Goal: Task Accomplishment & Management: Manage account settings

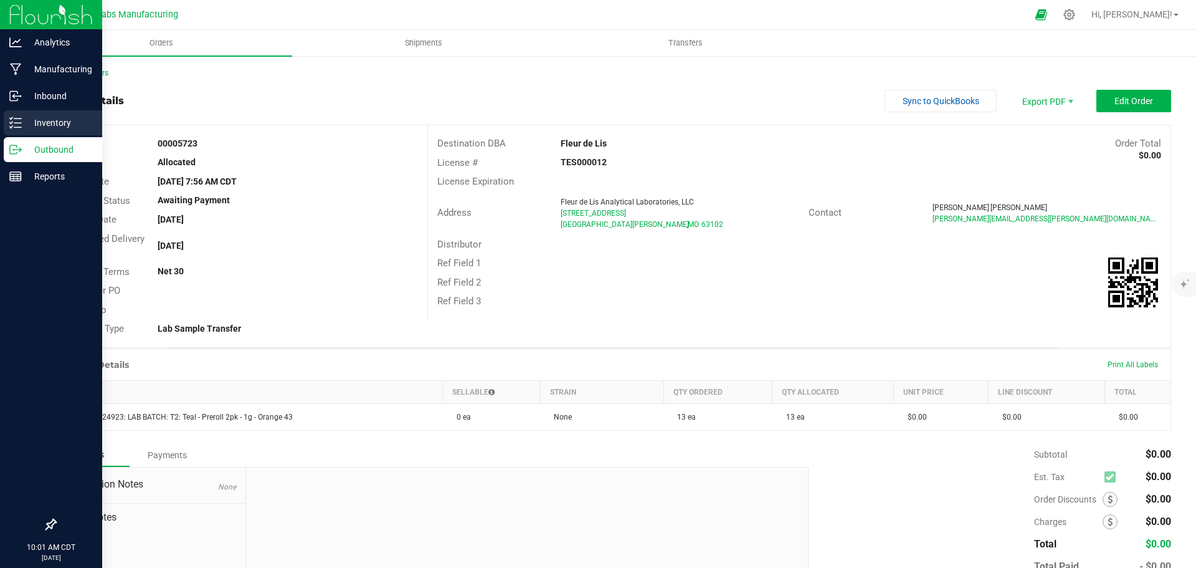
click at [20, 129] on div "Inventory" at bounding box center [53, 122] width 98 height 25
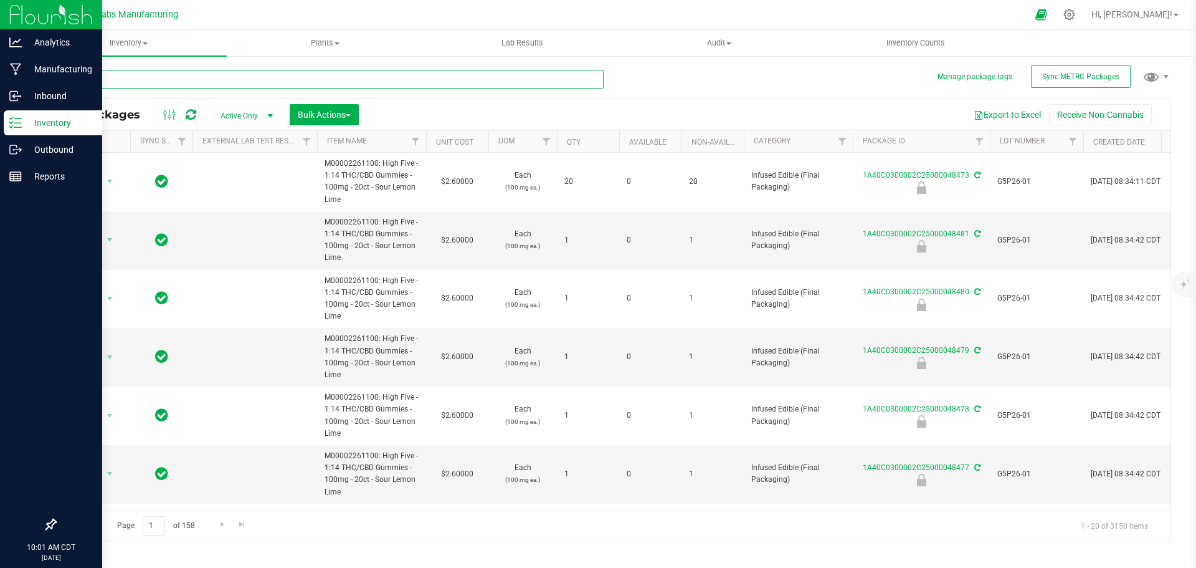
click at [149, 78] on input "text" at bounding box center [329, 79] width 549 height 19
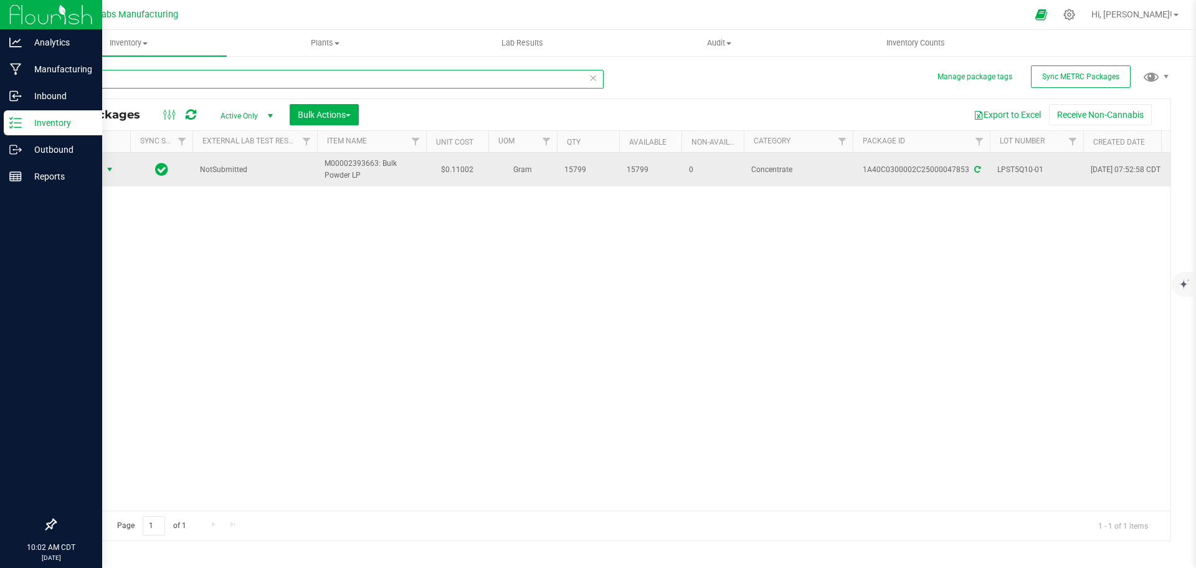
type input "47853"
click at [113, 171] on span "select" at bounding box center [110, 169] width 10 height 10
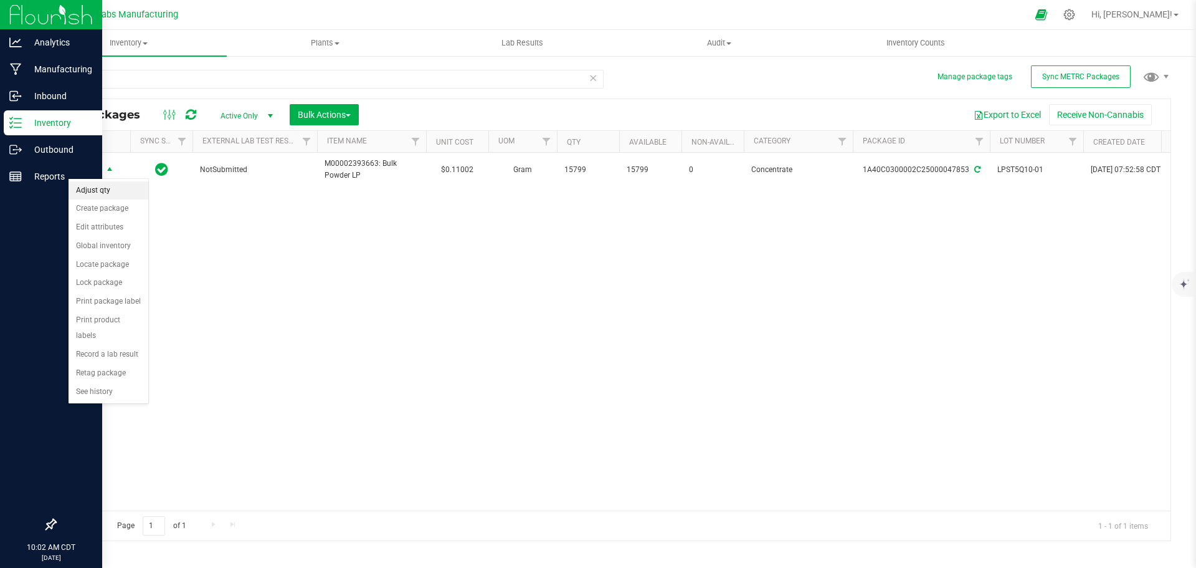
click at [106, 192] on li "Adjust qty" at bounding box center [109, 190] width 80 height 19
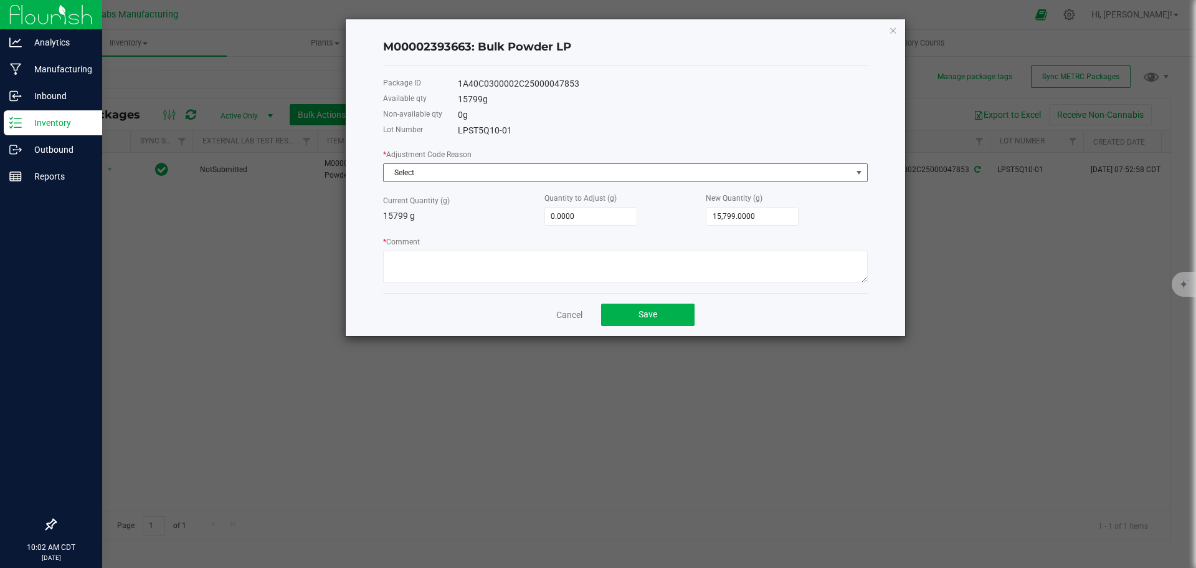
click at [451, 168] on span "Select" at bounding box center [618, 172] width 468 height 17
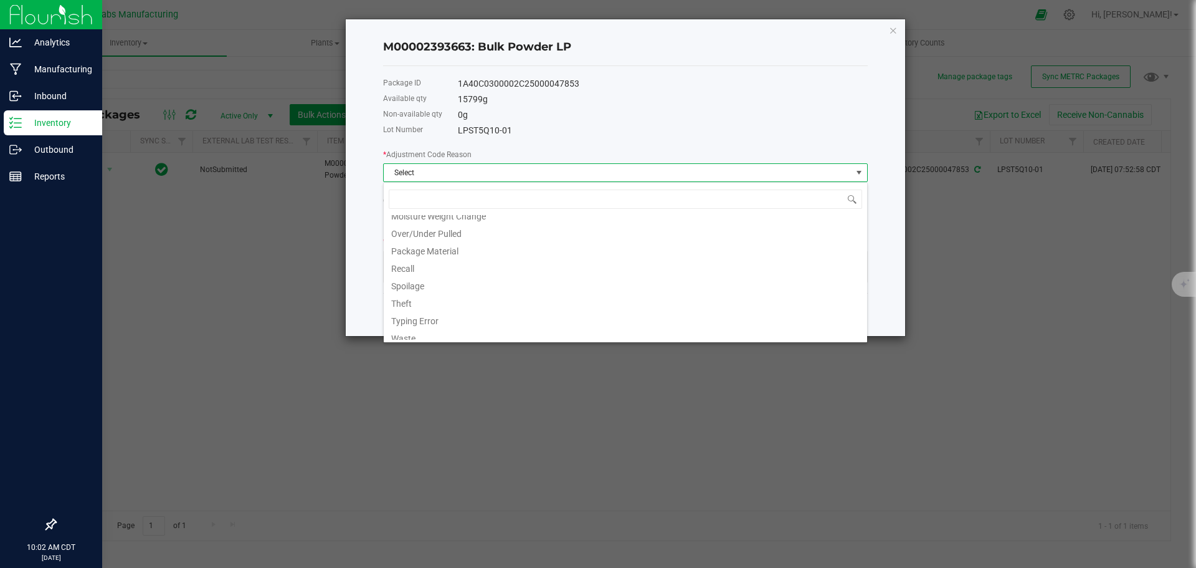
scroll to position [85, 0]
click at [414, 340] on div "API Error Damaged Drying Mandatory State Destruction Moisture Weight Change Ove…" at bounding box center [625, 262] width 485 height 161
click at [418, 334] on li "Waste" at bounding box center [625, 330] width 483 height 17
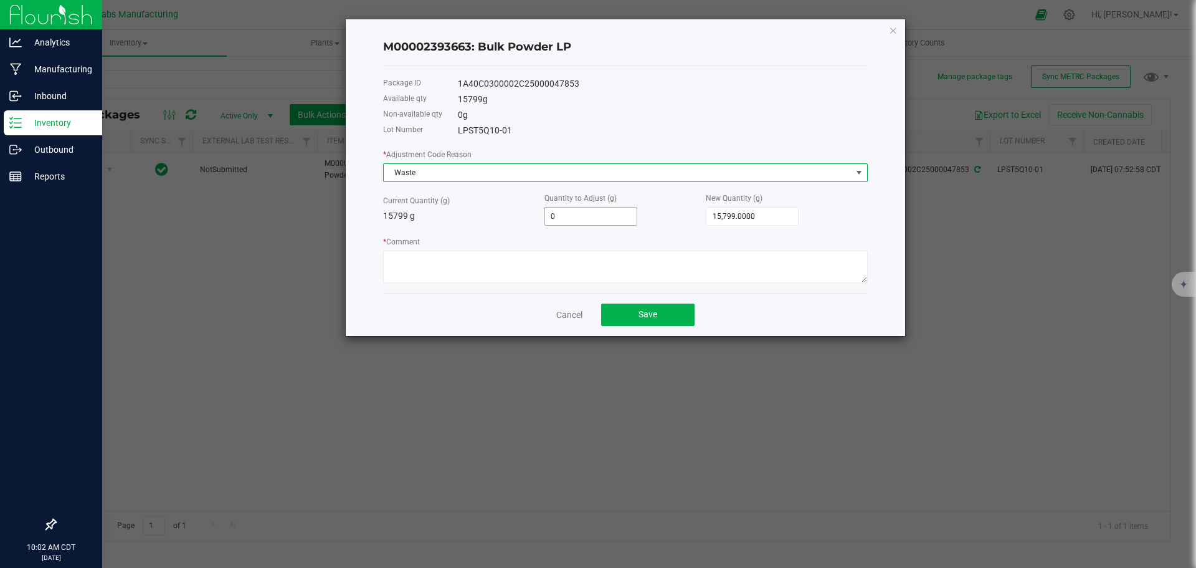
click at [598, 220] on input "0" at bounding box center [591, 215] width 92 height 17
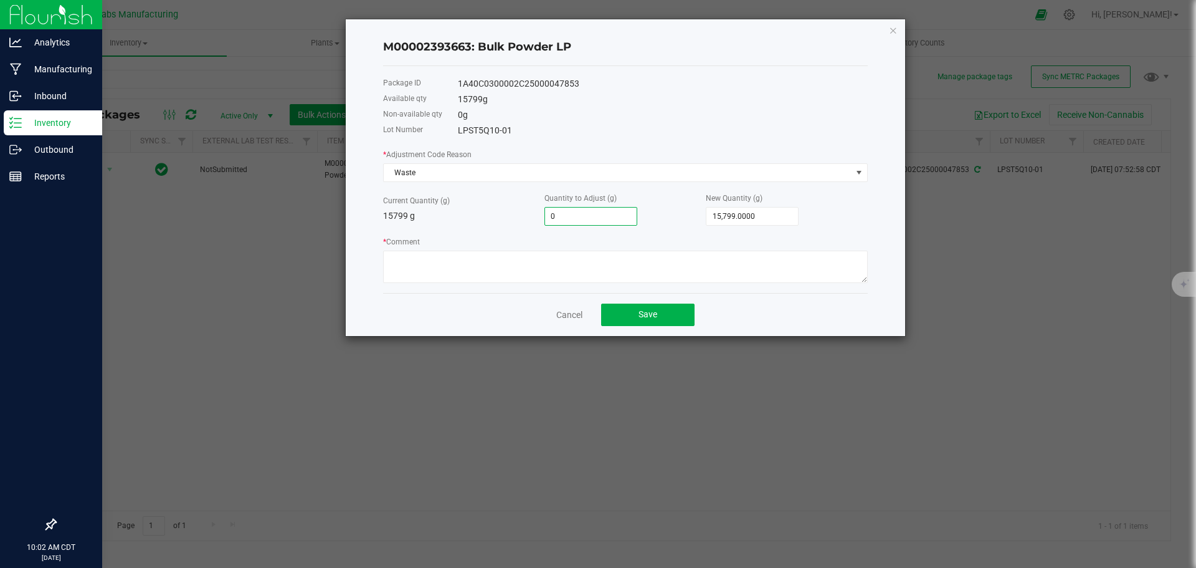
click at [598, 220] on input "0" at bounding box center [591, 215] width 92 height 17
type input "-5"
type input "15,794.0000"
type input "-59"
type input "15,740.0000"
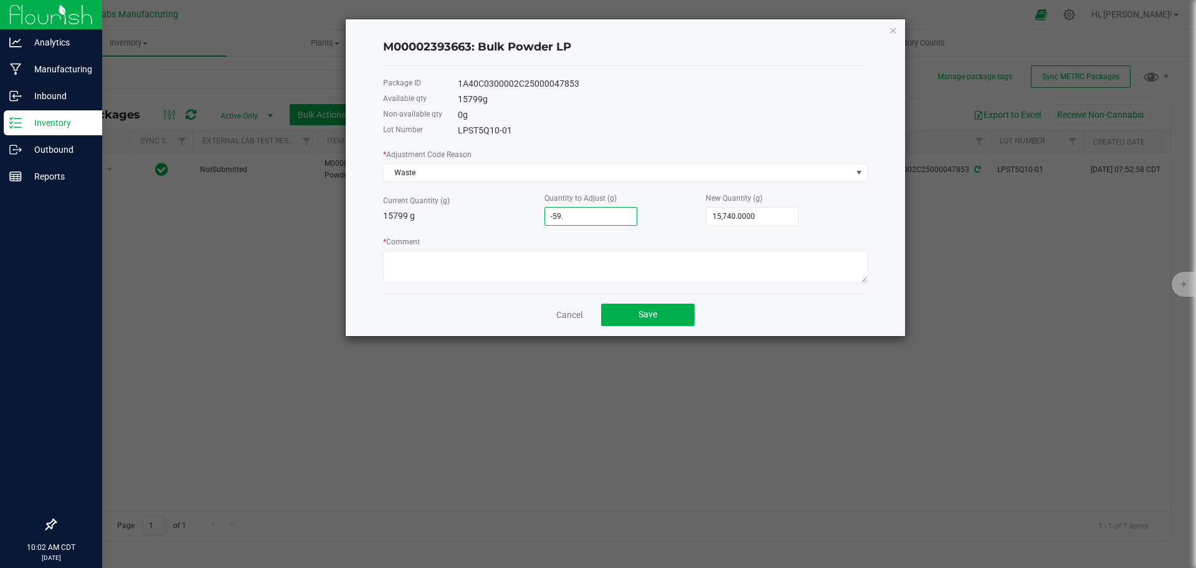
type input "-59.2"
type input "15,739.8000"
type input "-59.2000"
click at [551, 266] on textarea "* Comment" at bounding box center [625, 266] width 485 height 32
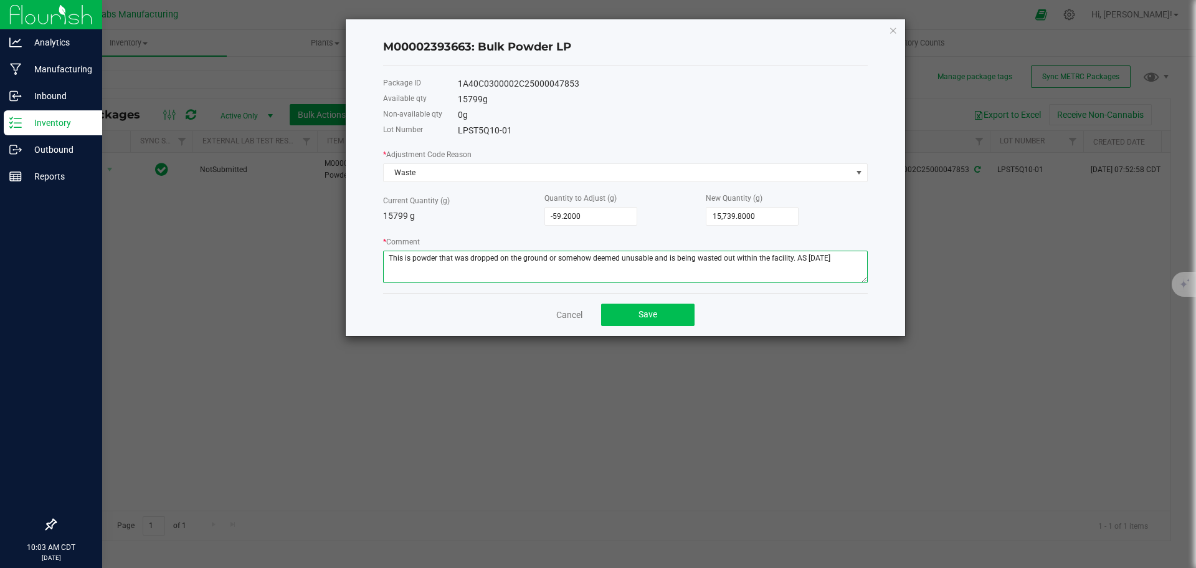
type textarea "This is powder that was dropped on the ground or somehow deemed unusable and is…"
click at [676, 318] on button "Save" at bounding box center [647, 314] width 93 height 22
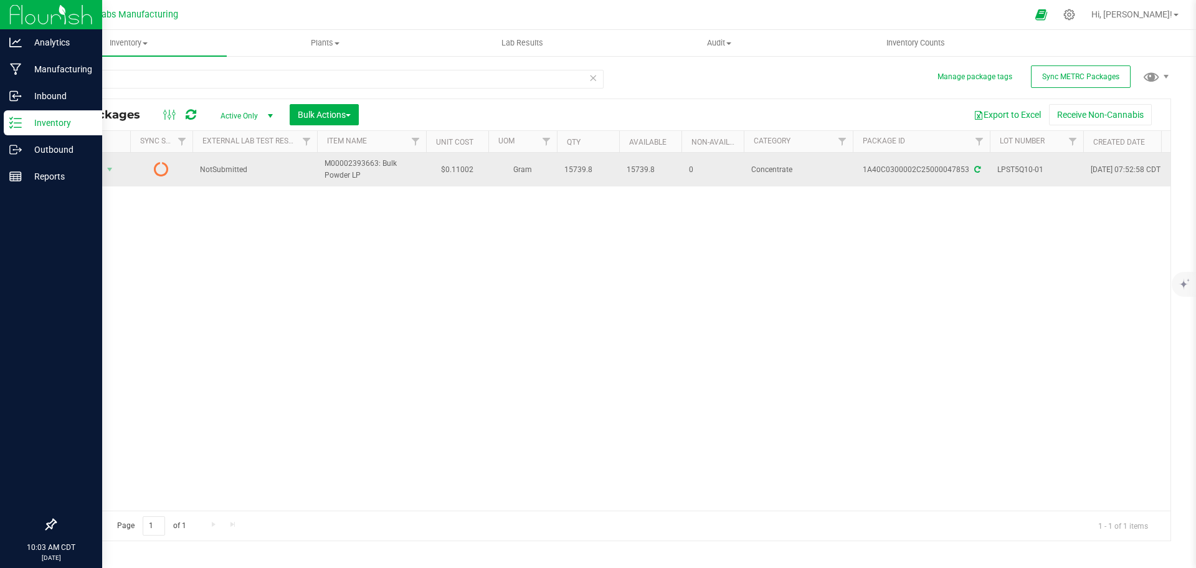
click at [977, 169] on icon at bounding box center [977, 169] width 6 height 7
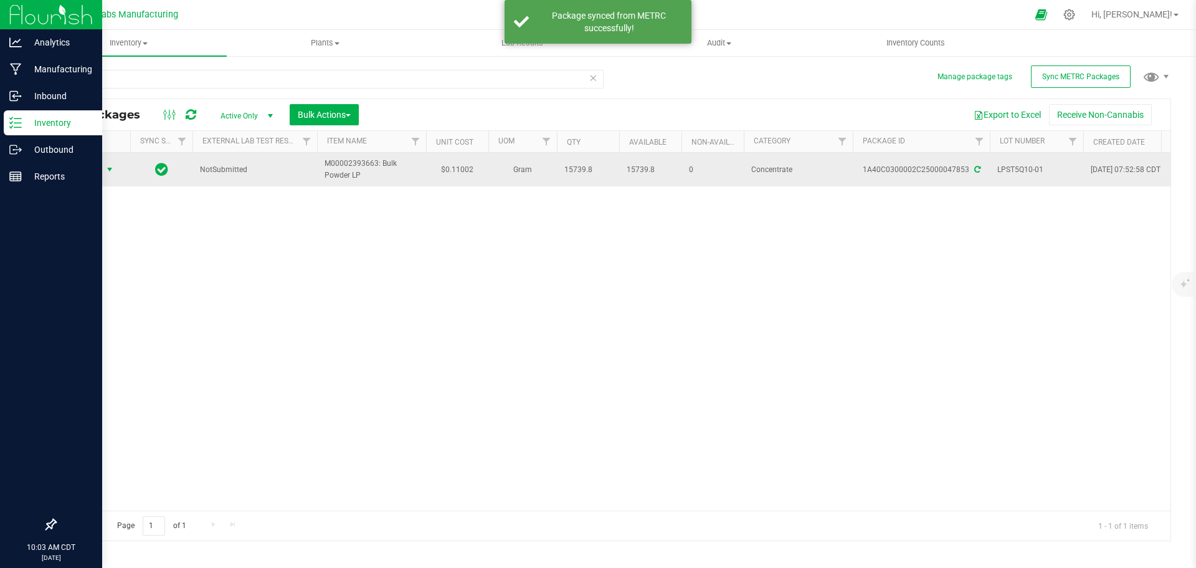
click at [108, 172] on span "select" at bounding box center [110, 169] width 10 height 10
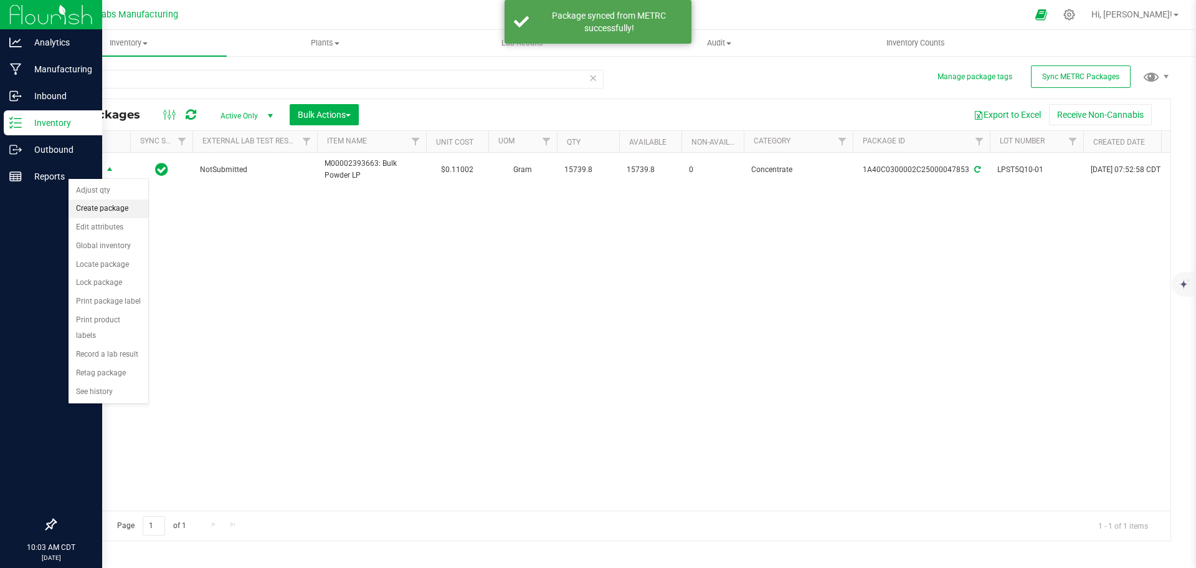
click at [107, 210] on li "Create package" at bounding box center [109, 208] width 80 height 19
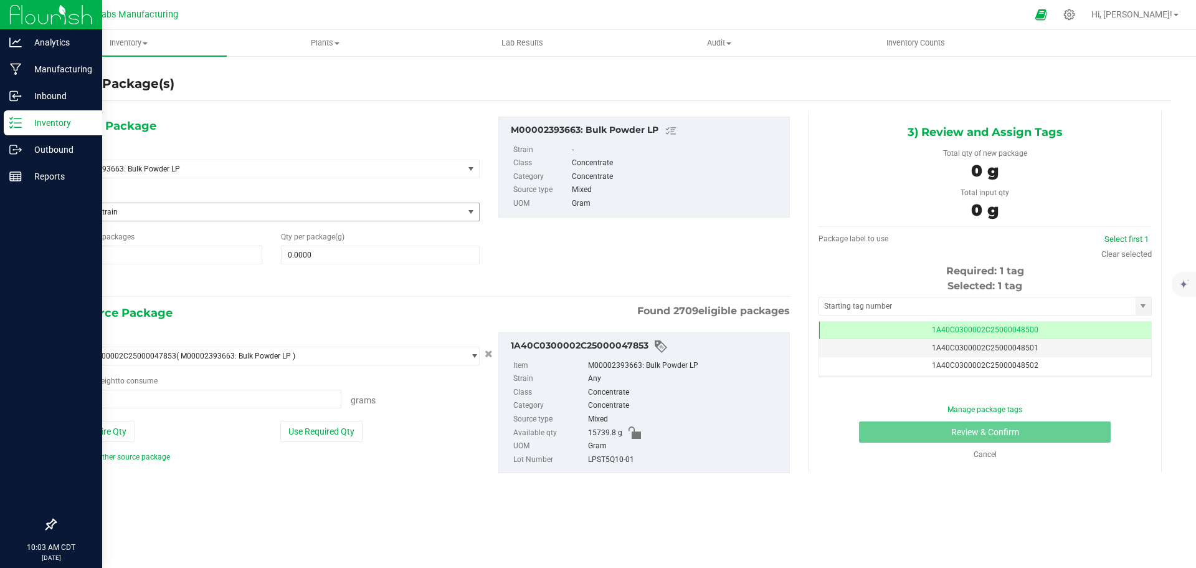
type input "0.0000 g"
click at [168, 170] on span "M00002393663: Bulk Powder LP" at bounding box center [256, 168] width 373 height 9
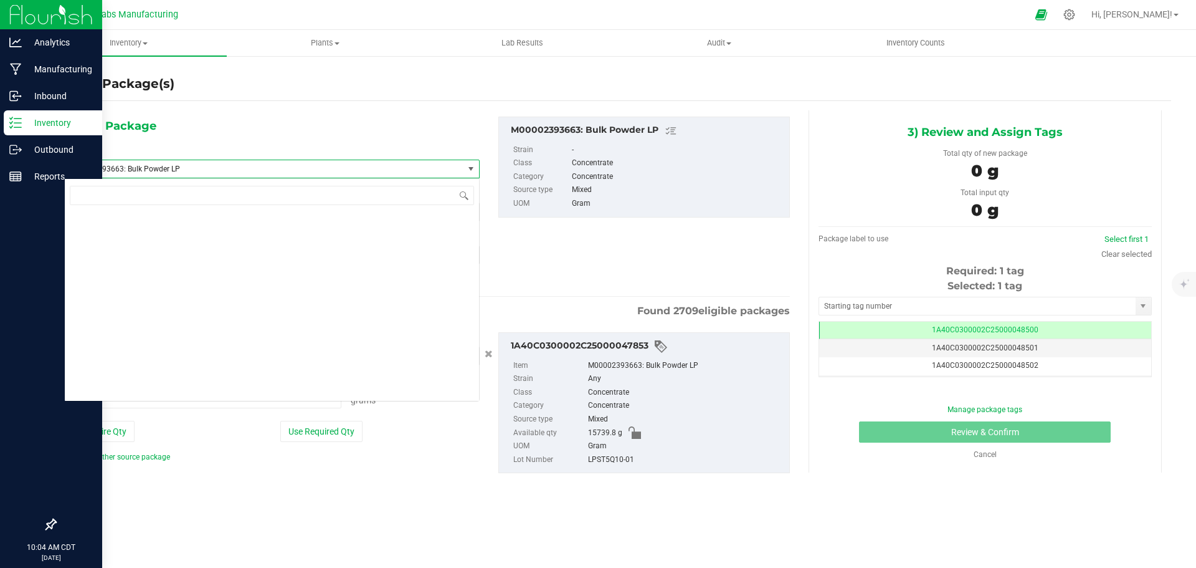
scroll to position [19763, 0]
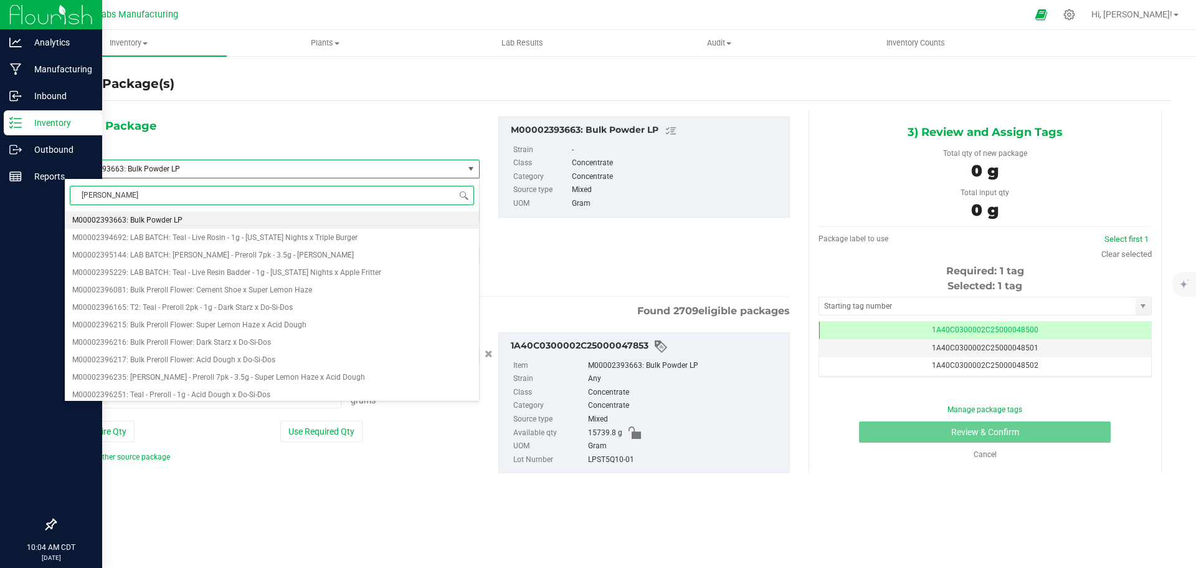
type input "carry"
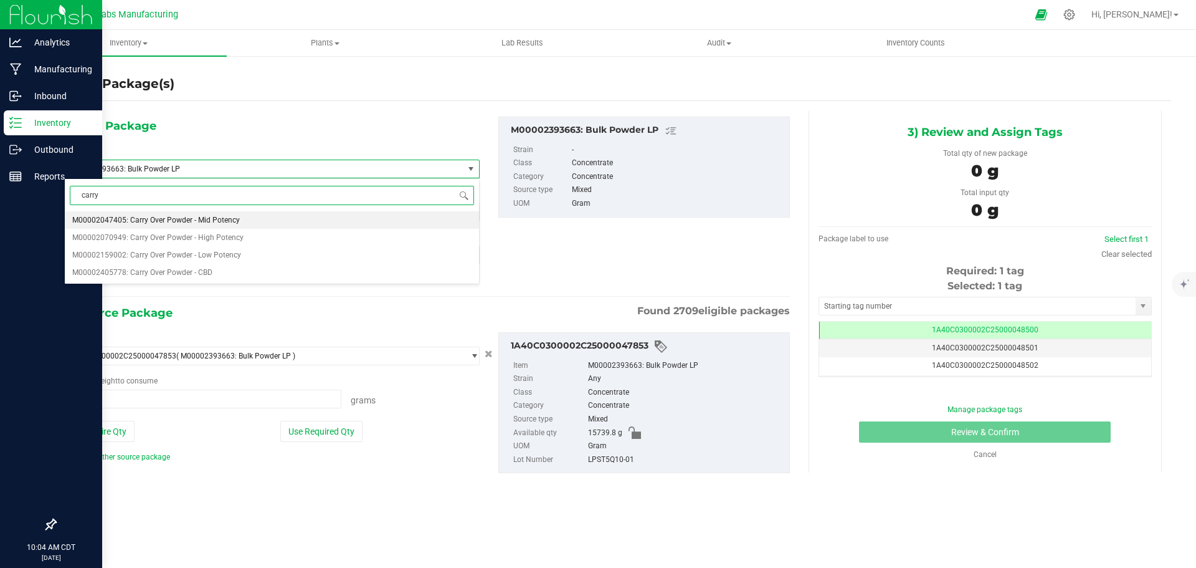
scroll to position [0, 0]
click at [187, 254] on span "M00002159002: Carry Over Powder - Low Potency" at bounding box center [156, 254] width 169 height 9
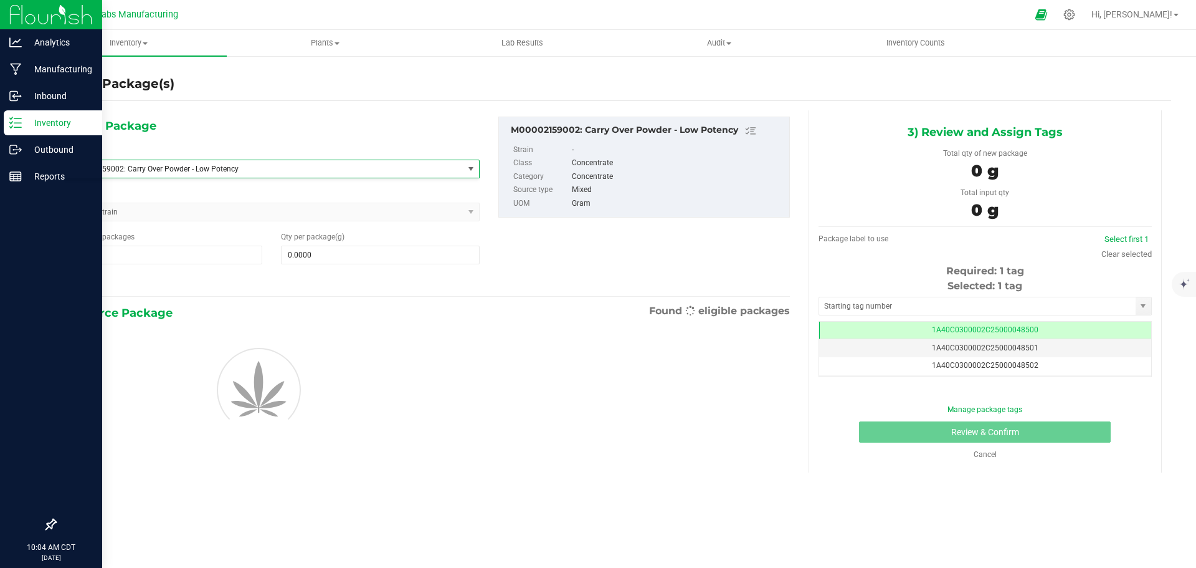
type input "0.0000"
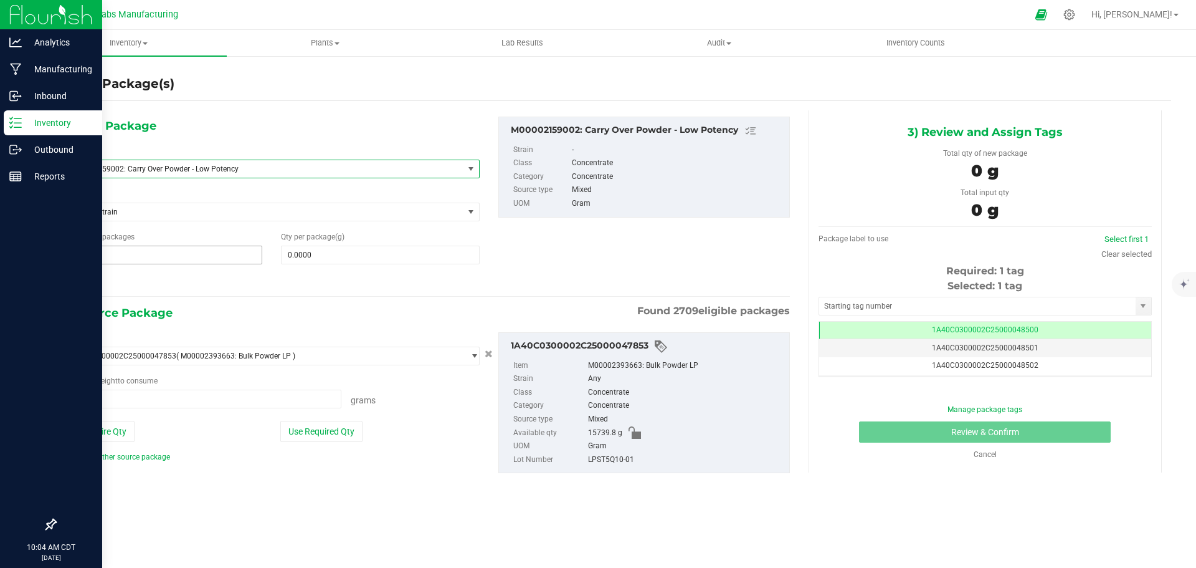
type input "0.0000 g"
click at [329, 252] on span at bounding box center [380, 254] width 198 height 19
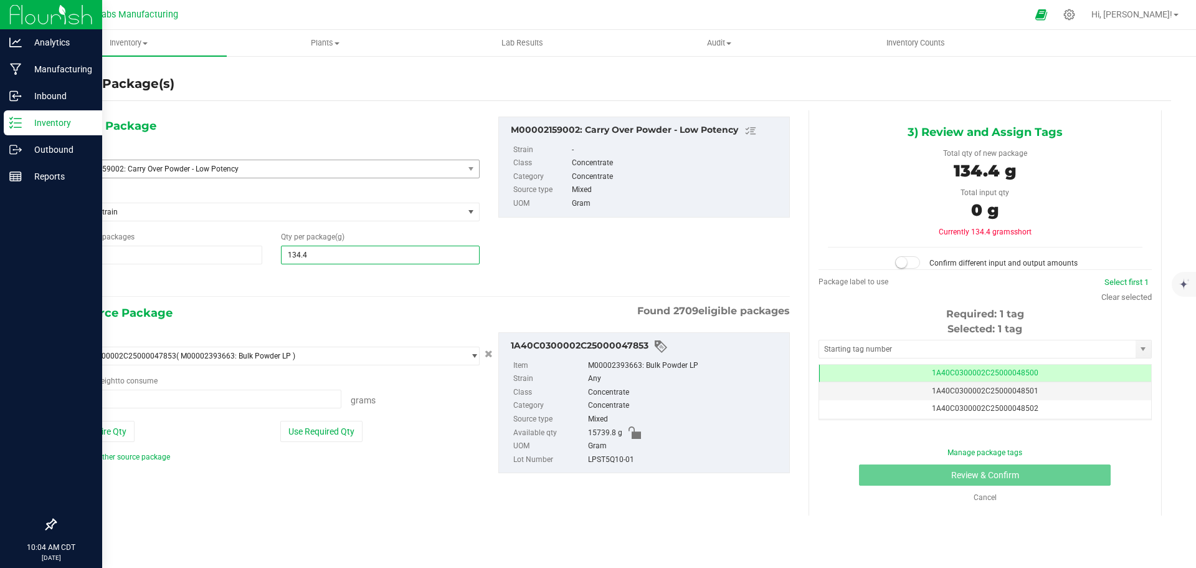
type input "134.46"
type input "134.4600"
click at [333, 432] on button "Use Required Qty" at bounding box center [321, 431] width 82 height 21
type input "134.4600 g"
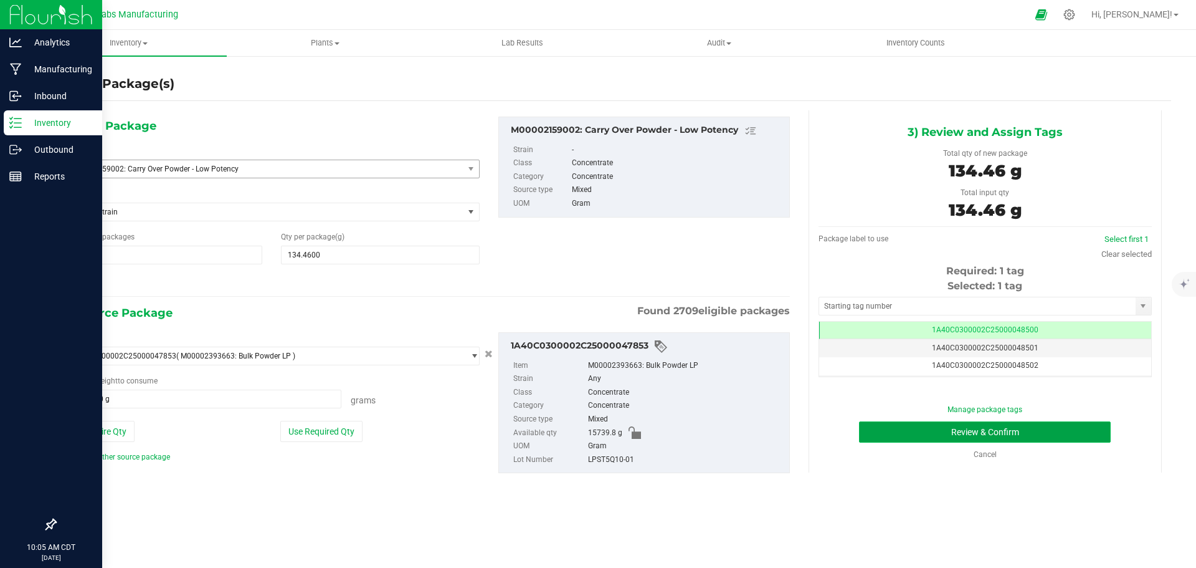
click at [939, 436] on button "Review & Confirm" at bounding box center [985, 431] width 252 height 21
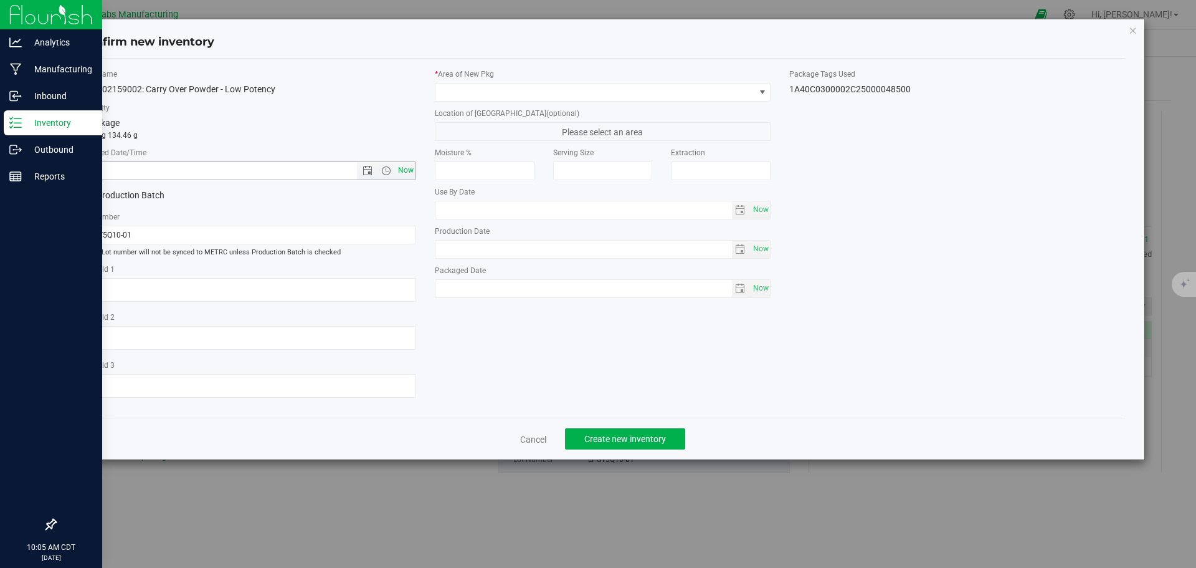
click at [404, 170] on span "Now" at bounding box center [405, 170] width 21 height 18
type input "[DATE] 10:05 AM"
click at [532, 93] on span at bounding box center [595, 91] width 320 height 17
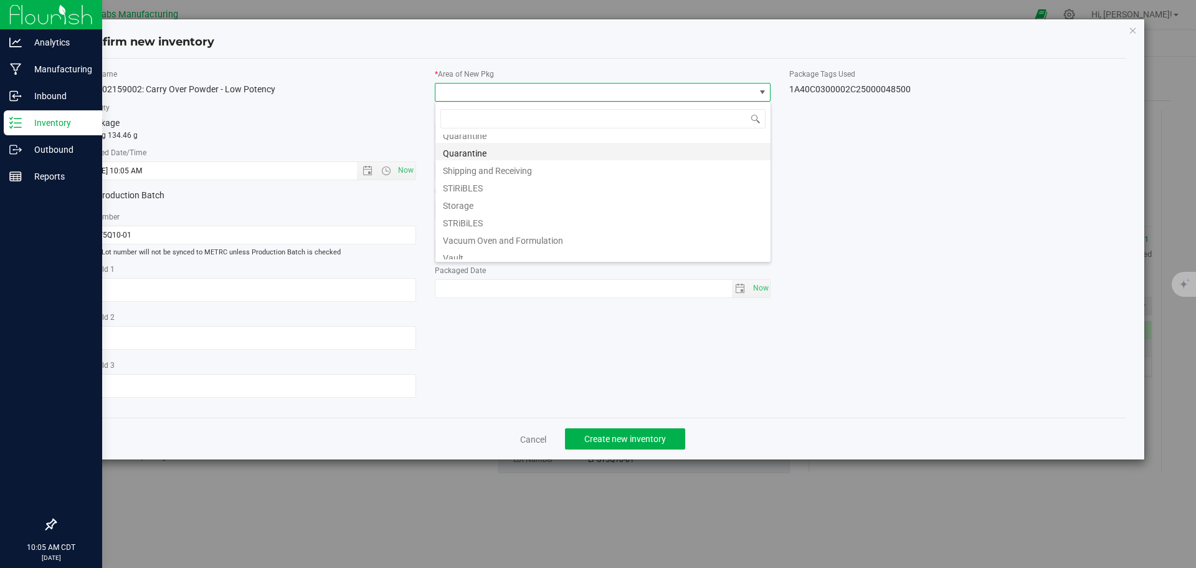
scroll to position [127, 0]
click at [486, 209] on li "STiRiBLES" at bounding box center [602, 207] width 335 height 17
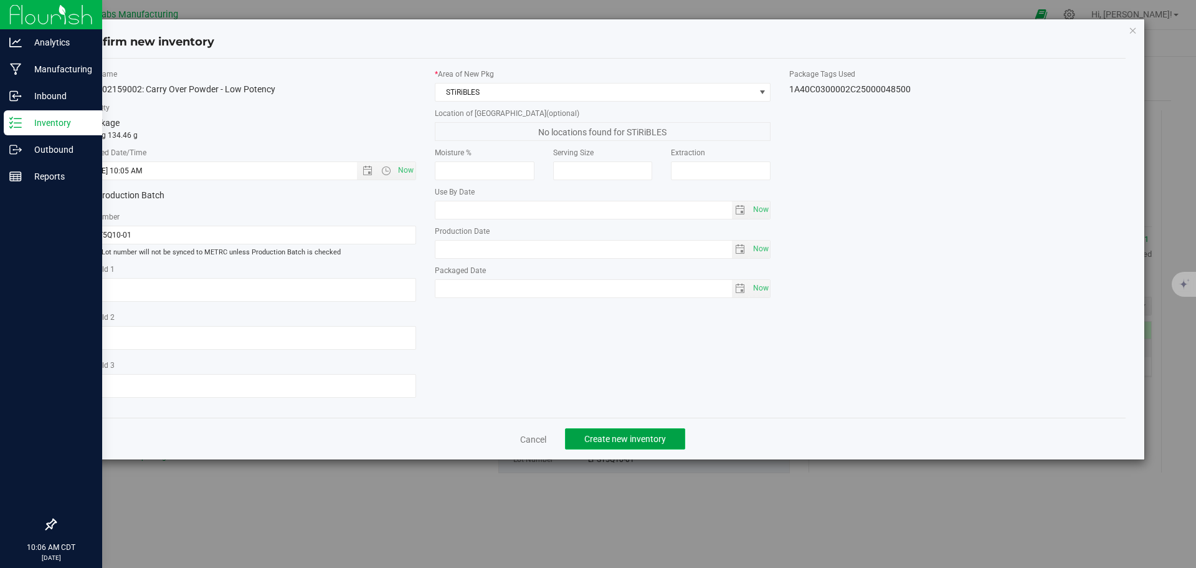
click at [652, 437] on span "Create new inventory" at bounding box center [625, 439] width 82 height 10
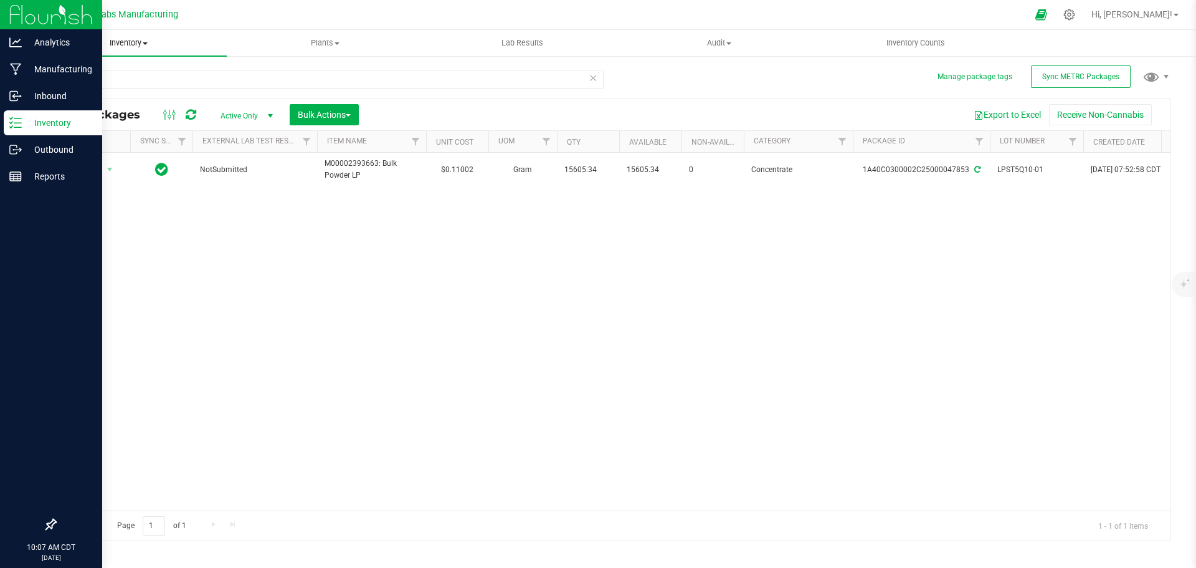
click at [144, 41] on span "Inventory" at bounding box center [128, 42] width 197 height 11
click at [122, 148] on span "From bill of materials" at bounding box center [86, 150] width 113 height 11
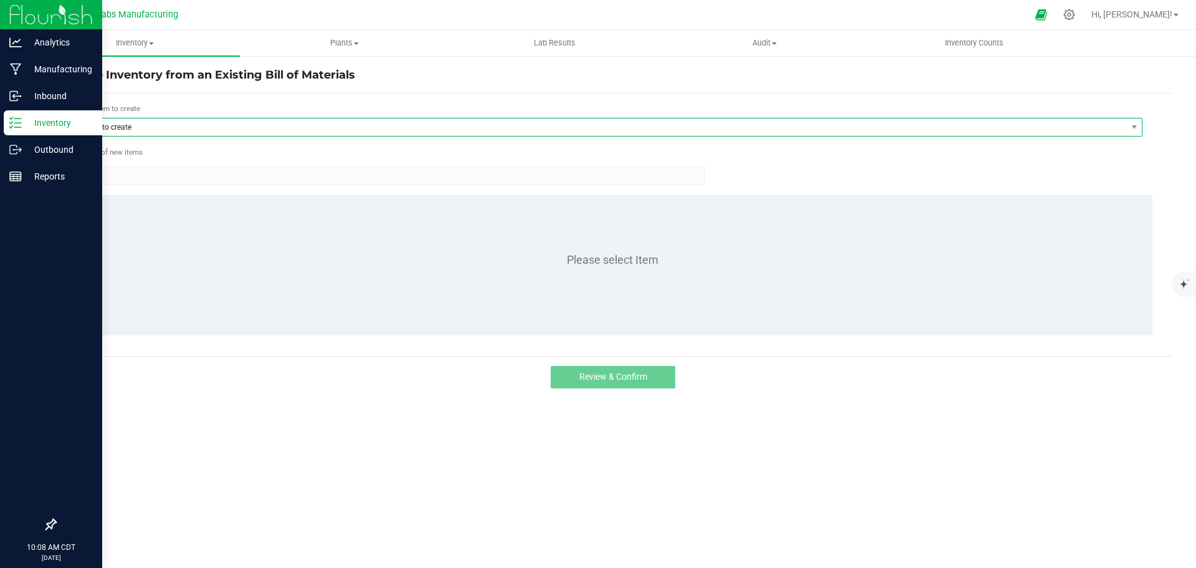
click at [225, 123] on span "Item to create" at bounding box center [601, 126] width 1052 height 17
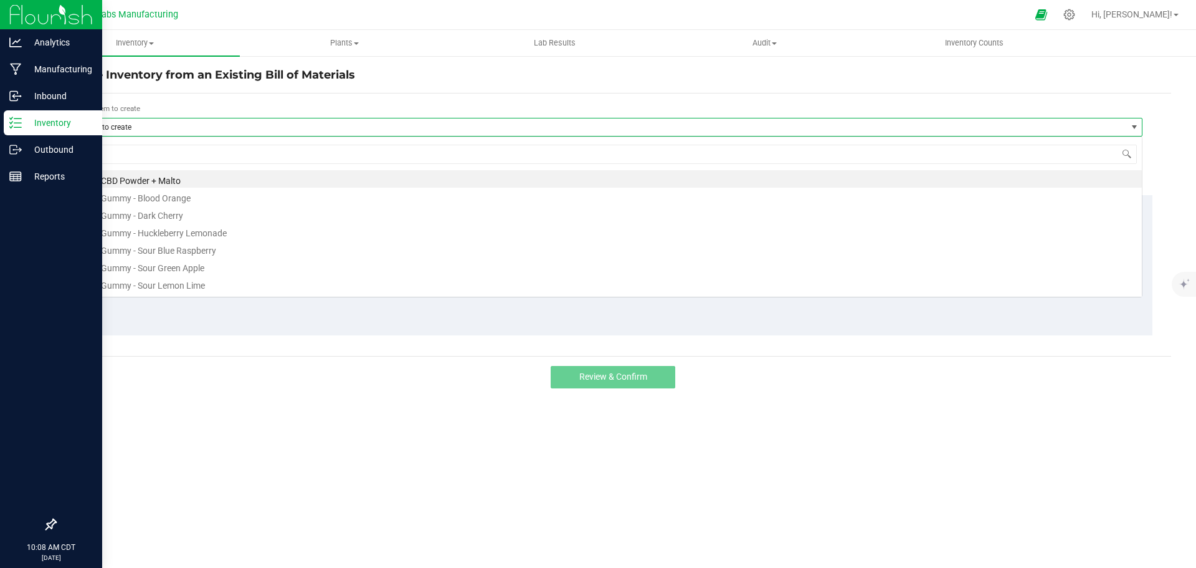
scroll to position [19, 1068]
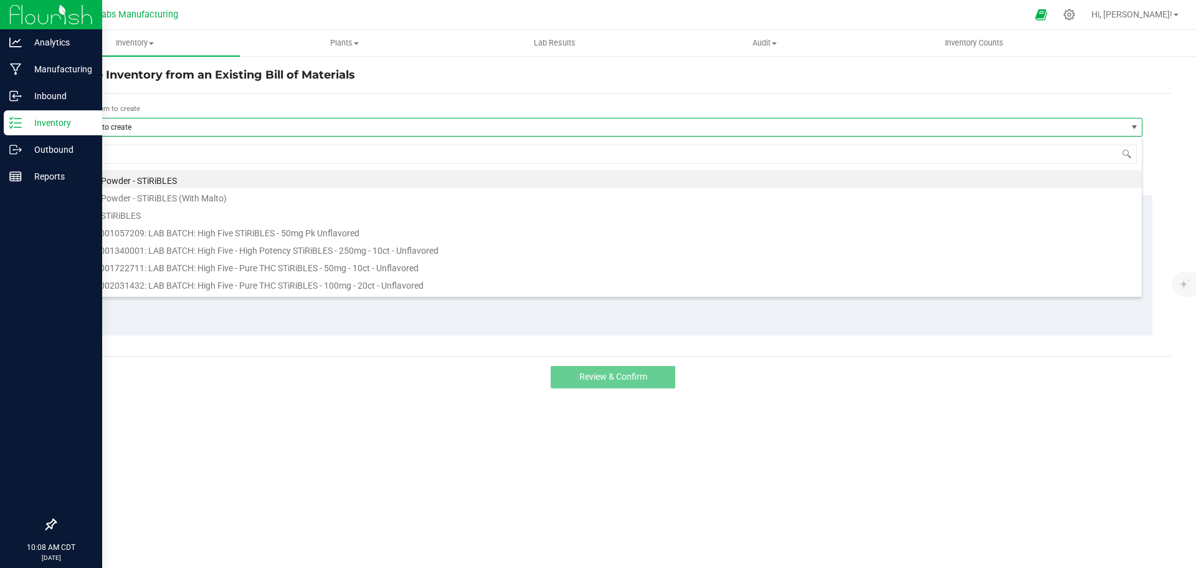
type input "stiri"
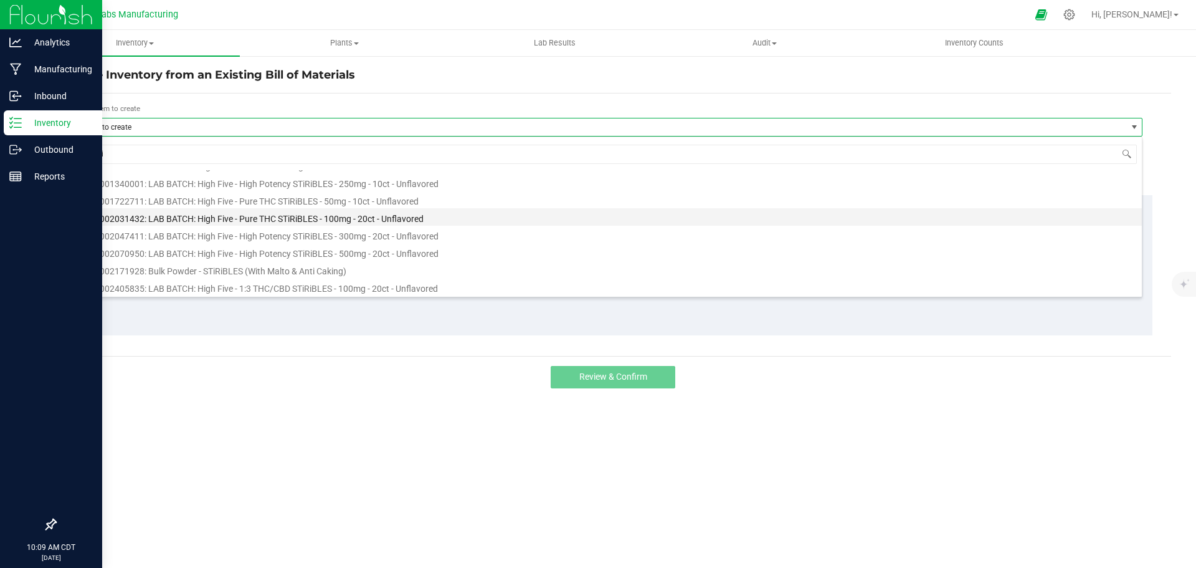
scroll to position [67, 0]
click at [413, 218] on li "M00002031432: LAB BATCH: High Five - Pure THC STiRiBLES - 100mg - 20ct - Unflav…" at bounding box center [608, 215] width 1067 height 17
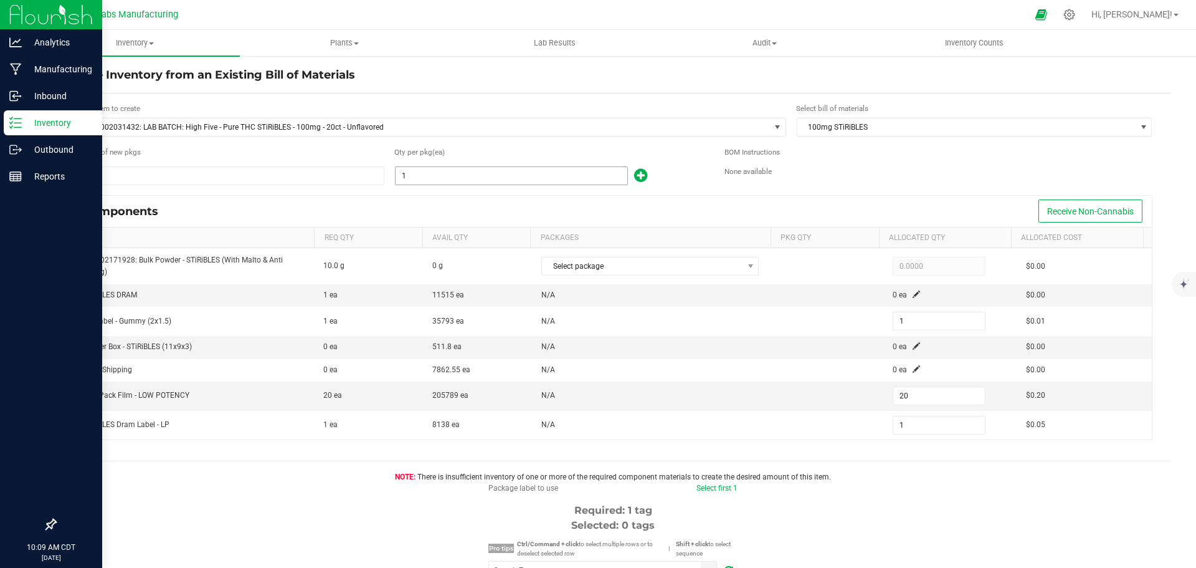
click at [412, 179] on input "1" at bounding box center [512, 175] width 232 height 17
type input "15"
type input "300"
type input "15"
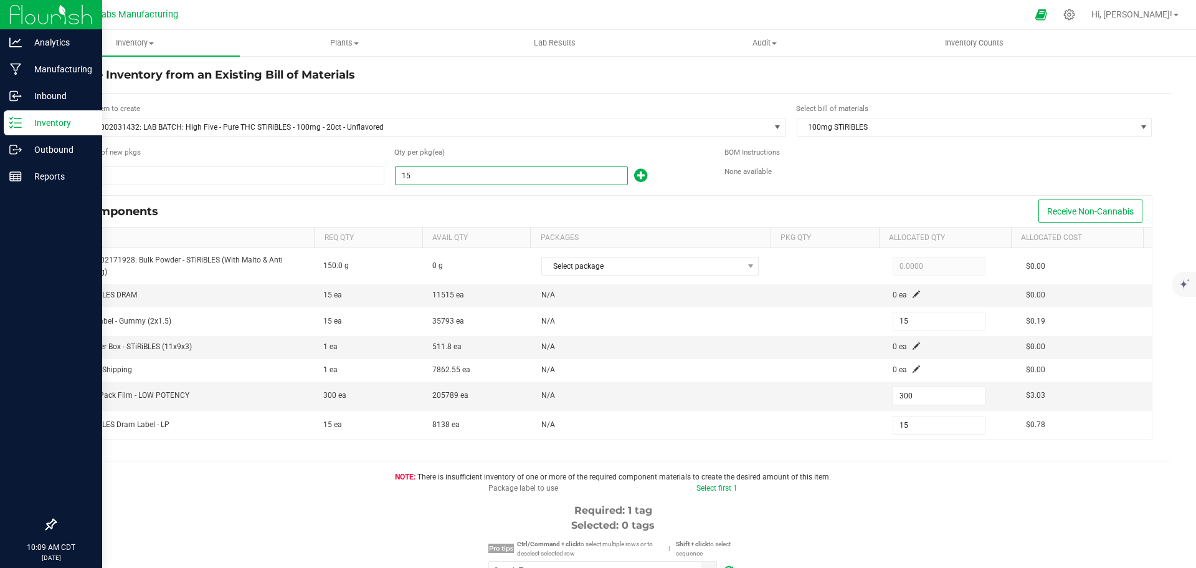
type input "158"
type input "3,160"
type input "158"
type input "1588"
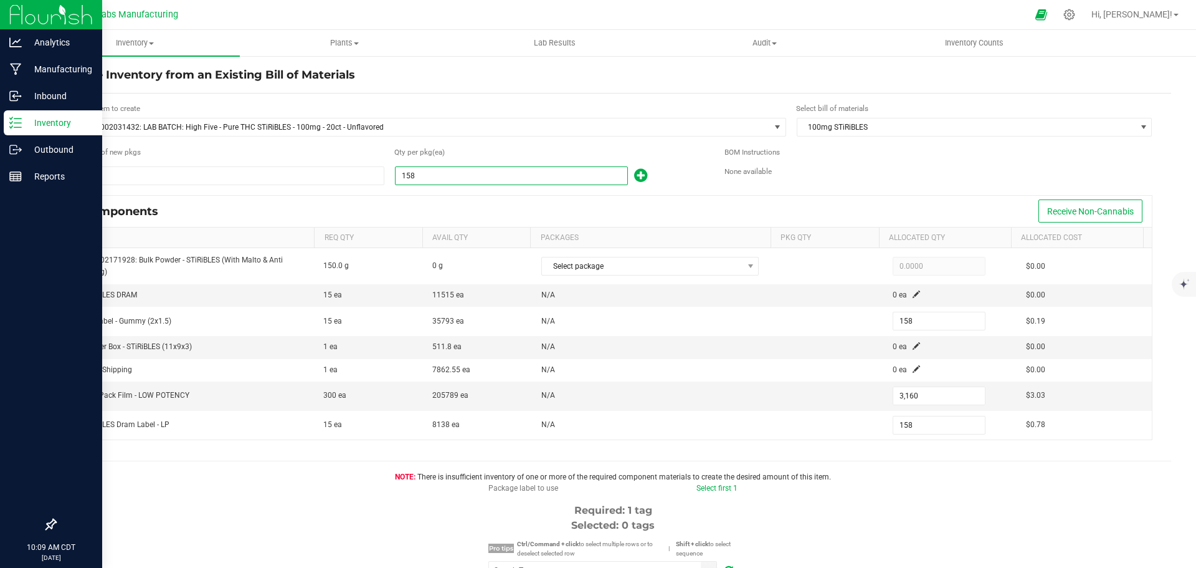
type input "1,588"
type input "31,760"
type input "1,588"
click at [425, 201] on div "Components Receive Non-Cannabis" at bounding box center [613, 211] width 1078 height 31
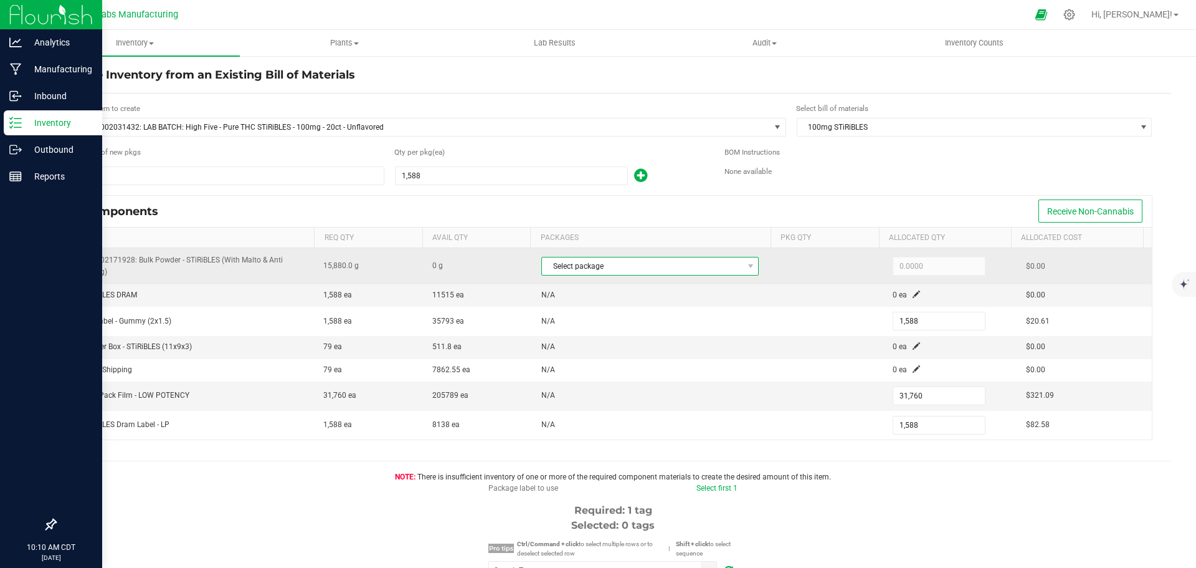
click at [604, 265] on span "Select package" at bounding box center [642, 265] width 201 height 17
type input "4"
click at [182, 271] on td "M00002171928: Bulk Powder - STiRiBLES (With Malto & Anti Caking)" at bounding box center [195, 266] width 242 height 36
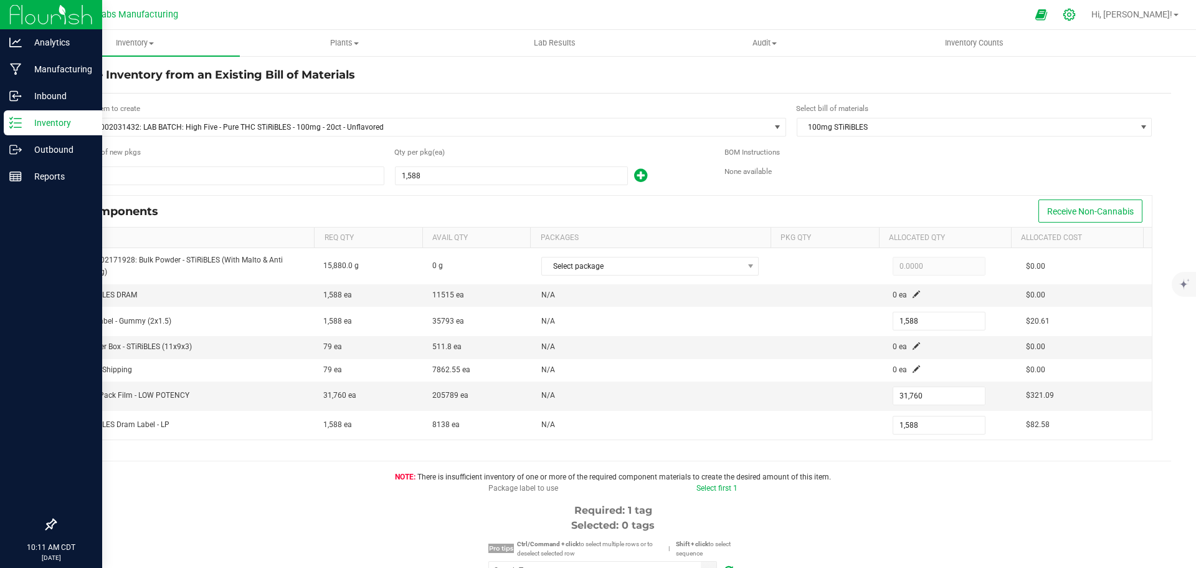
click at [1075, 19] on icon at bounding box center [1069, 15] width 12 height 12
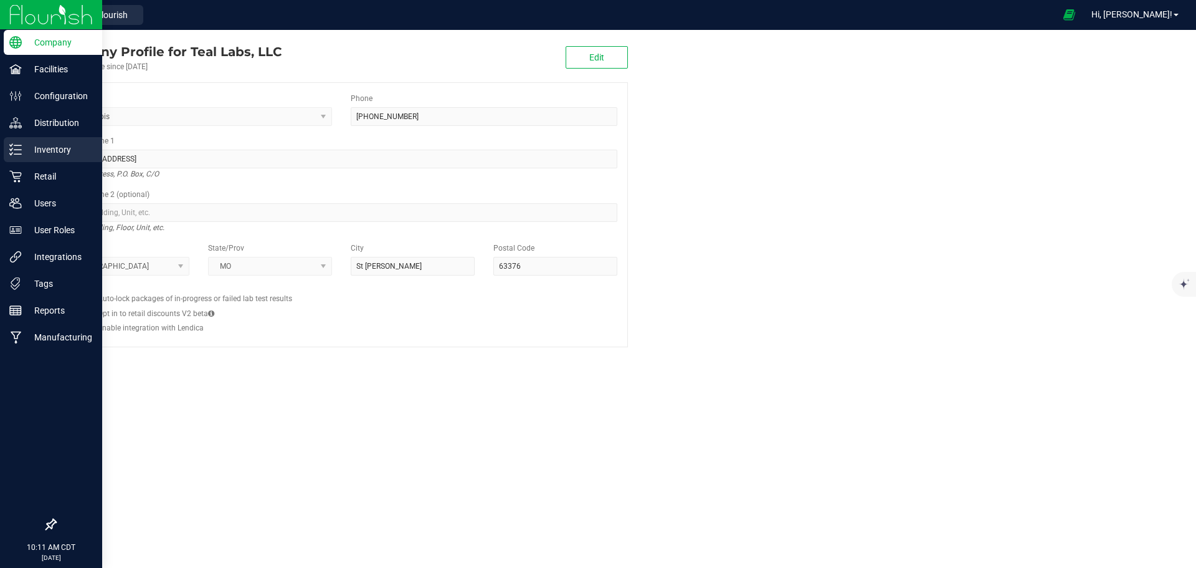
click at [17, 144] on icon at bounding box center [15, 149] width 12 height 12
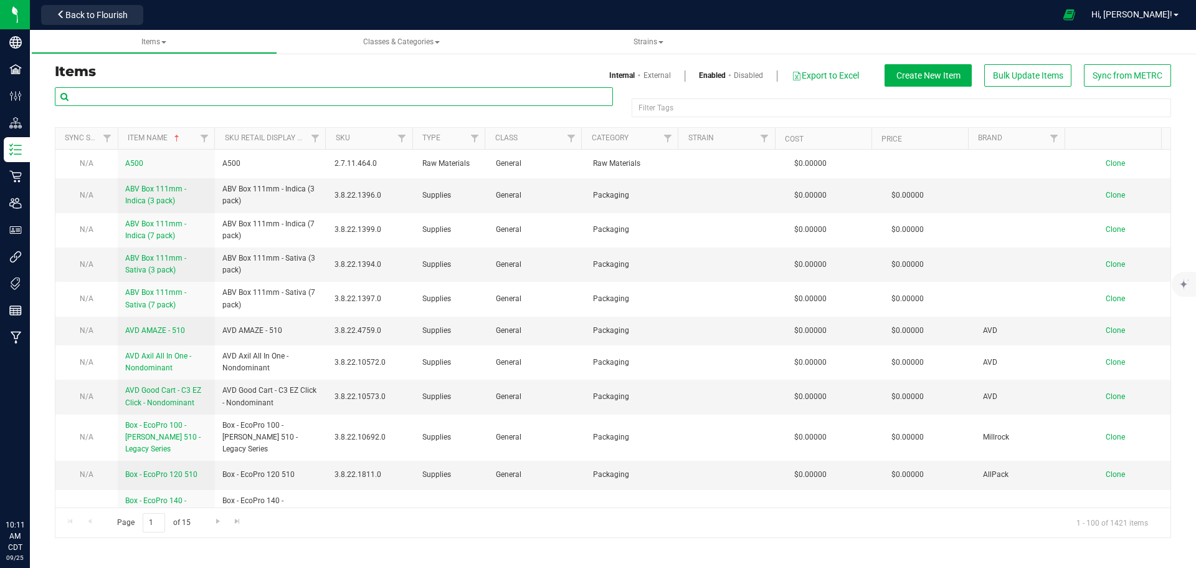
click at [217, 101] on input "text" at bounding box center [334, 96] width 558 height 19
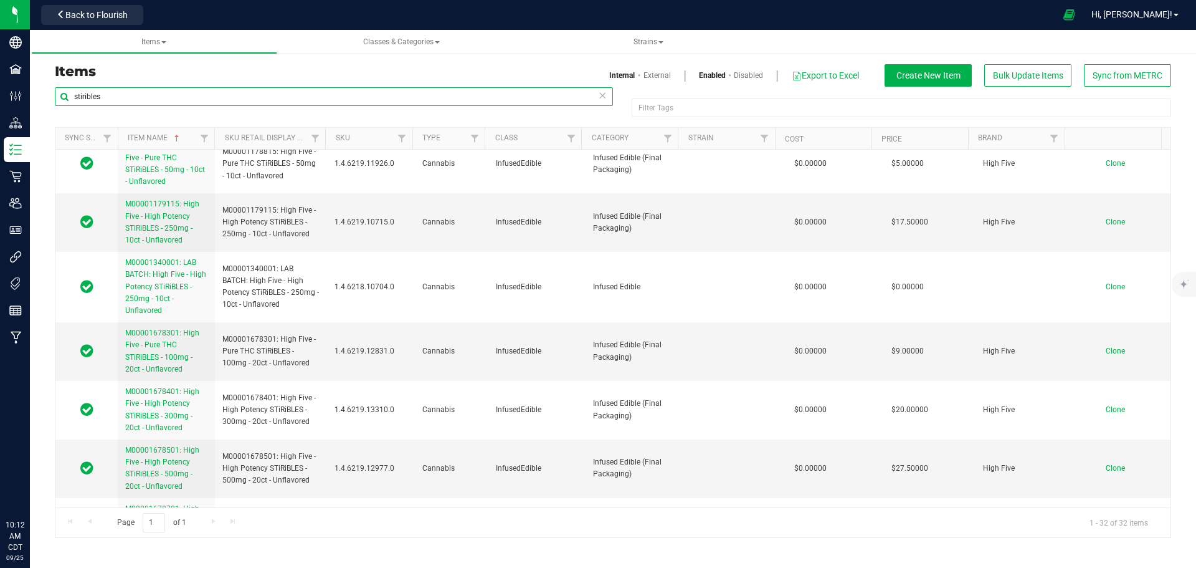
scroll to position [187, 0]
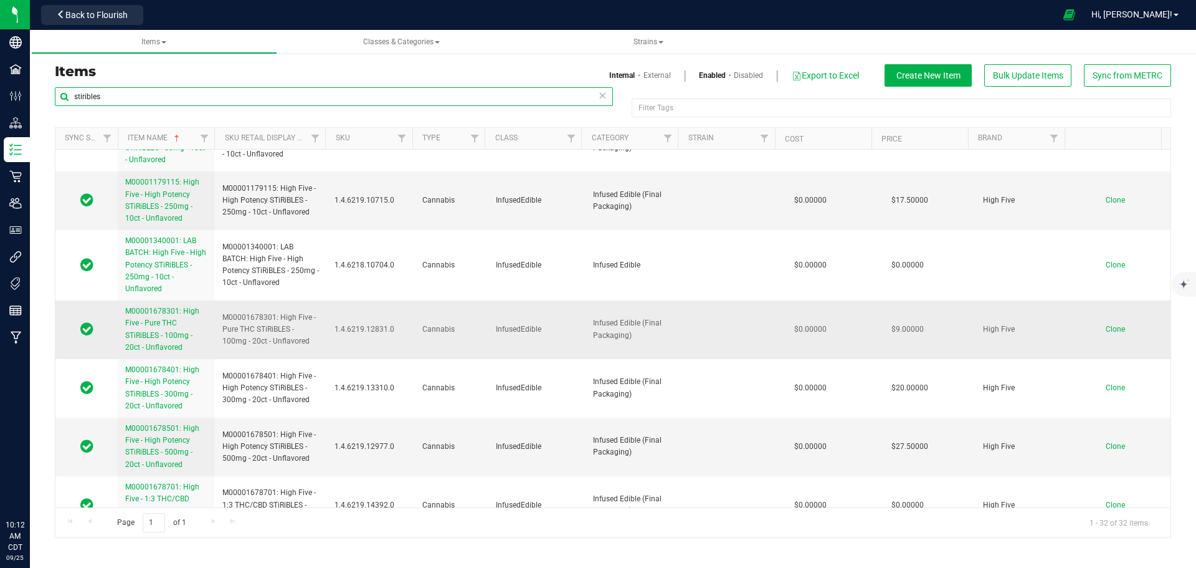
type input "stiribles"
click at [171, 318] on span "M00001678301: High Five - Pure THC STiRiBLES - 100mg - 20ct - Unflavored" at bounding box center [162, 329] width 74 height 45
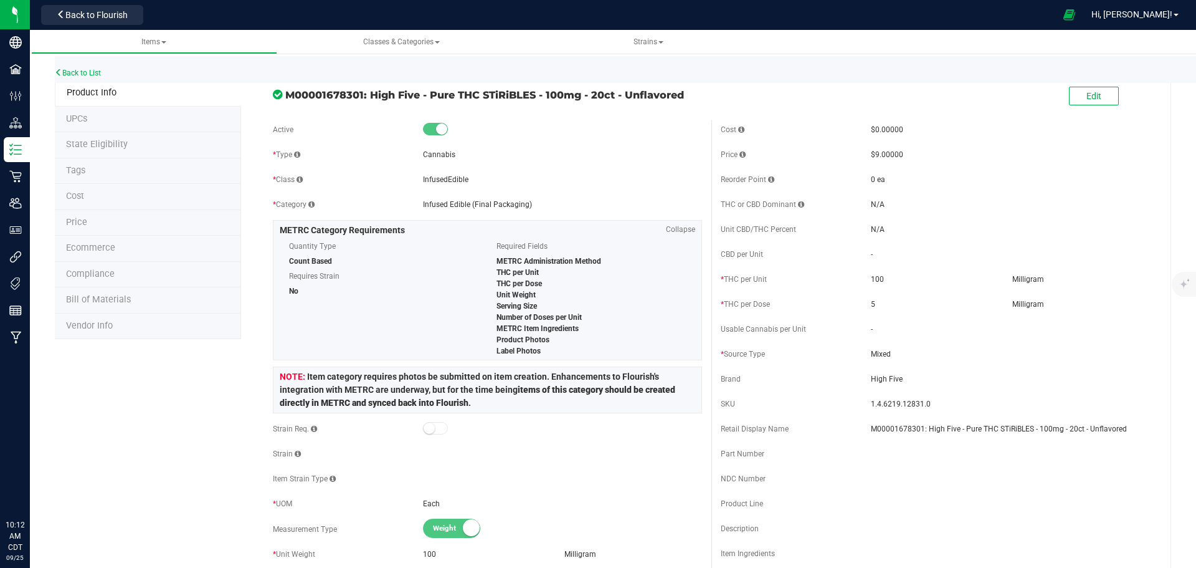
click at [128, 300] on span "Bill of Materials" at bounding box center [98, 299] width 65 height 11
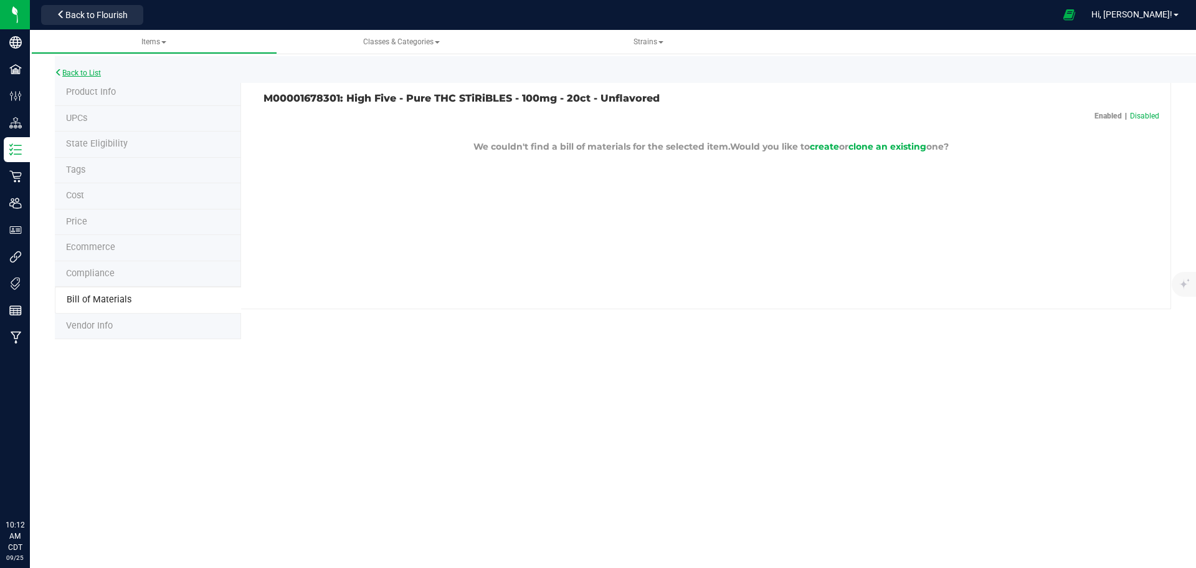
click at [80, 74] on link "Back to List" at bounding box center [78, 73] width 46 height 9
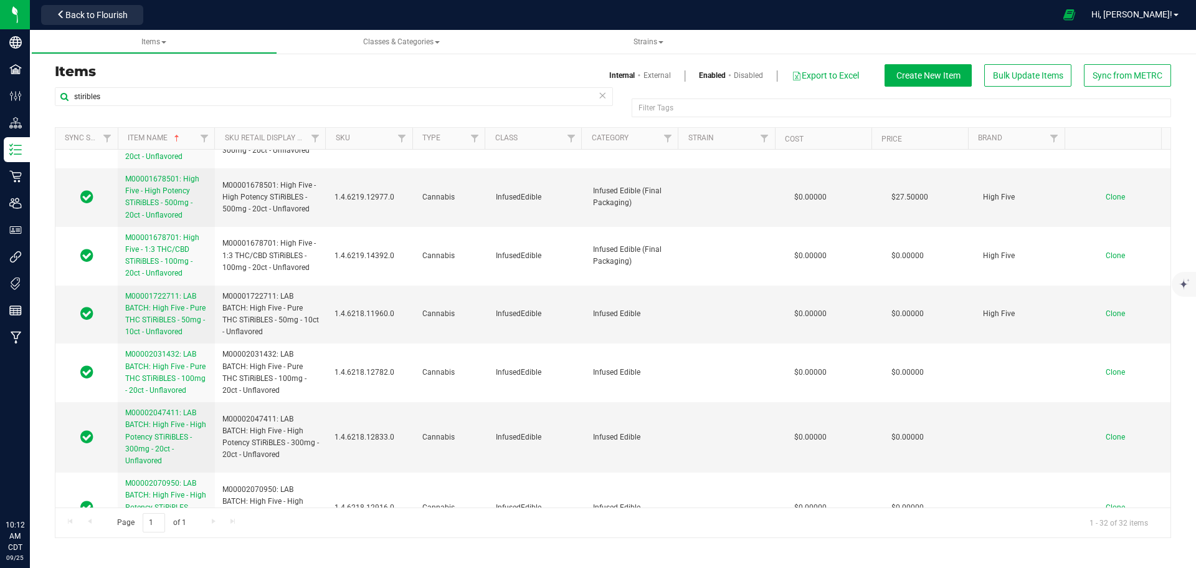
scroll to position [498, 0]
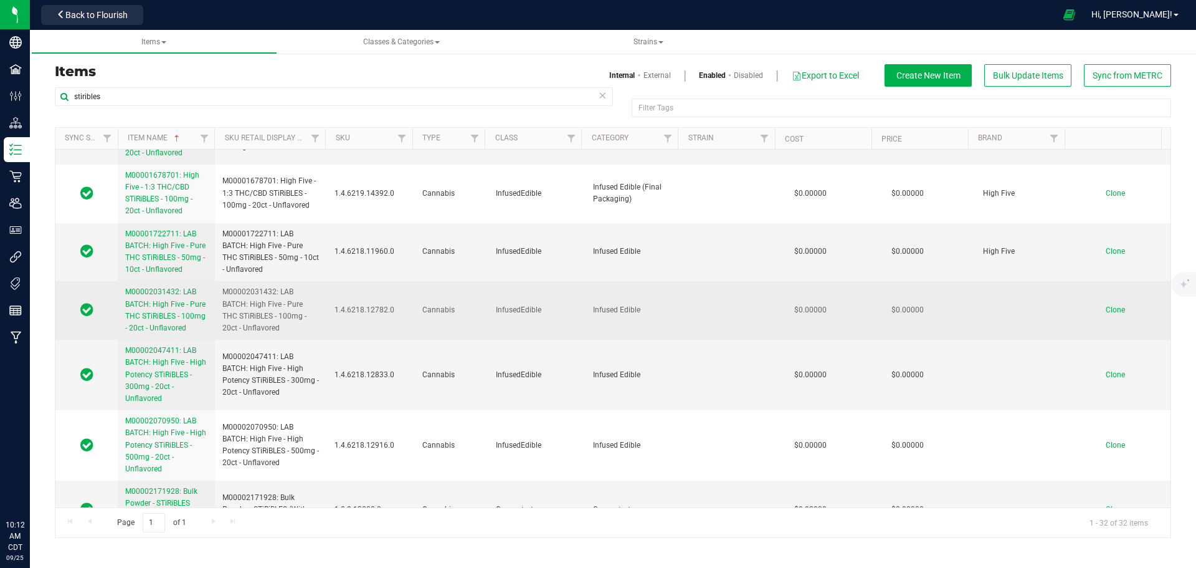
click at [169, 323] on span "M00002031432: LAB BATCH: High Five - Pure THC STiRiBLES - 100mg - 20ct - Unflav…" at bounding box center [165, 309] width 80 height 45
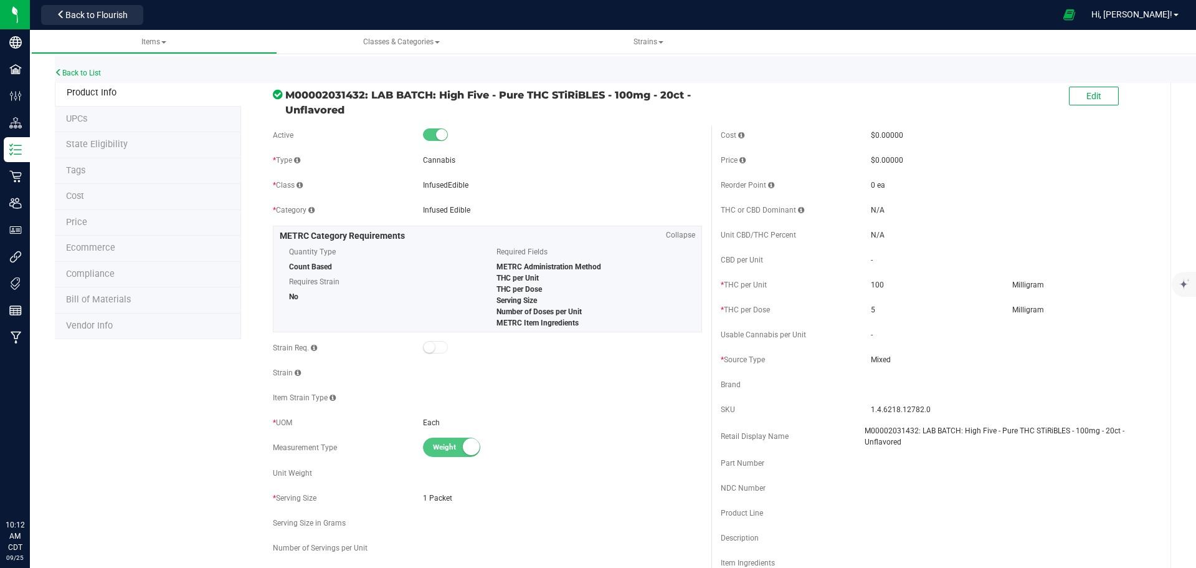
click at [116, 301] on span "Bill of Materials" at bounding box center [98, 299] width 65 height 11
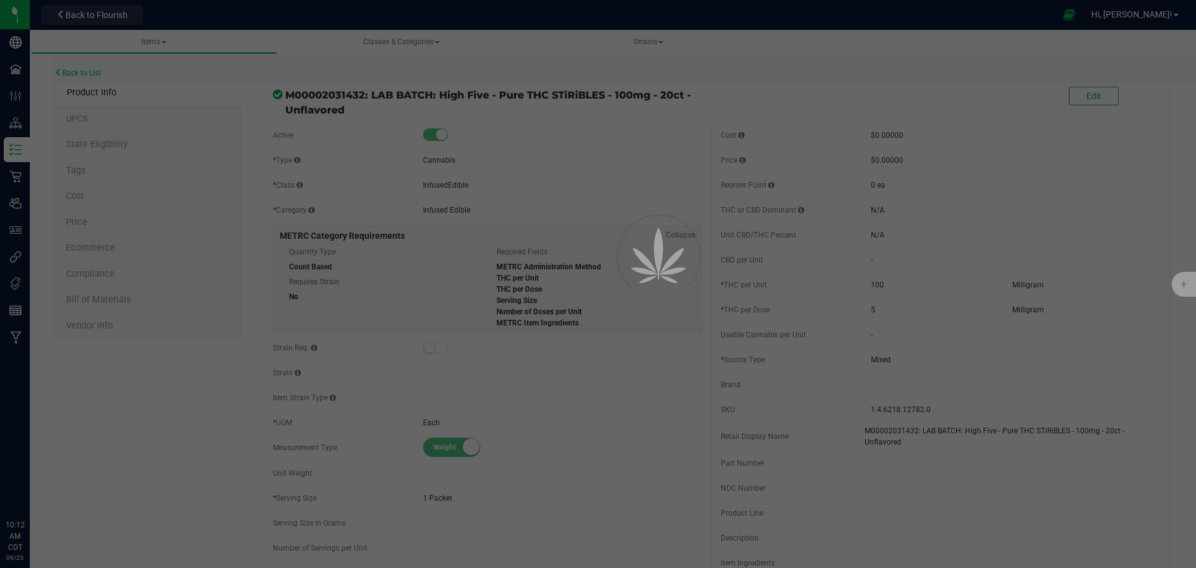
select select "590"
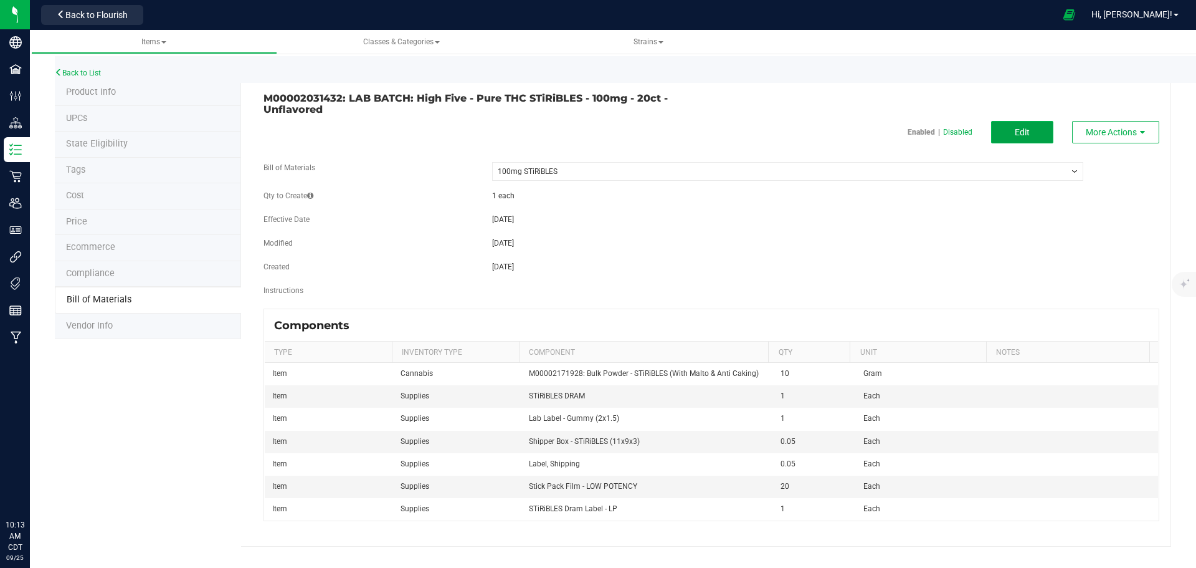
click at [1008, 131] on button "Edit" at bounding box center [1022, 132] width 62 height 22
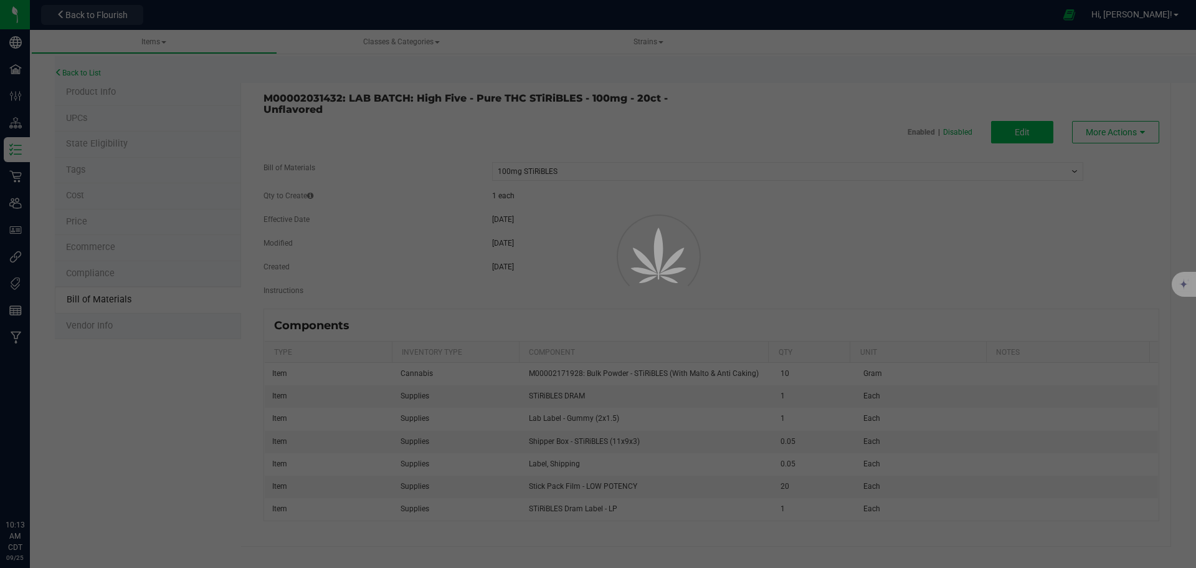
select select "590"
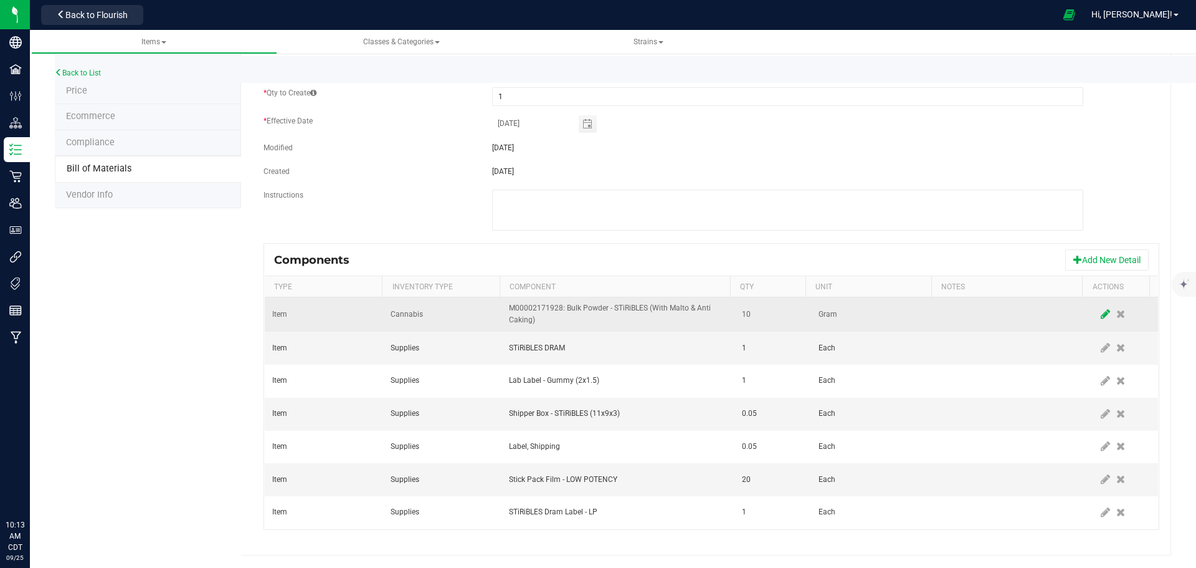
click at [1101, 315] on icon at bounding box center [1105, 313] width 9 height 11
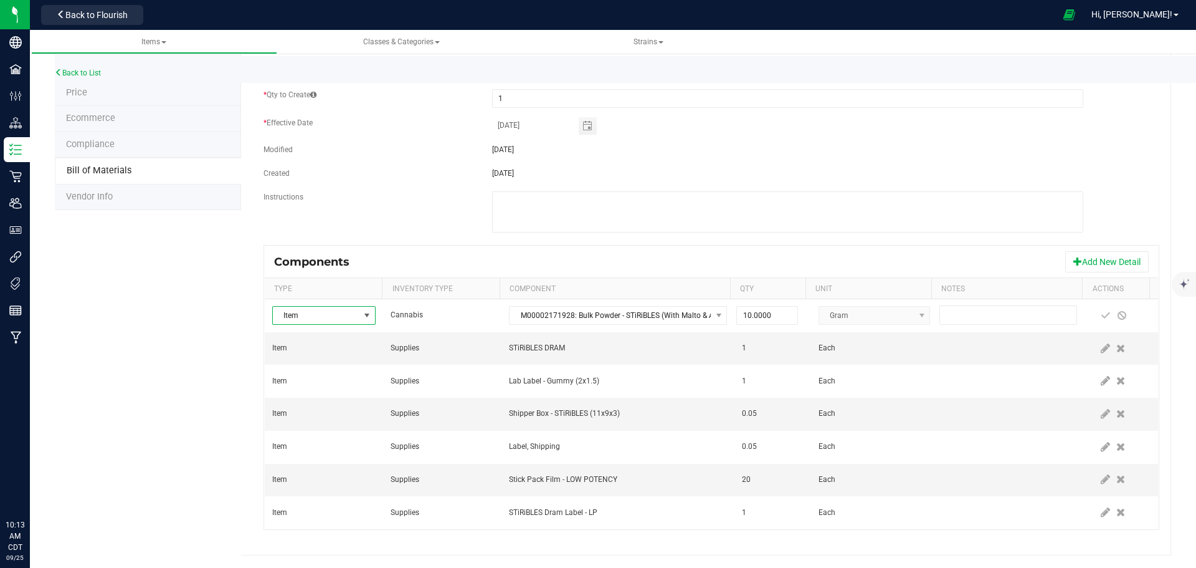
scroll to position [129, 0]
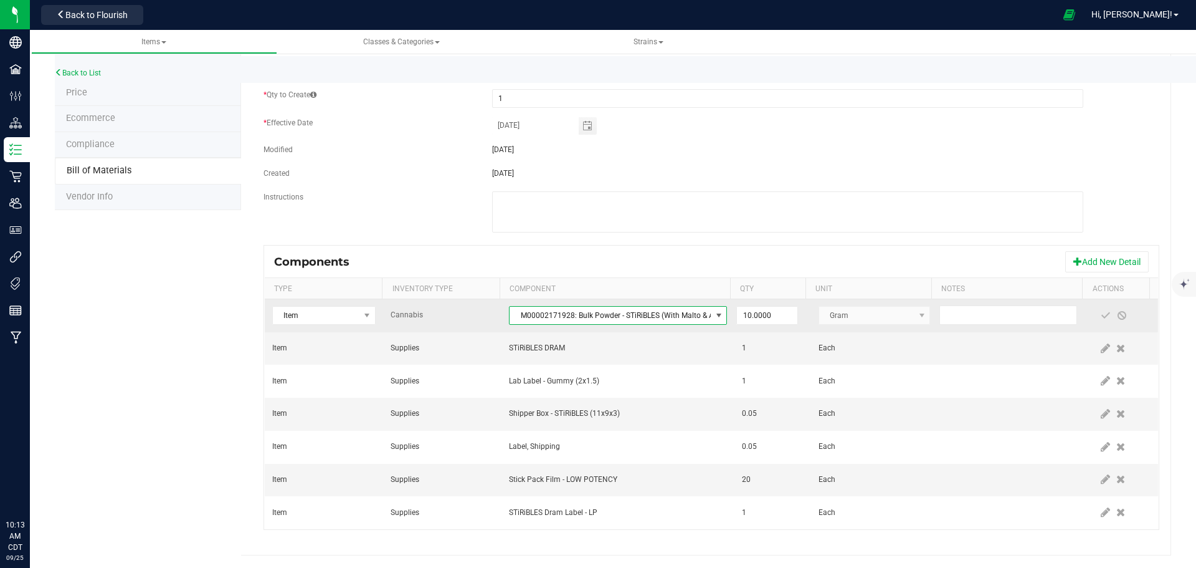
click at [609, 314] on span "M00002171928: Bulk Powder - STiRiBLES (With Malto & Anti Caking)" at bounding box center [610, 315] width 201 height 17
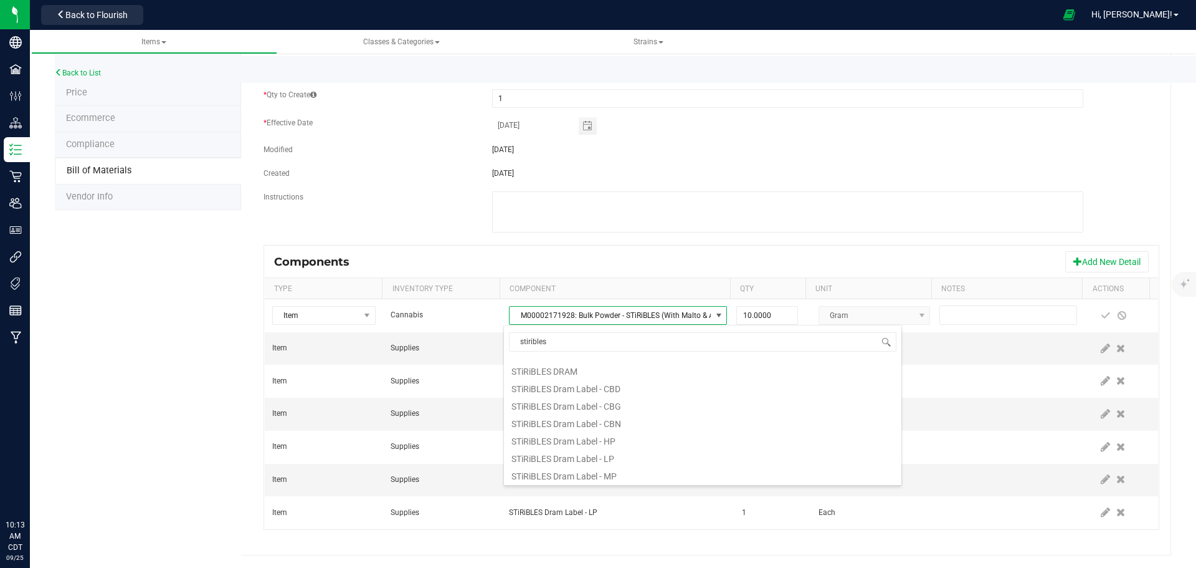
scroll to position [434, 0]
click at [621, 342] on input "stiribles" at bounding box center [702, 341] width 387 height 19
type input "bulk powder"
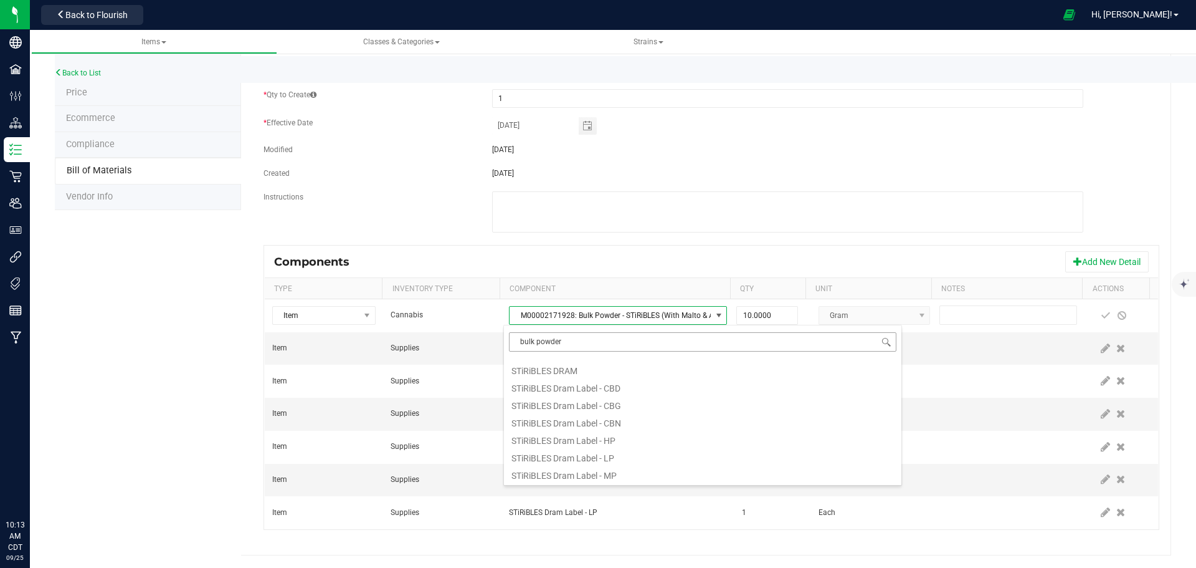
scroll to position [0, 0]
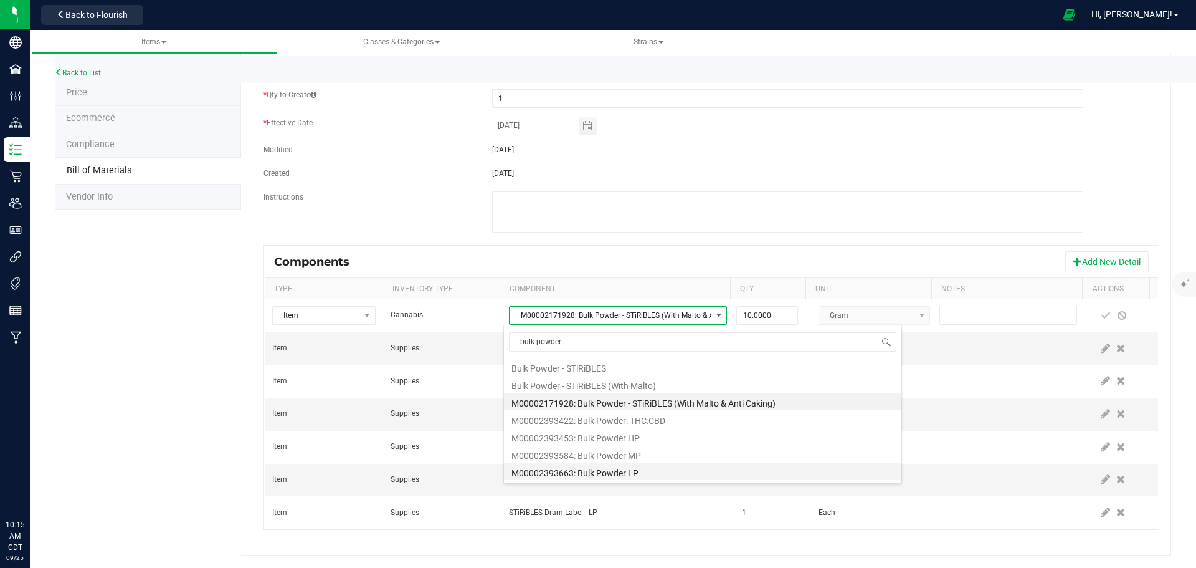
click at [634, 472] on li "M00002393663: Bulk Powder LP" at bounding box center [702, 470] width 397 height 17
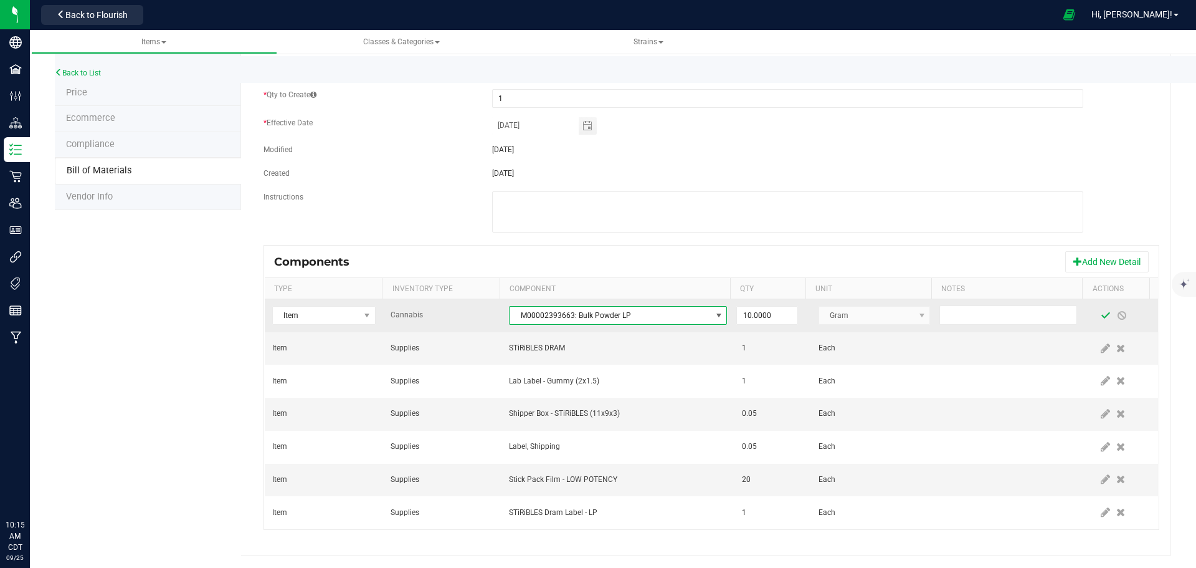
click at [1101, 315] on span at bounding box center [1106, 315] width 10 height 10
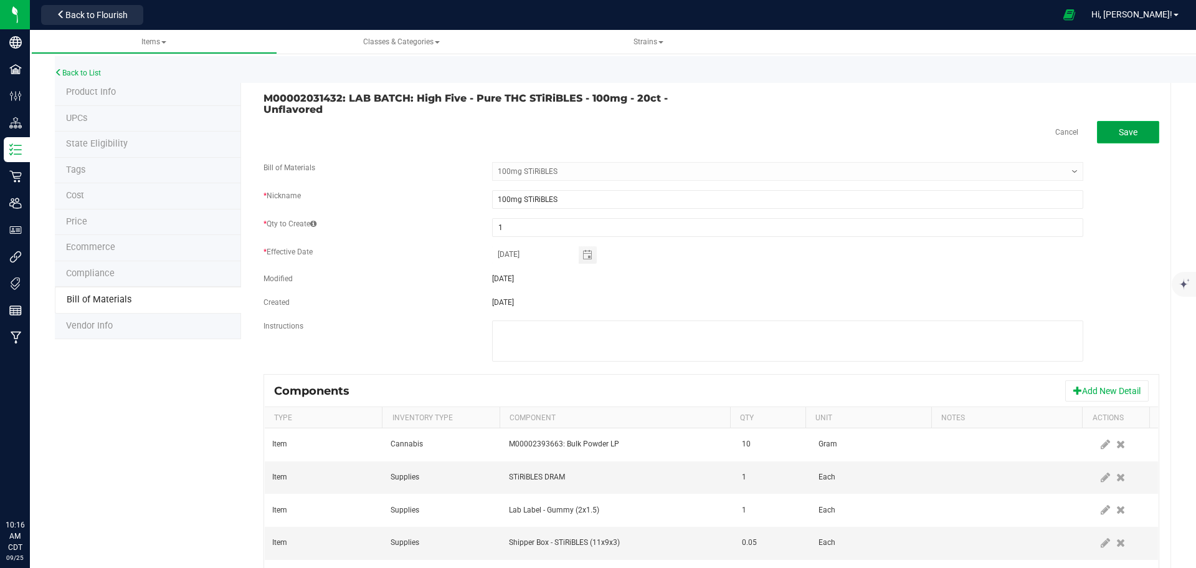
click at [1108, 125] on button "Save" at bounding box center [1128, 132] width 62 height 22
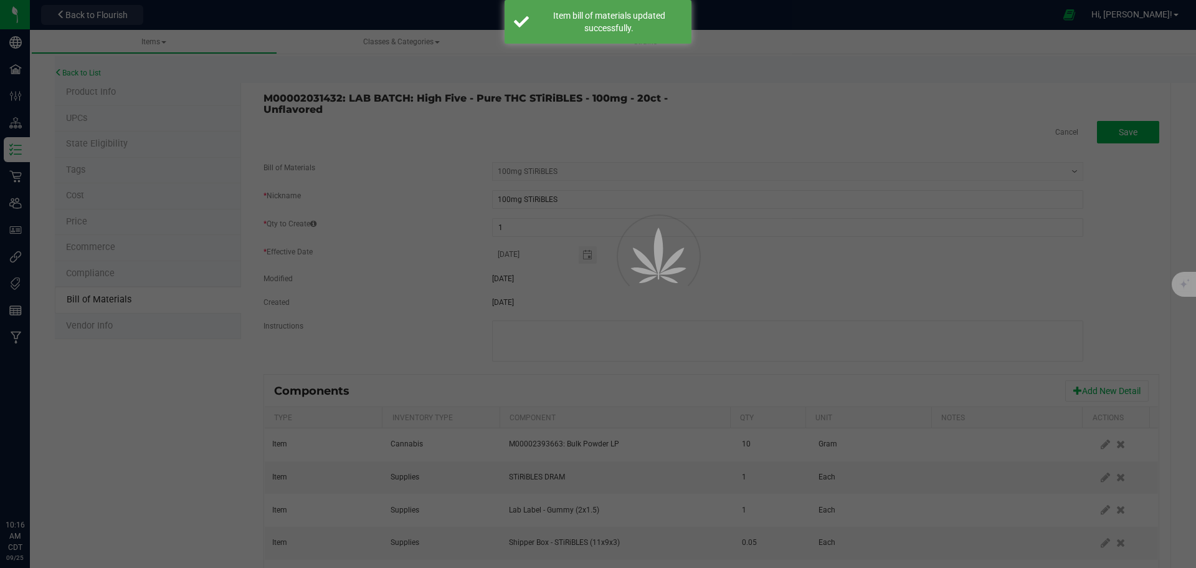
select select "590"
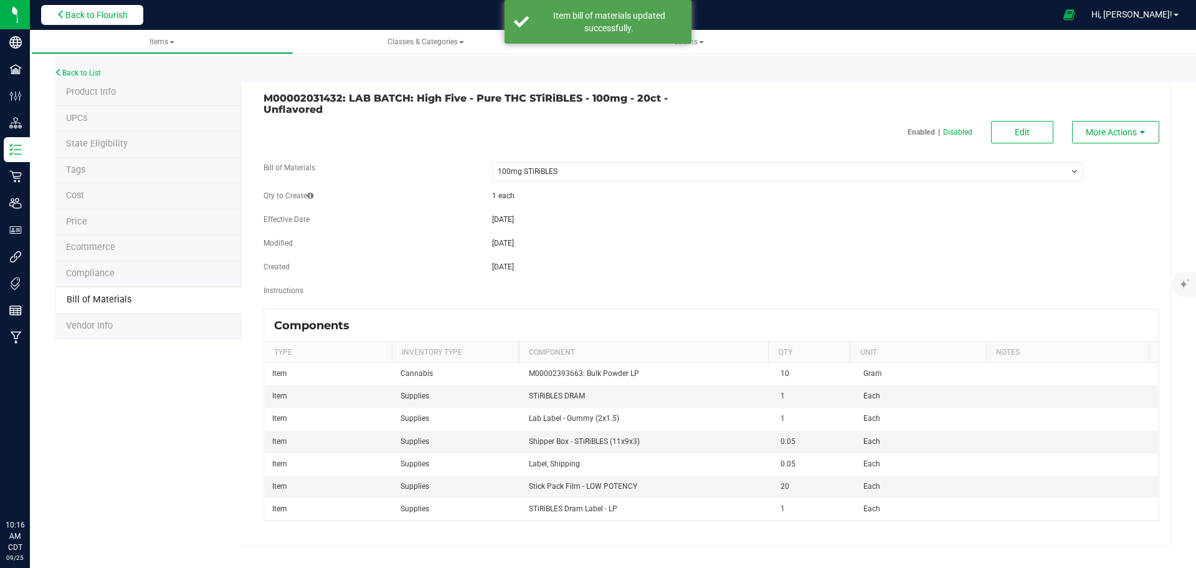
click at [108, 16] on span "Back to Flourish" at bounding box center [96, 15] width 62 height 10
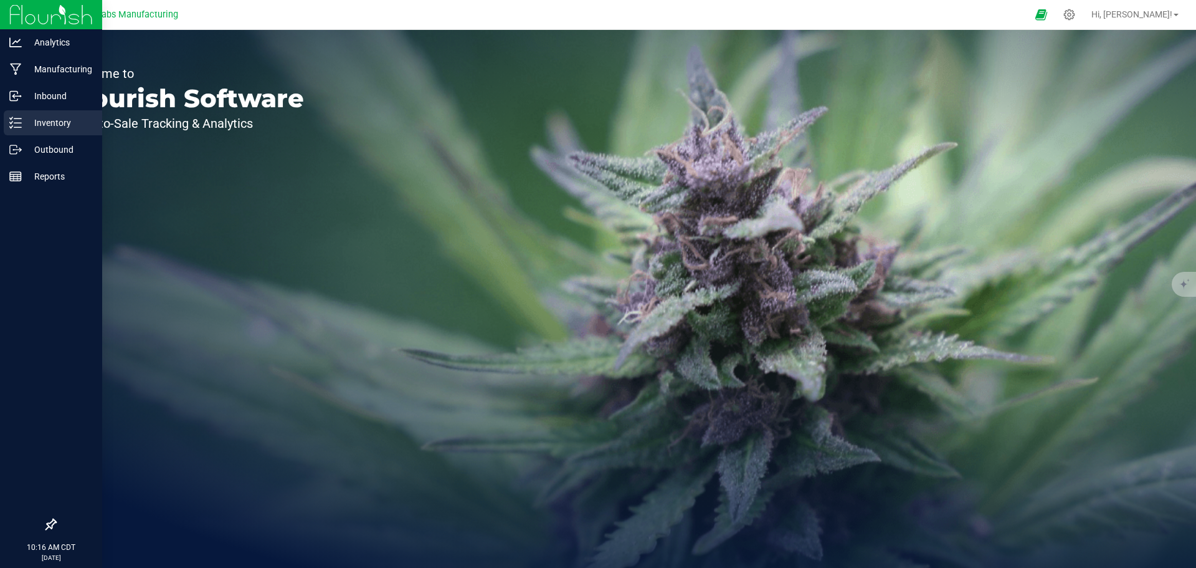
click at [22, 127] on p "Inventory" at bounding box center [59, 122] width 75 height 15
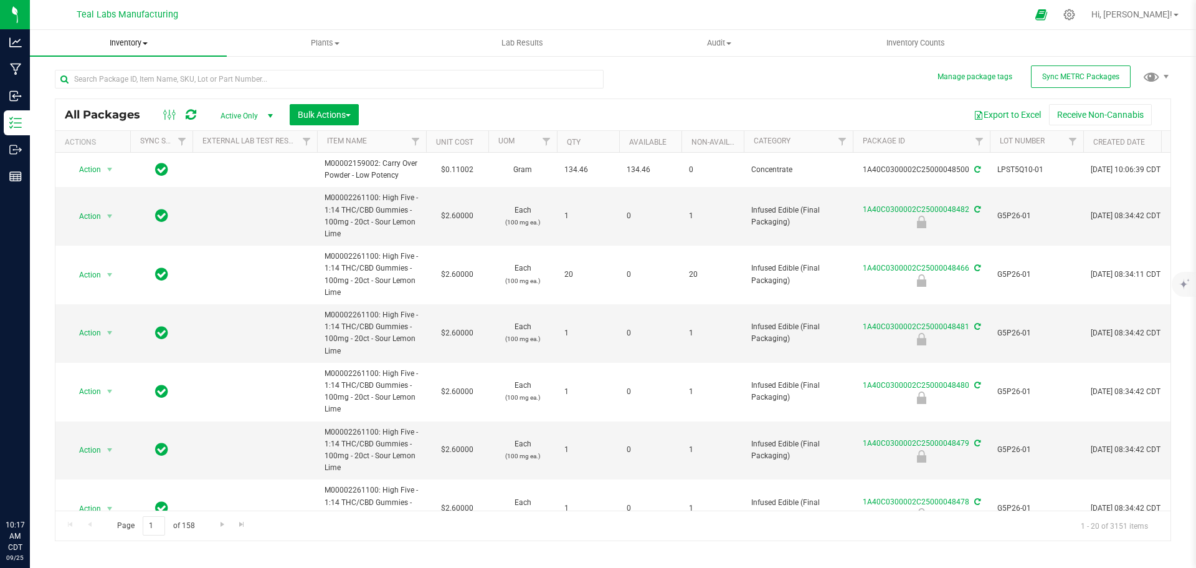
click at [143, 42] on span at bounding box center [145, 43] width 5 height 2
click at [121, 151] on span "From bill of materials" at bounding box center [86, 150] width 113 height 11
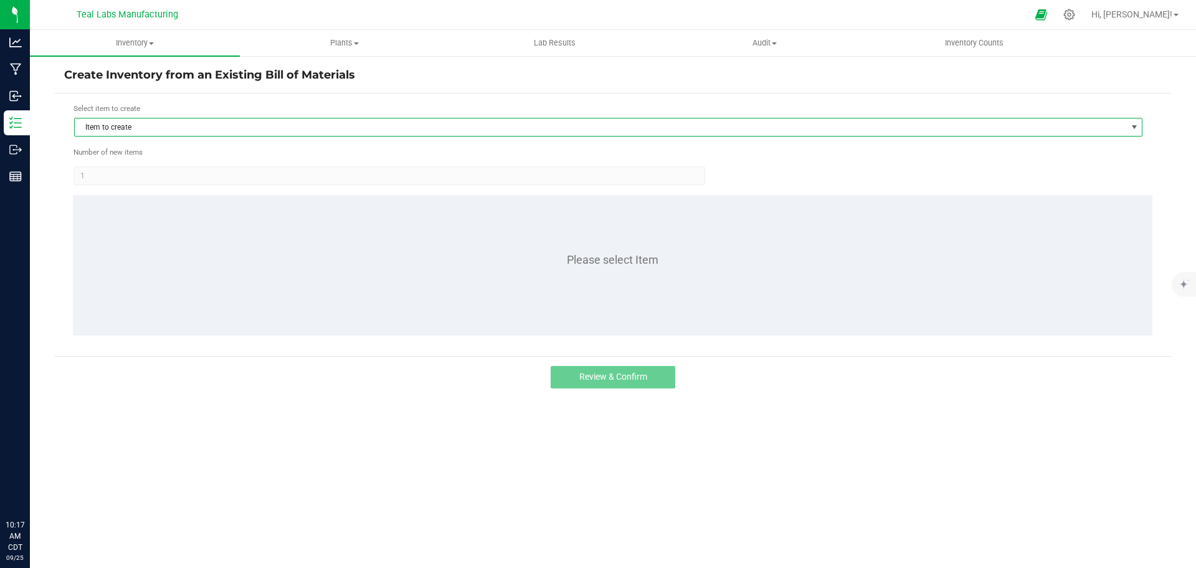
click at [264, 128] on span "Item to create" at bounding box center [601, 126] width 1052 height 17
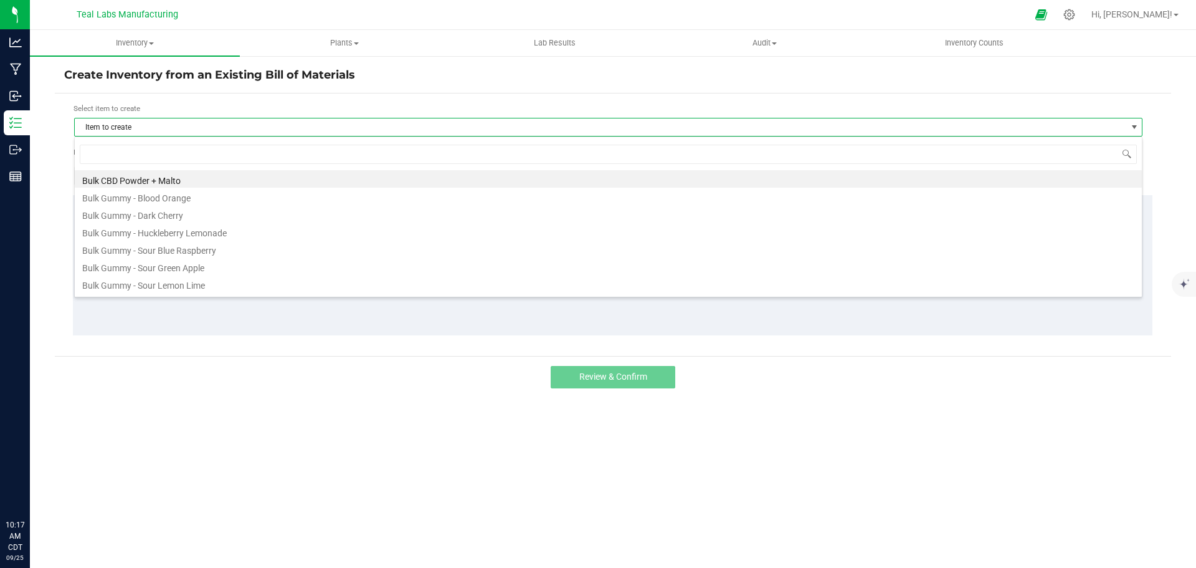
scroll to position [19, 1068]
type input "l"
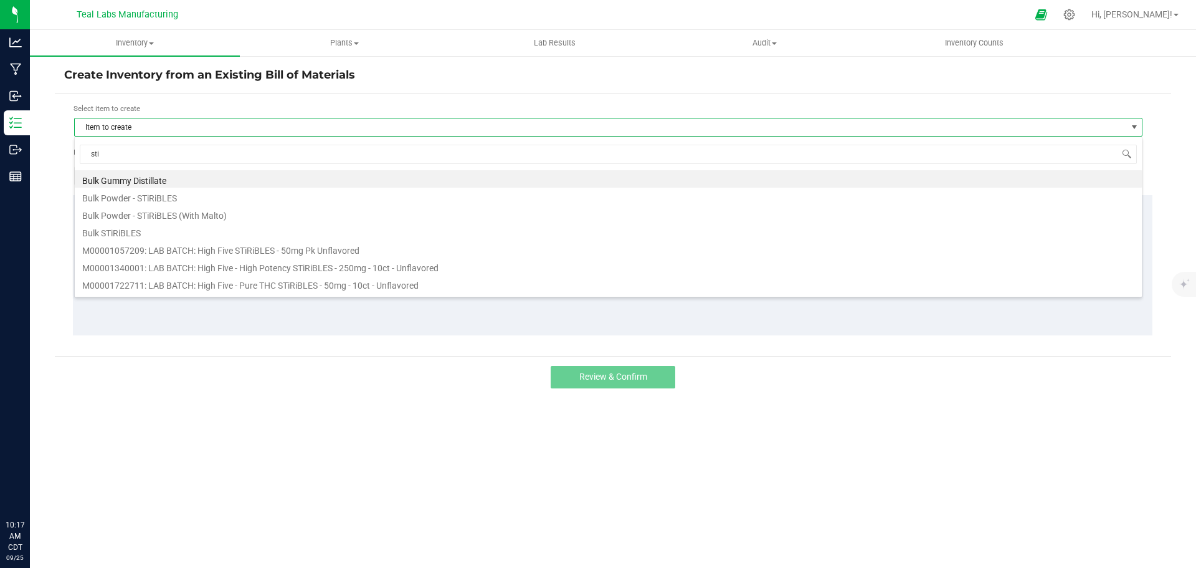
type input "stir"
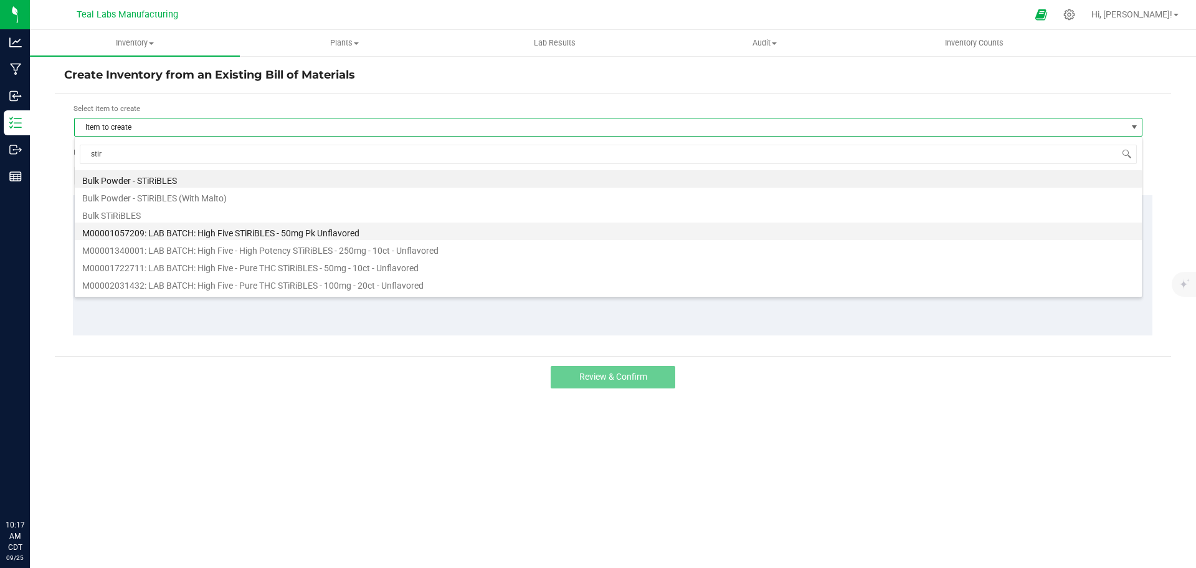
scroll to position [62, 0]
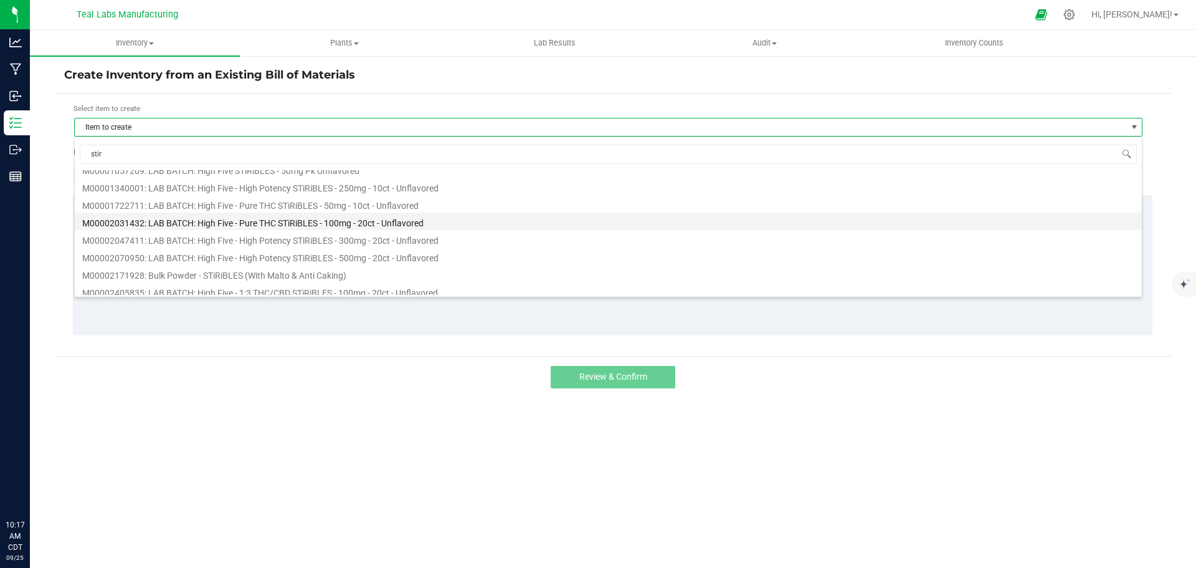
click at [385, 221] on li "M00002031432: LAB BATCH: High Five - Pure THC STiRiBLES - 100mg - 20ct - Unflav…" at bounding box center [608, 220] width 1067 height 17
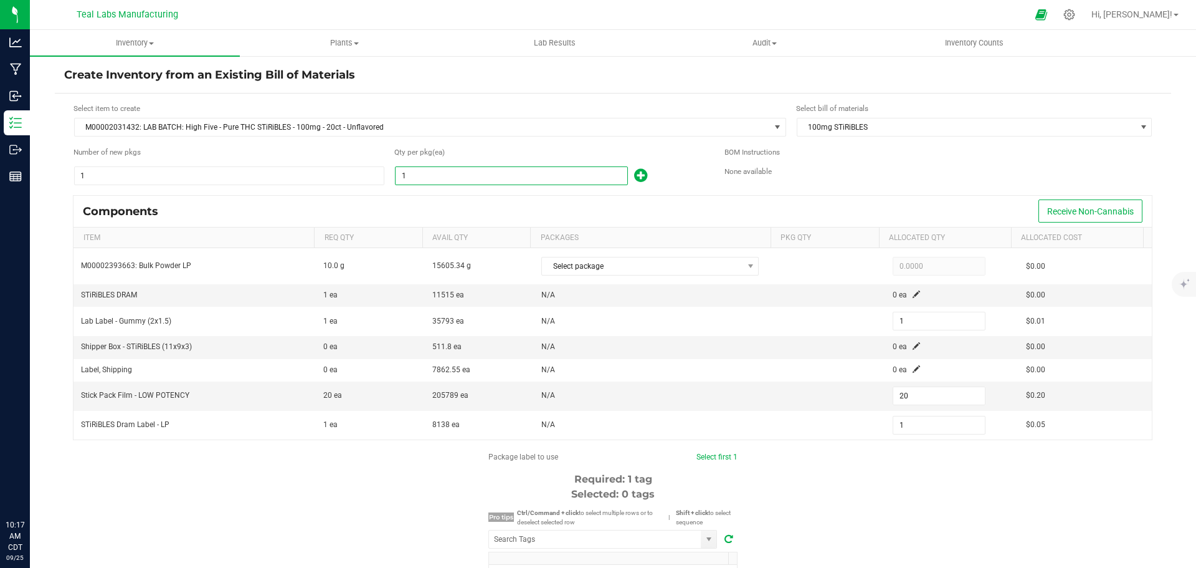
click at [412, 176] on input "1" at bounding box center [512, 175] width 232 height 17
type input "15"
type input "300"
type input "15"
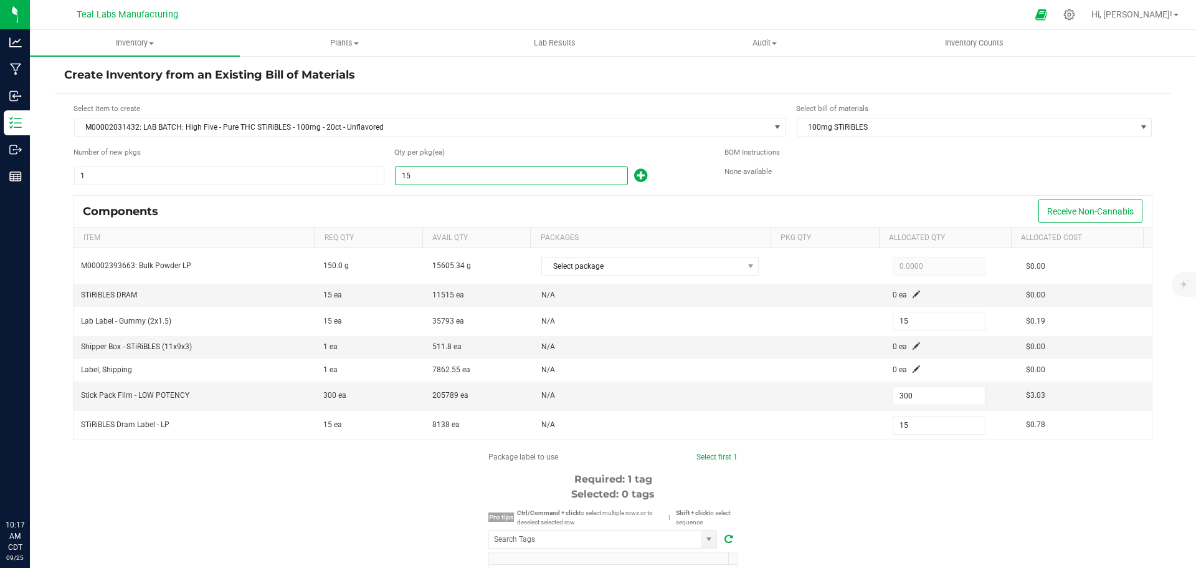
type input "158"
type input "3,160"
type input "158"
type input "1588"
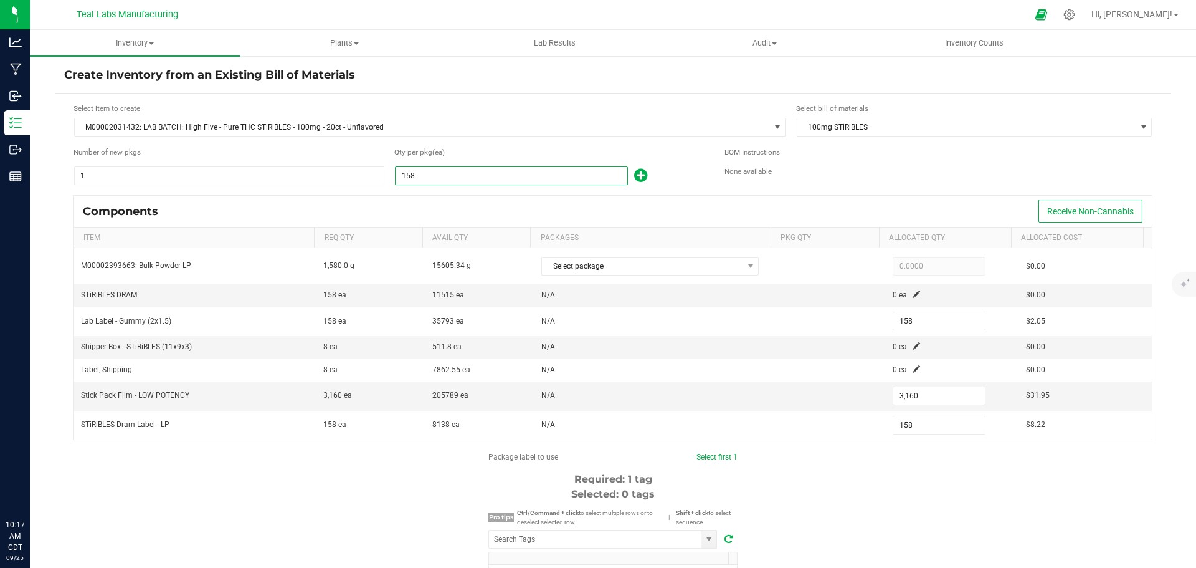
type input "1,588"
type input "31,760"
type input "1,588"
click at [429, 204] on div "Components Receive Non-Cannabis" at bounding box center [613, 211] width 1078 height 31
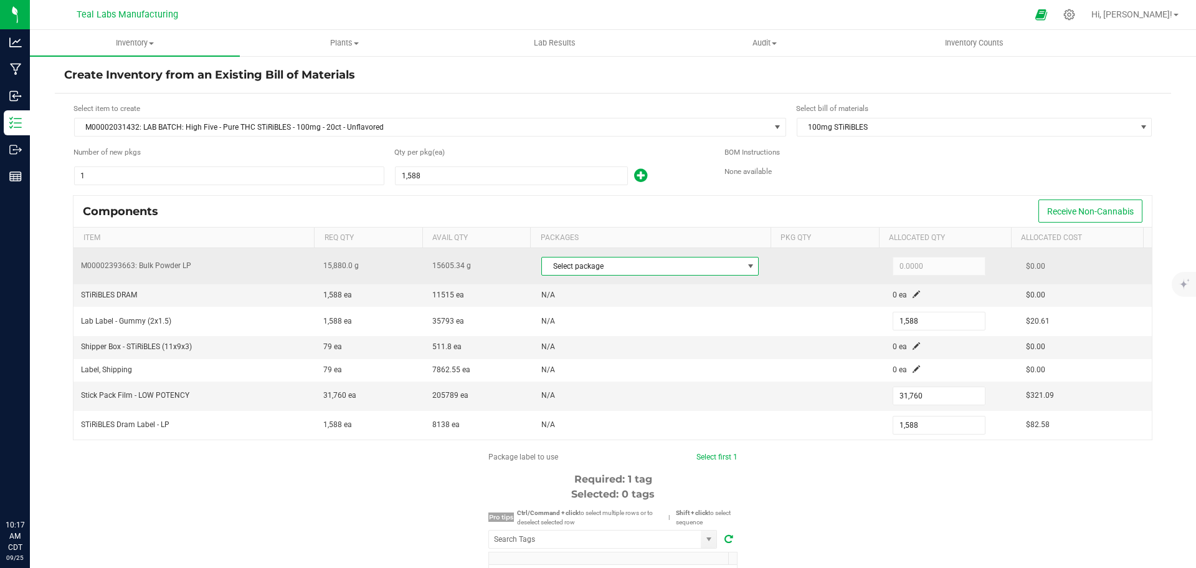
click at [703, 265] on span "Select package" at bounding box center [642, 265] width 201 height 17
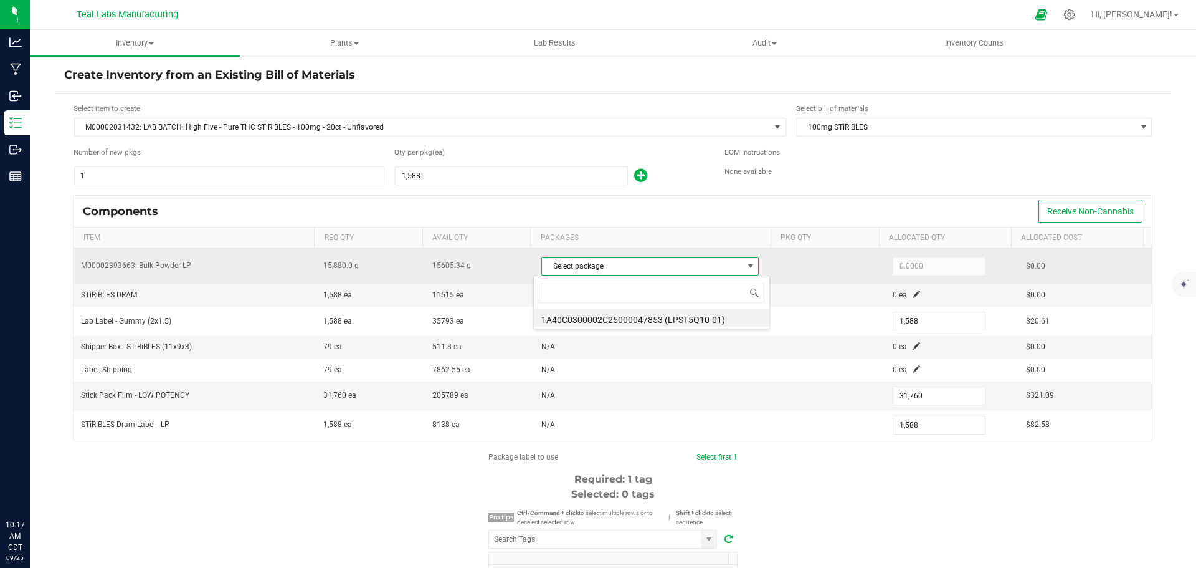
scroll to position [19, 213]
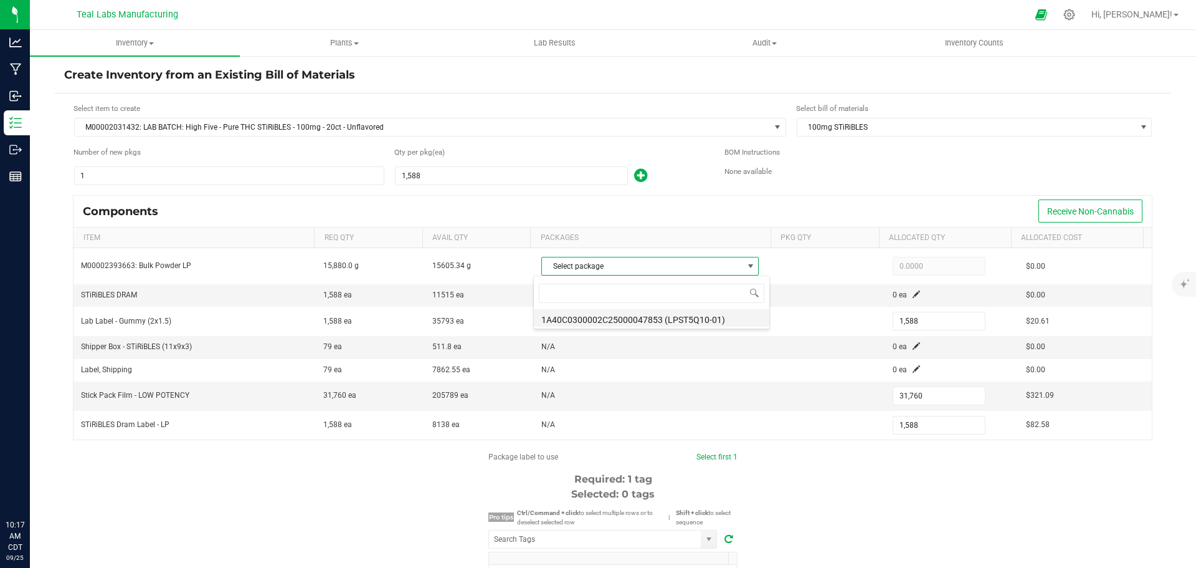
click at [700, 325] on li "1A40C0300002C25000047853 (LPST5Q10-01)" at bounding box center [651, 317] width 235 height 17
type input "15,605.3400"
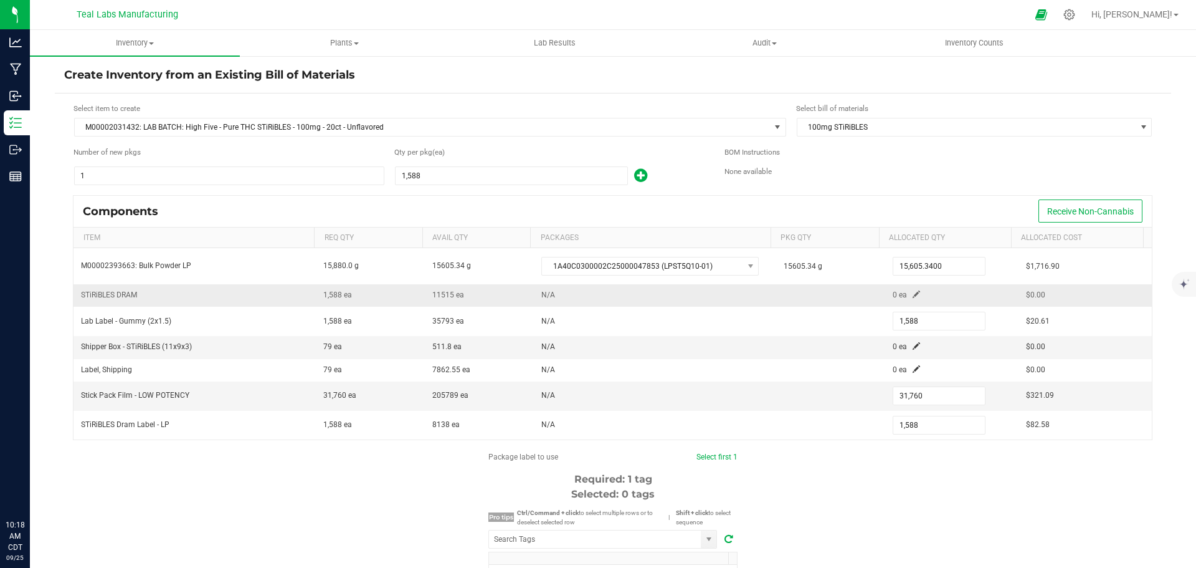
click at [898, 290] on td "0 ea" at bounding box center [951, 295] width 133 height 22
click at [913, 293] on span at bounding box center [916, 293] width 7 height 7
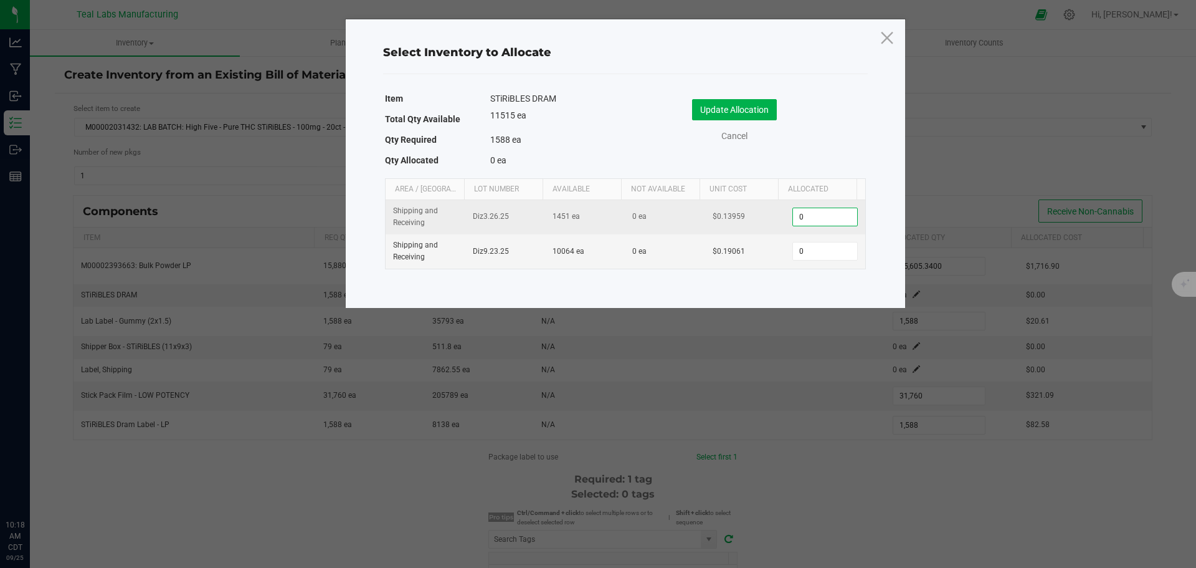
click at [806, 216] on input "0" at bounding box center [825, 216] width 64 height 17
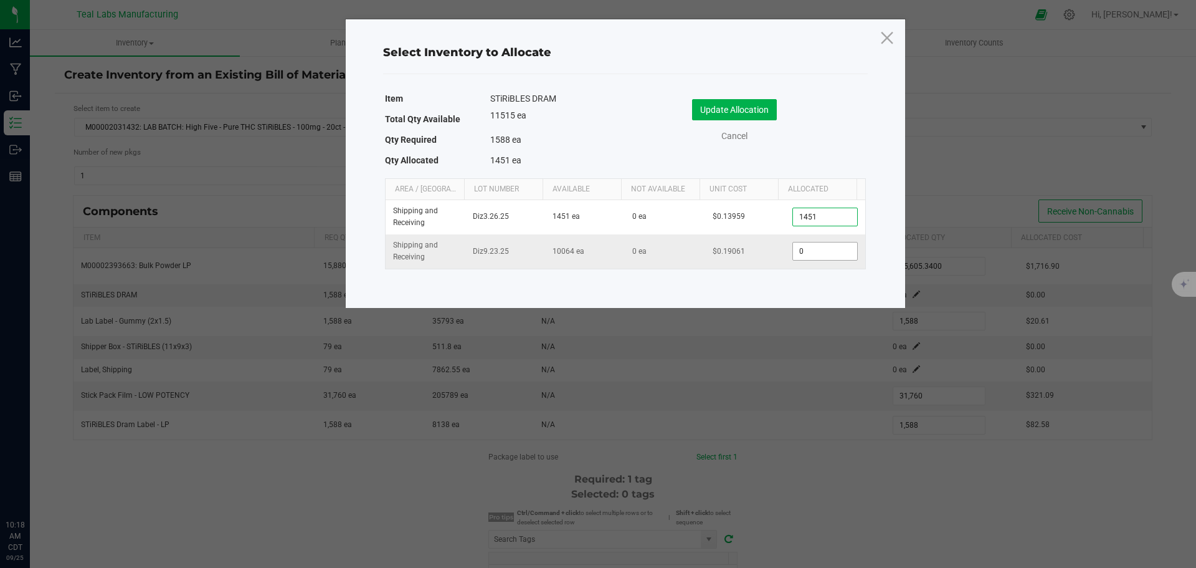
type input "1,451"
click at [806, 255] on input "0" at bounding box center [825, 250] width 64 height 17
type input "137"
click at [761, 113] on button "Update Allocation" at bounding box center [734, 109] width 85 height 21
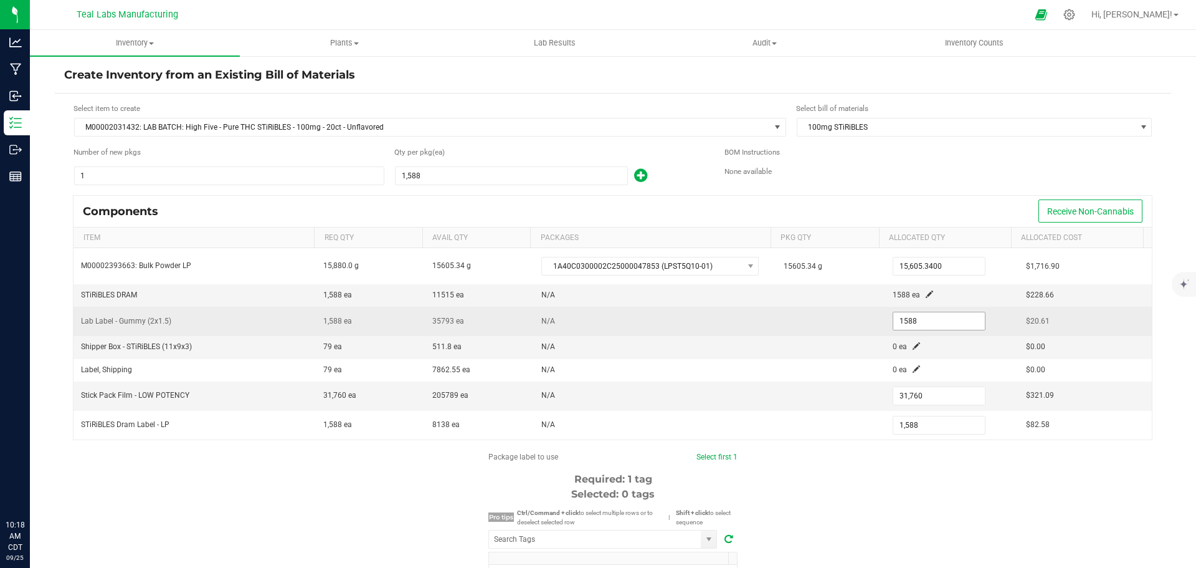
click at [898, 318] on input "1588" at bounding box center [939, 320] width 92 height 17
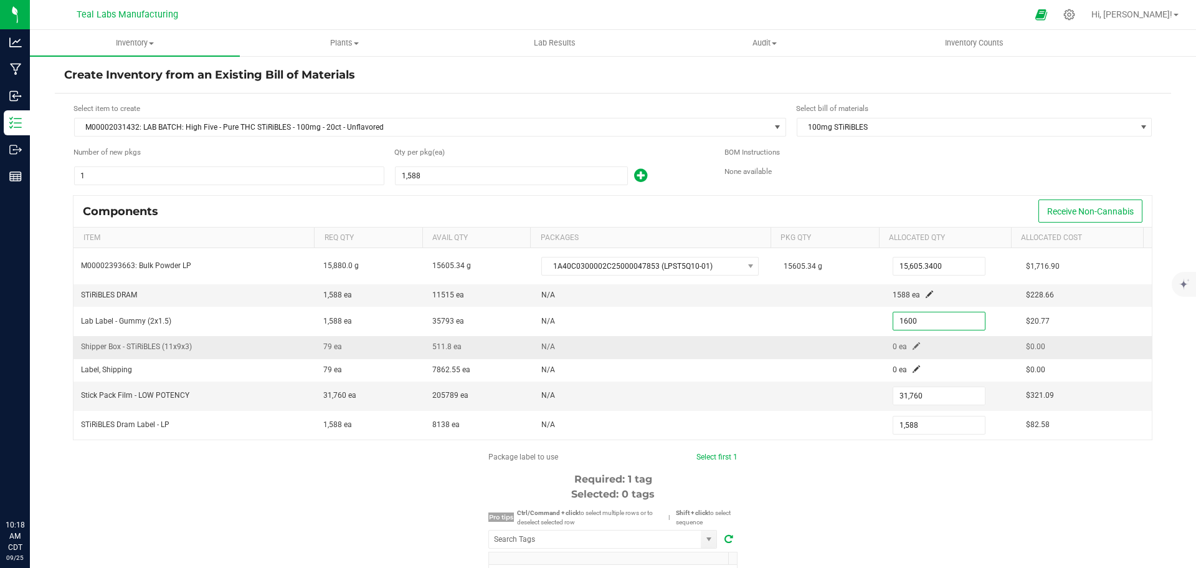
type input "1,600"
click at [913, 344] on span at bounding box center [916, 345] width 7 height 7
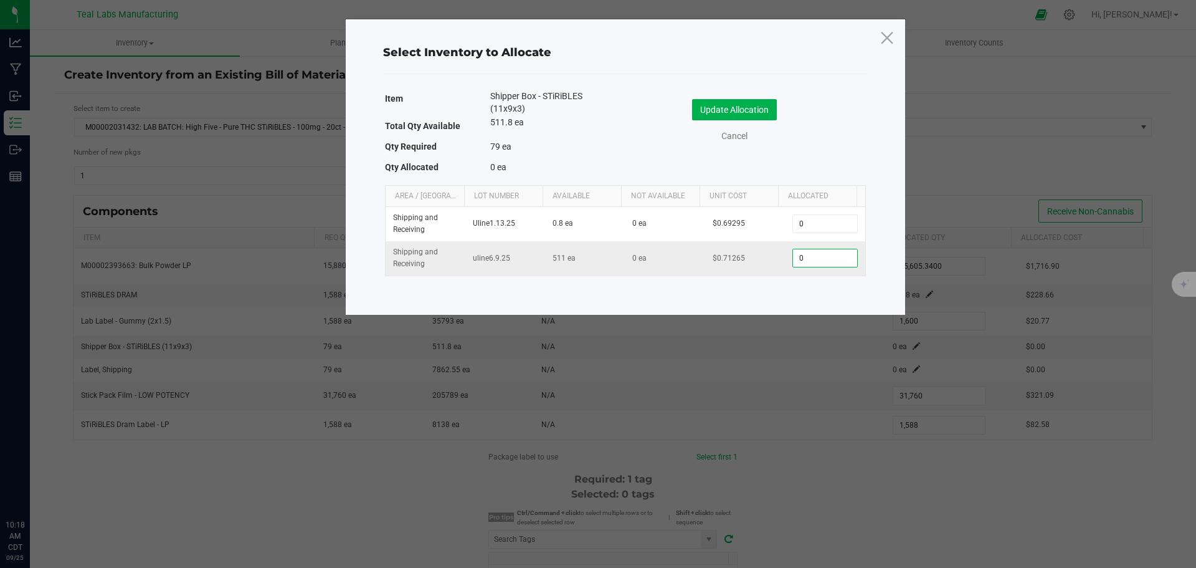
click at [812, 261] on input "0" at bounding box center [825, 257] width 64 height 17
type input "78"
click at [740, 109] on button "Update Allocation" at bounding box center [734, 109] width 85 height 21
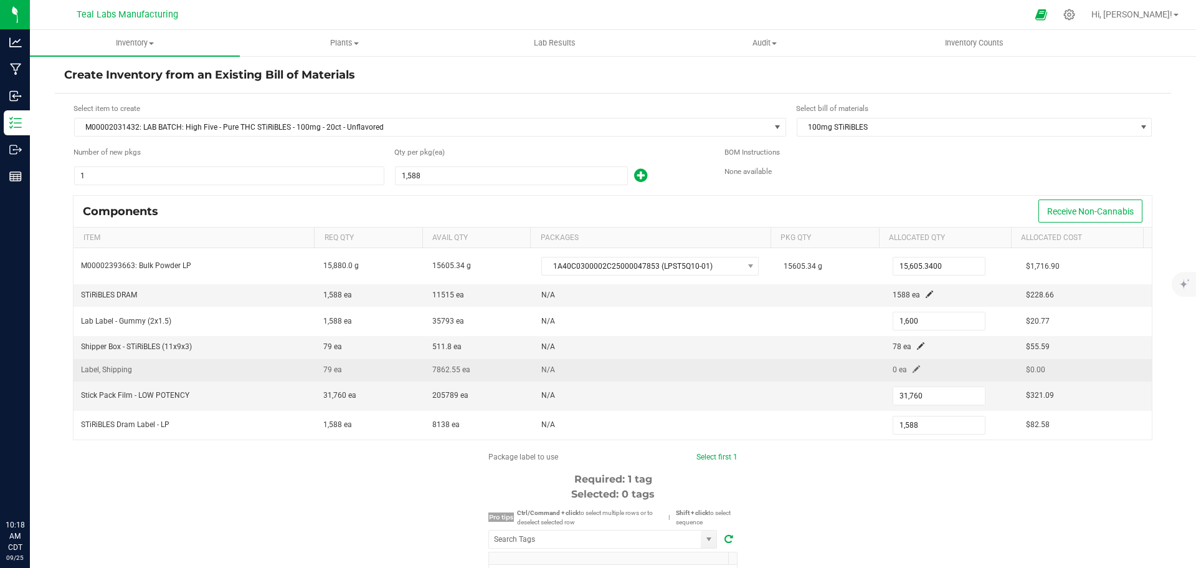
click at [913, 370] on span at bounding box center [916, 368] width 7 height 7
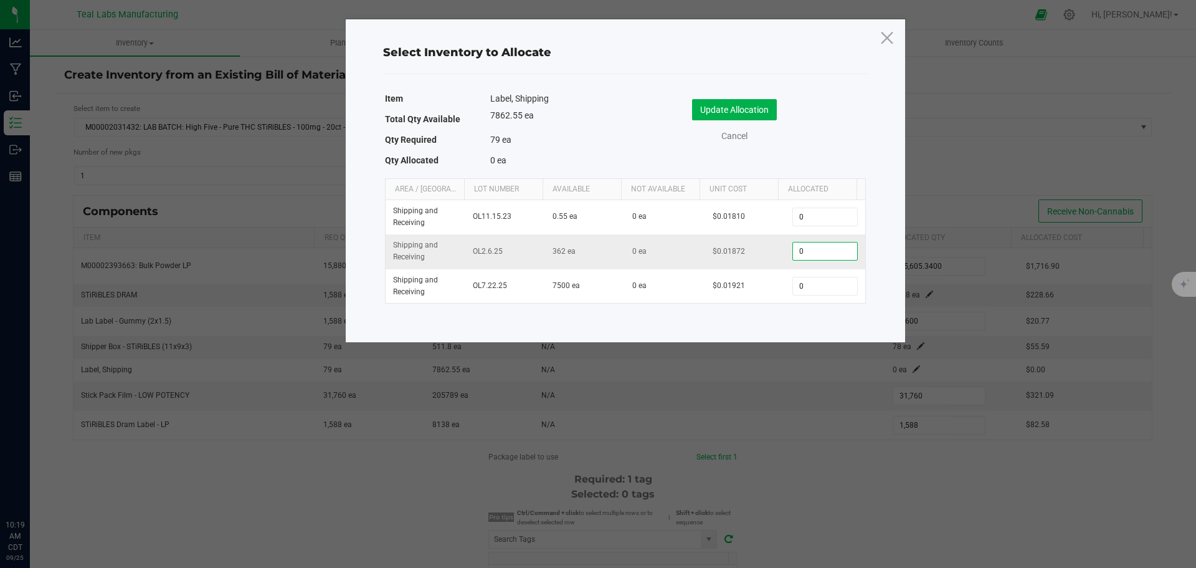
click at [813, 252] on input "0" at bounding box center [825, 250] width 64 height 17
type input "79"
click at [744, 101] on button "Update Allocation" at bounding box center [734, 109] width 85 height 21
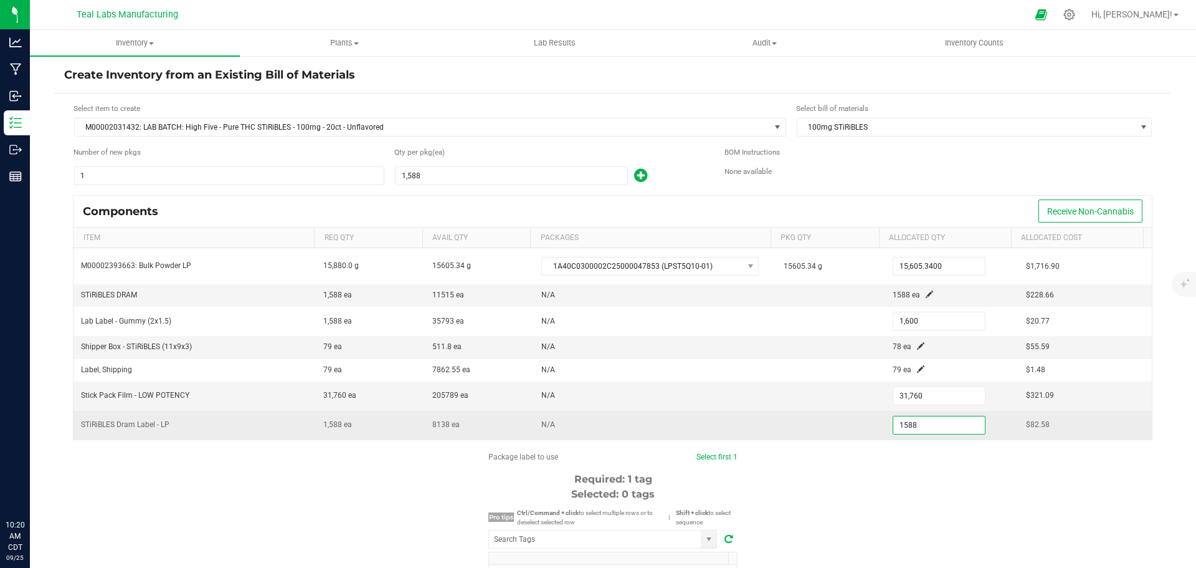
click at [904, 426] on input "1588" at bounding box center [939, 424] width 92 height 17
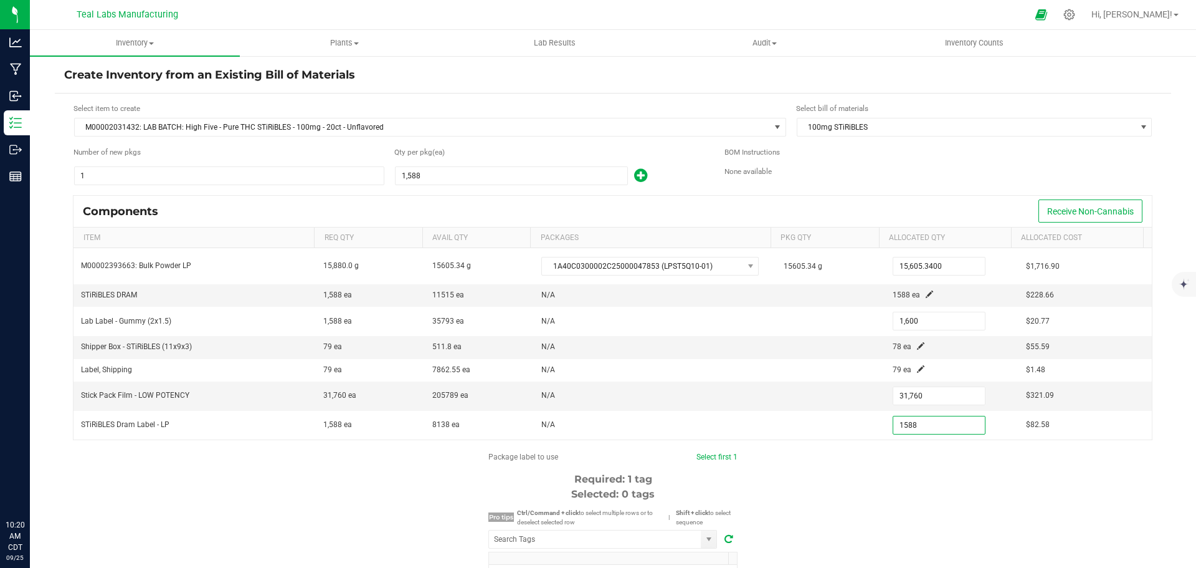
type input "1,588"
click at [909, 467] on div "Package label to use Select first 1 Required: 1 tag Selected: 0 tags Pro tips C…" at bounding box center [613, 569] width 1116 height 237
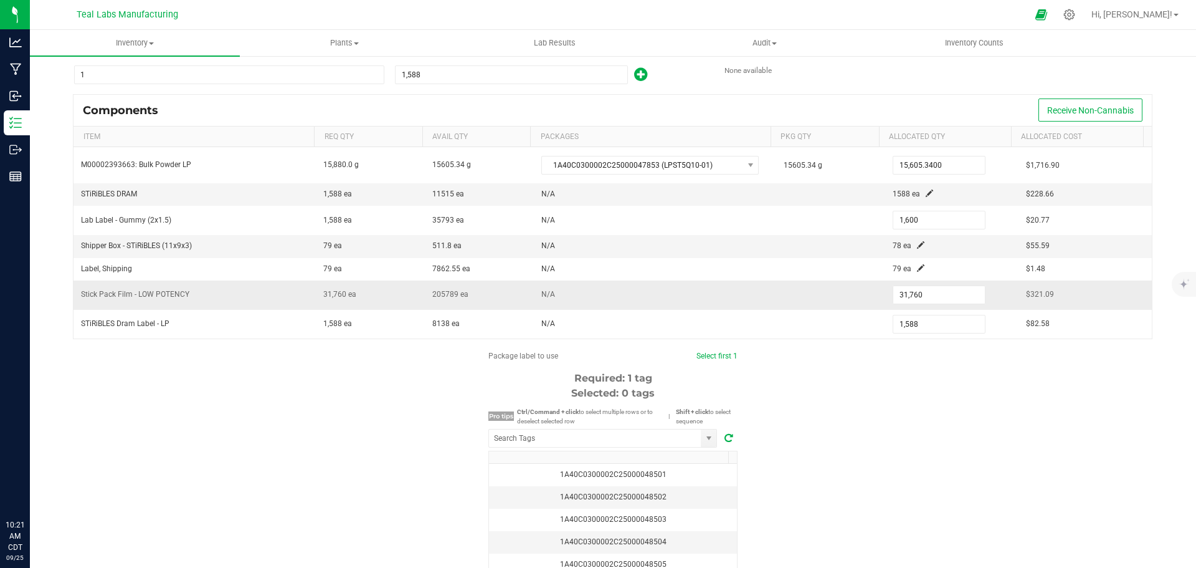
scroll to position [172, 0]
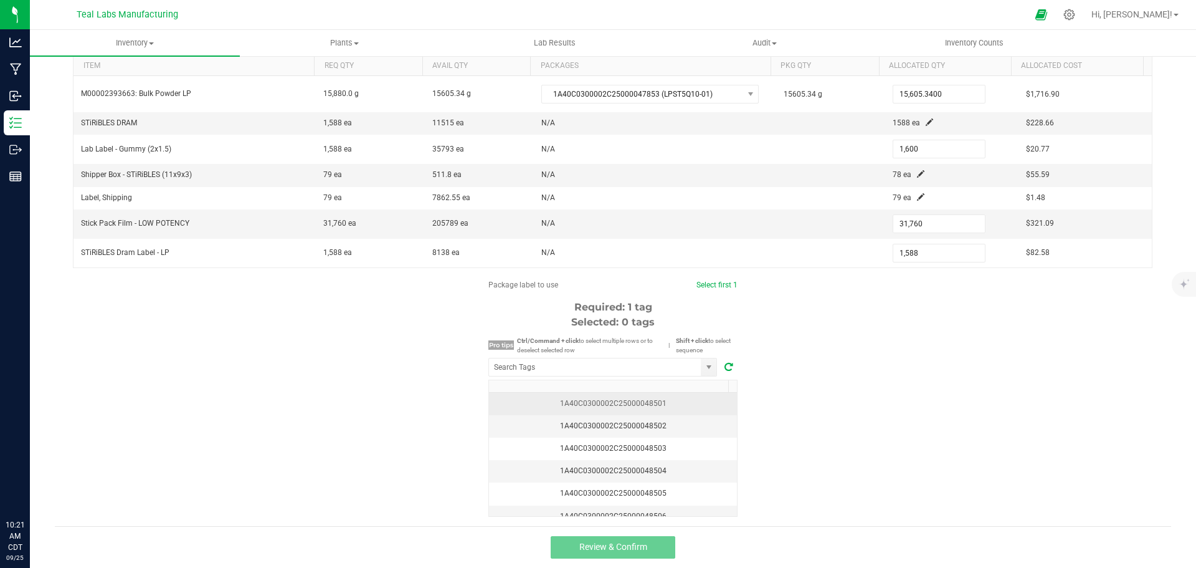
click at [658, 403] on div "1A40C0300002C25000048501" at bounding box center [613, 403] width 233 height 12
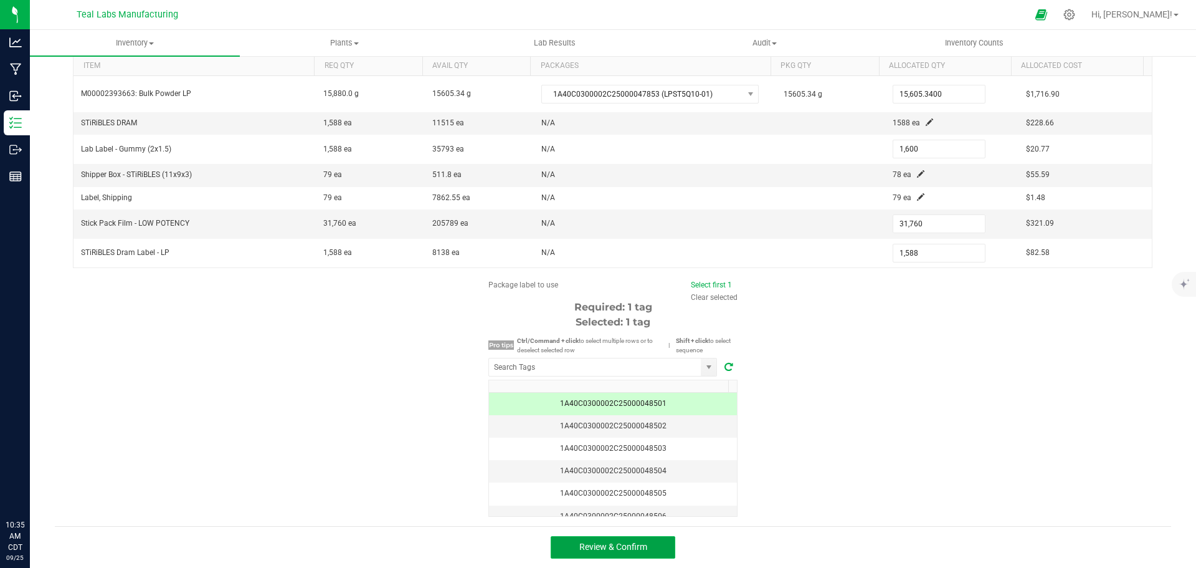
click at [651, 548] on button "Review & Confirm" at bounding box center [613, 547] width 125 height 22
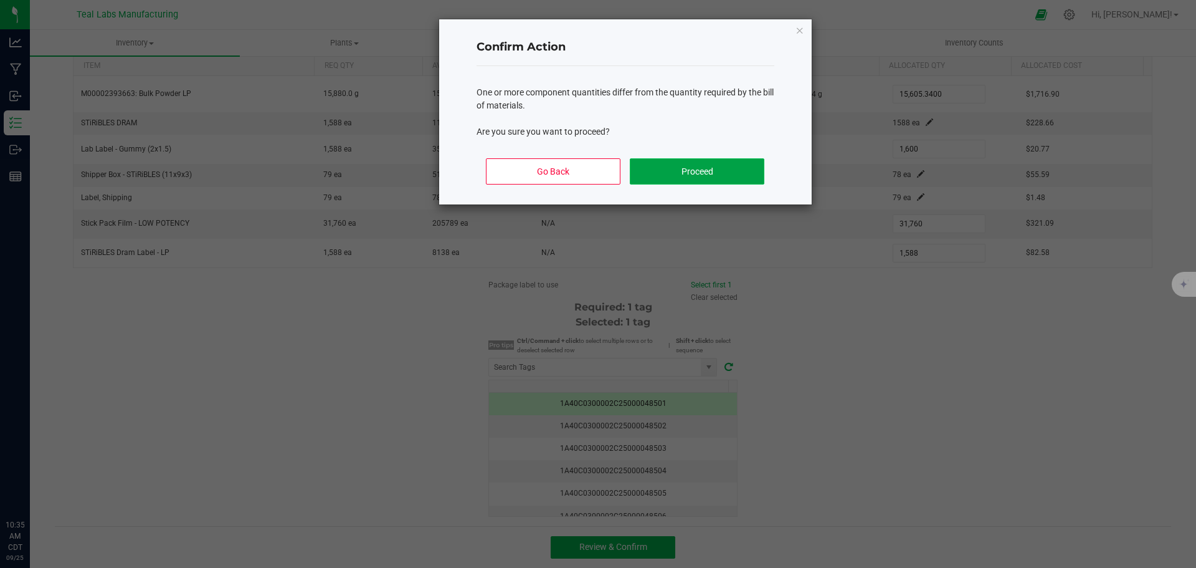
click at [698, 179] on button "Proceed" at bounding box center [697, 171] width 134 height 26
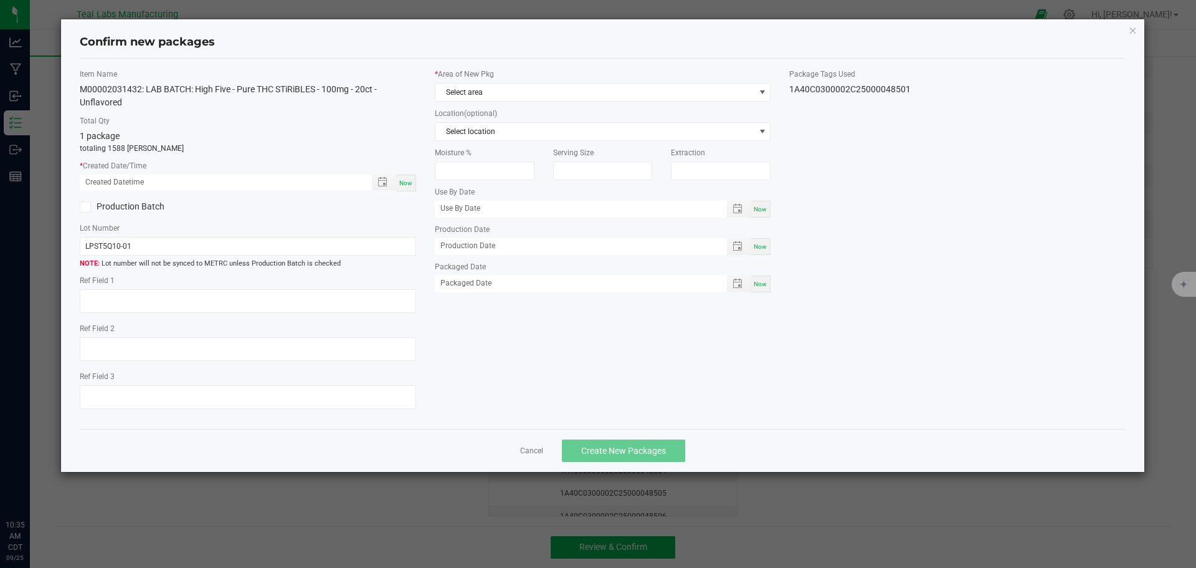
click at [402, 179] on span "Now" at bounding box center [405, 182] width 13 height 7
type input "[DATE] 10:35 AM"
click at [85, 207] on icon at bounding box center [85, 207] width 8 height 0
click at [0, 0] on input "Production Batch" at bounding box center [0, 0] width 0 height 0
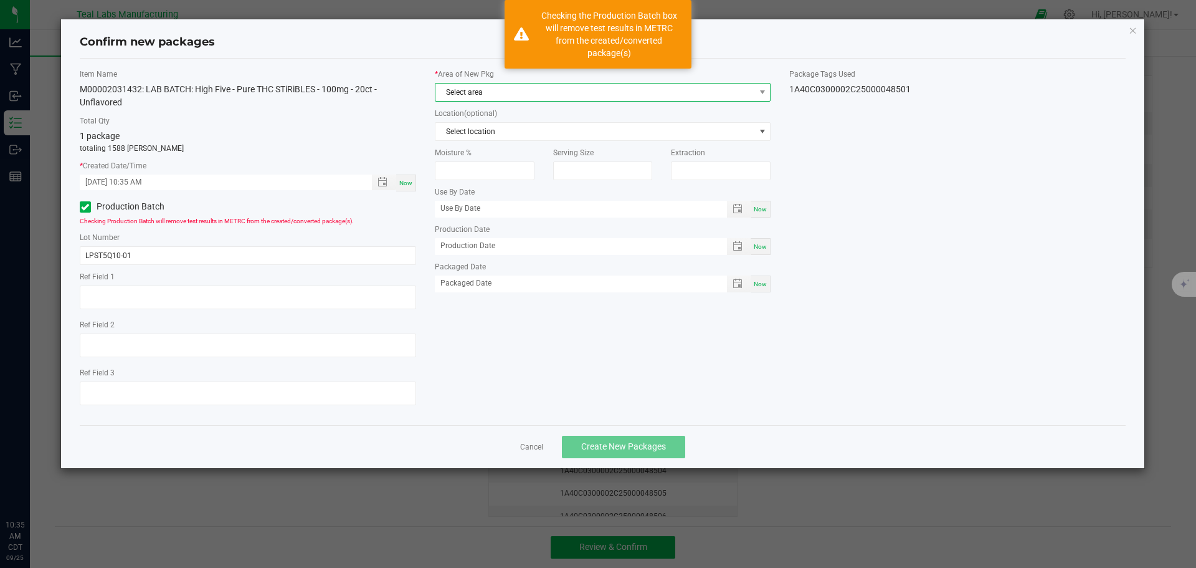
click at [470, 96] on span "Select area" at bounding box center [595, 91] width 320 height 17
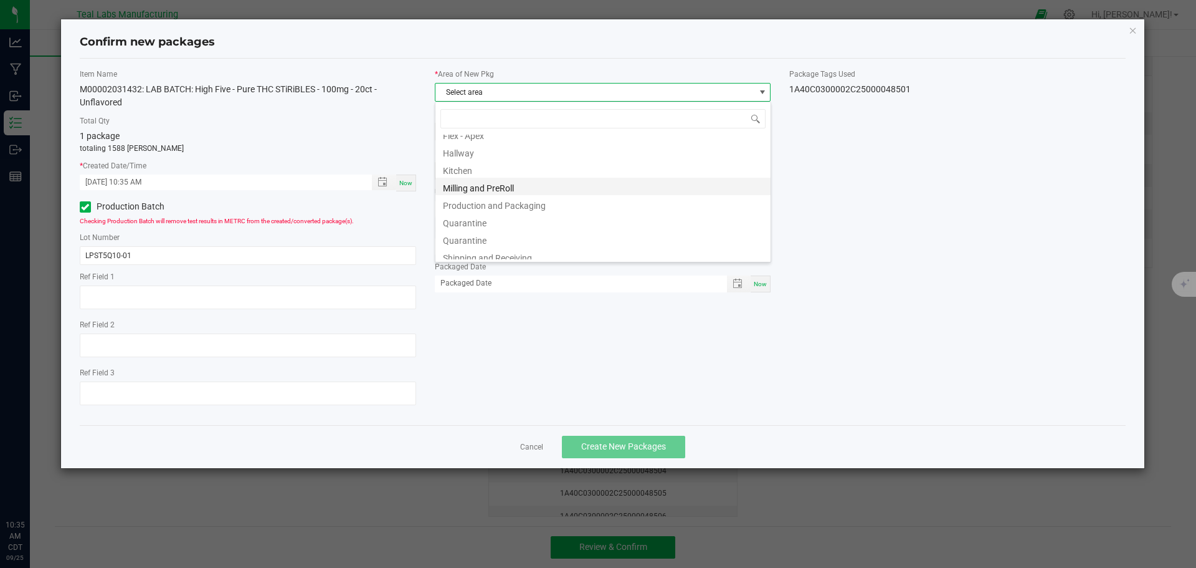
scroll to position [62, 0]
click at [532, 202] on li "Production and Packaging" at bounding box center [602, 202] width 335 height 17
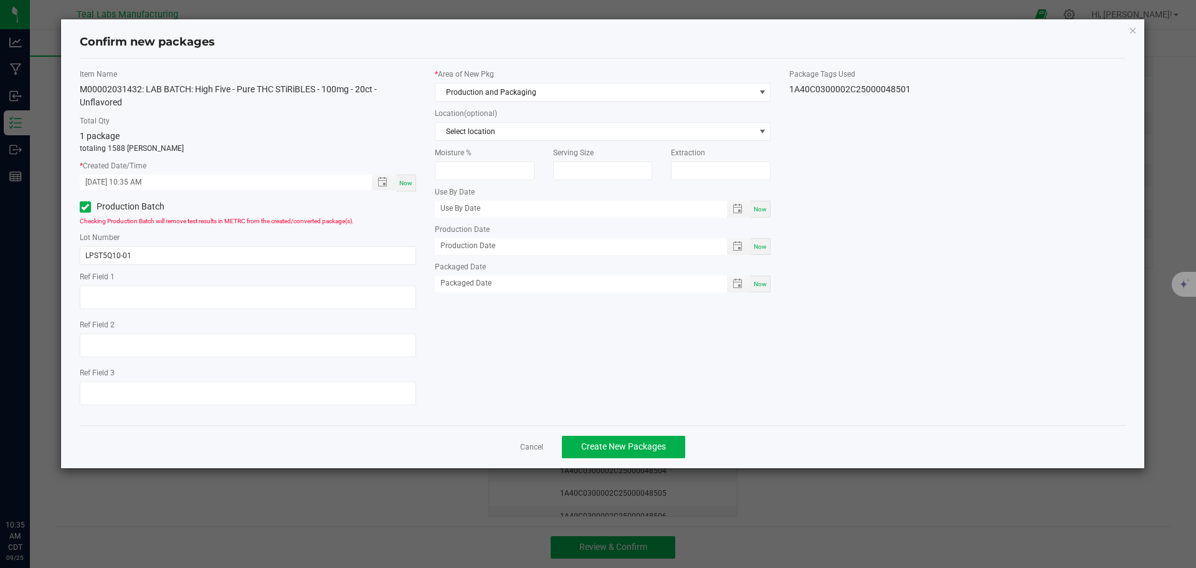
click at [976, 297] on div "Item Name M00002031432: LAB BATCH: High Five - Pure THC STiRiBLES - 100mg - 20c…" at bounding box center [602, 242] width 1065 height 346
click at [654, 448] on span "Create New Packages" at bounding box center [623, 446] width 85 height 10
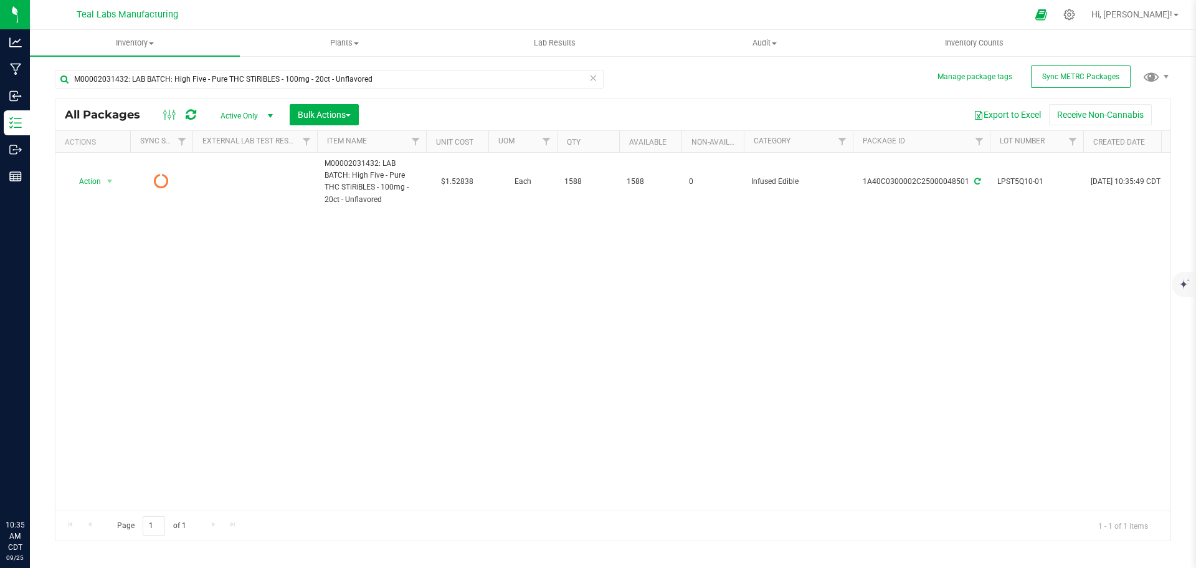
click at [334, 274] on div "Action Action Edit attributes Global inventory Lock package Print package label…" at bounding box center [612, 332] width 1115 height 358
click at [1048, 75] on span "Sync METRC Packages" at bounding box center [1080, 76] width 77 height 9
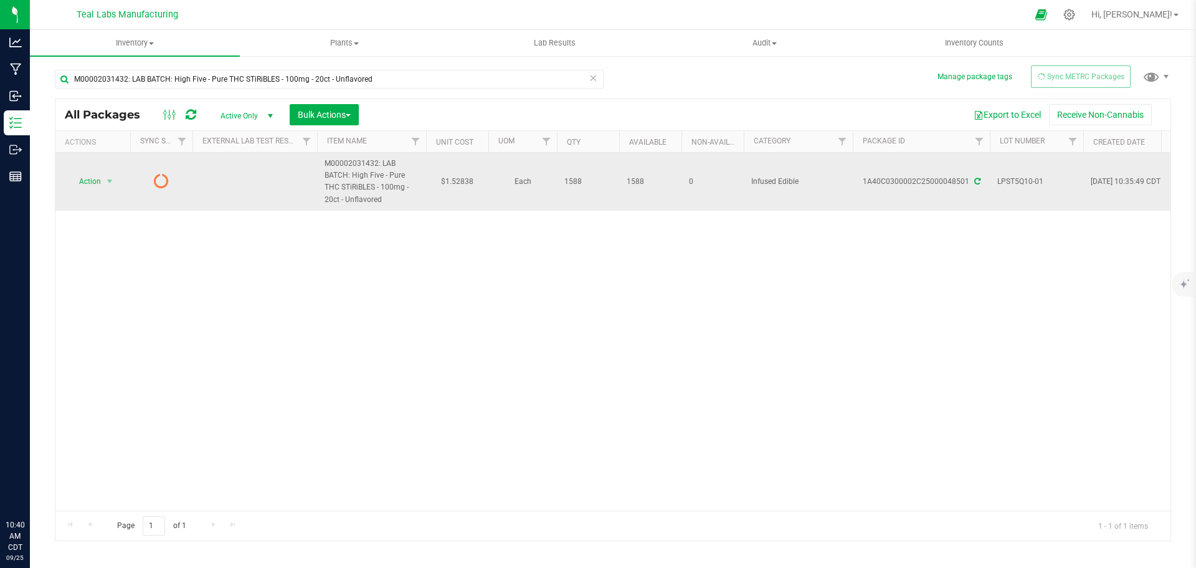
drag, startPoint x: 351, startPoint y: 175, endPoint x: 411, endPoint y: 195, distance: 62.5
click at [411, 195] on span "M00002031432: LAB BATCH: High Five - Pure THC STiRiBLES - 100mg - 20ct - Unflav…" at bounding box center [372, 182] width 94 height 48
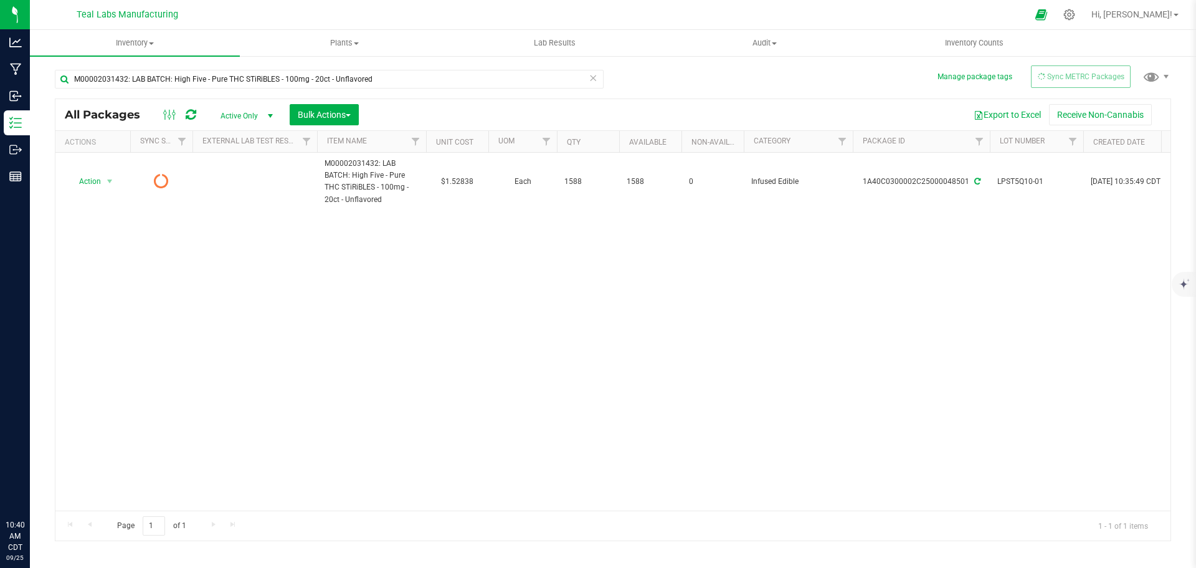
copy span "High Five - Pure THC STiRiBLES - 100mg - 20ct - Unflavored"
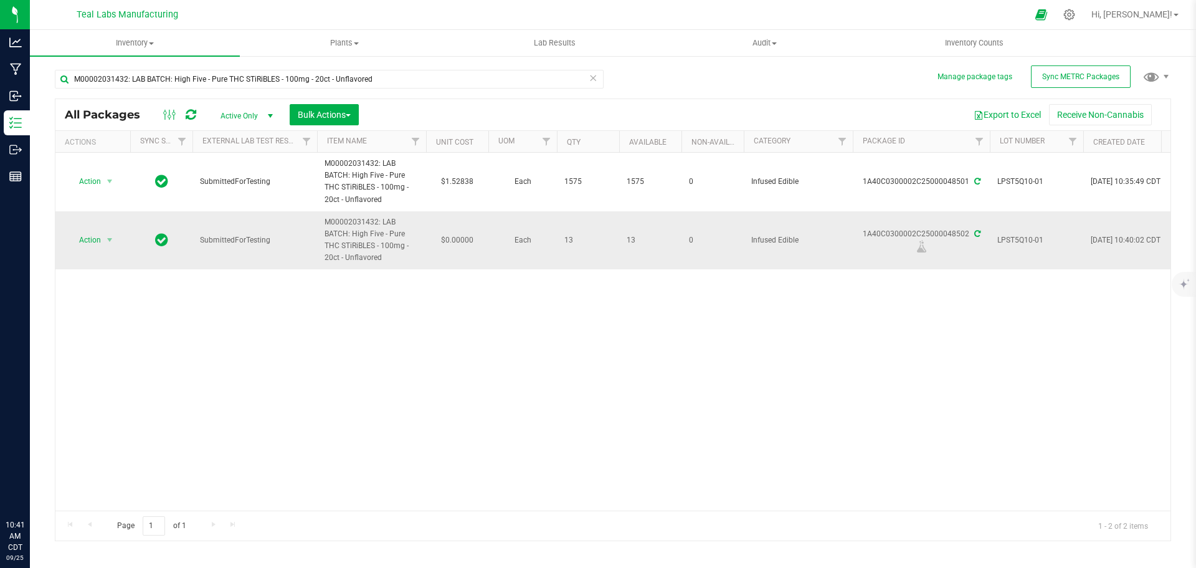
click at [1034, 237] on span "LPST5Q10-01" at bounding box center [1036, 240] width 78 height 12
click at [1034, 237] on input "LPST5Q10-01" at bounding box center [1033, 240] width 89 height 19
click at [368, 337] on div "Action Action Adjust qty Create package Edit attributes Global inventory Locate…" at bounding box center [612, 332] width 1115 height 358
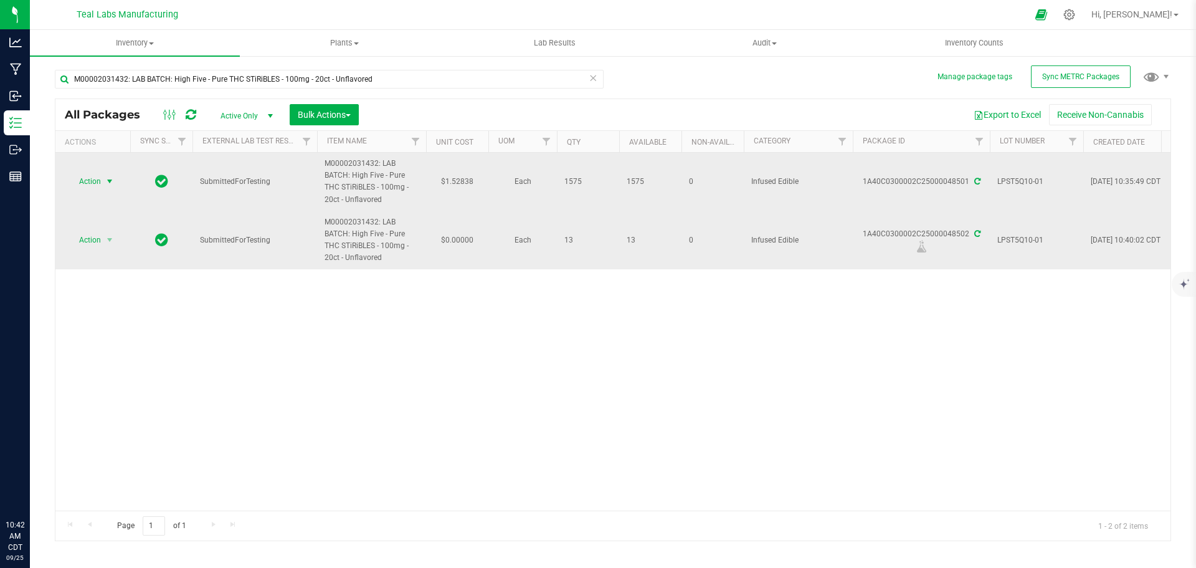
click at [107, 179] on span "select" at bounding box center [110, 181] width 10 height 10
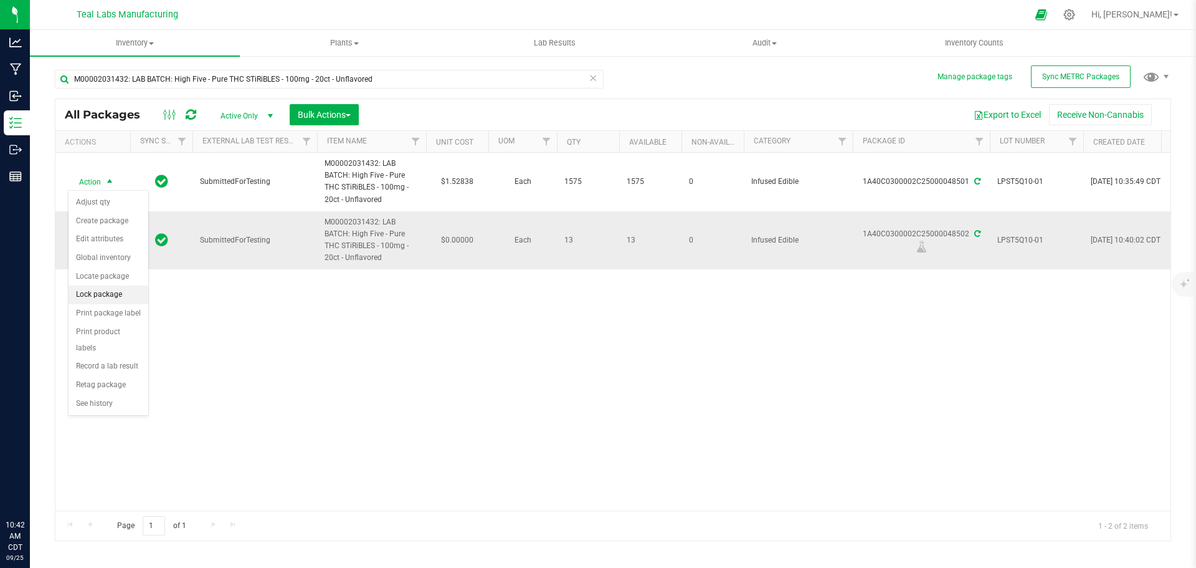
click at [107, 297] on li "Lock package" at bounding box center [109, 294] width 80 height 19
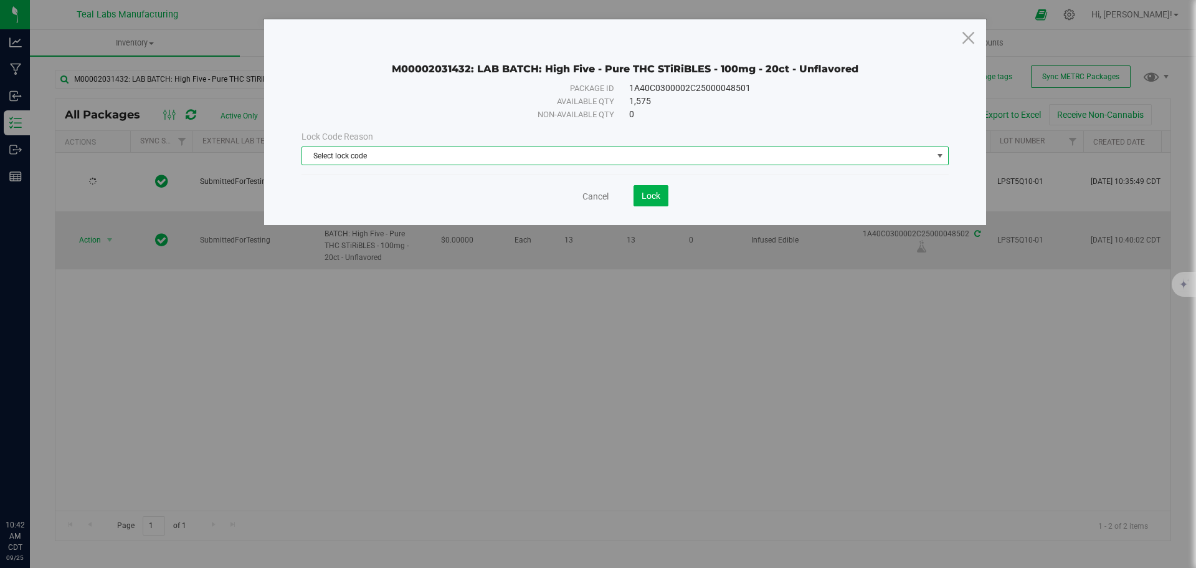
click at [443, 158] on span "Select lock code" at bounding box center [617, 155] width 630 height 17
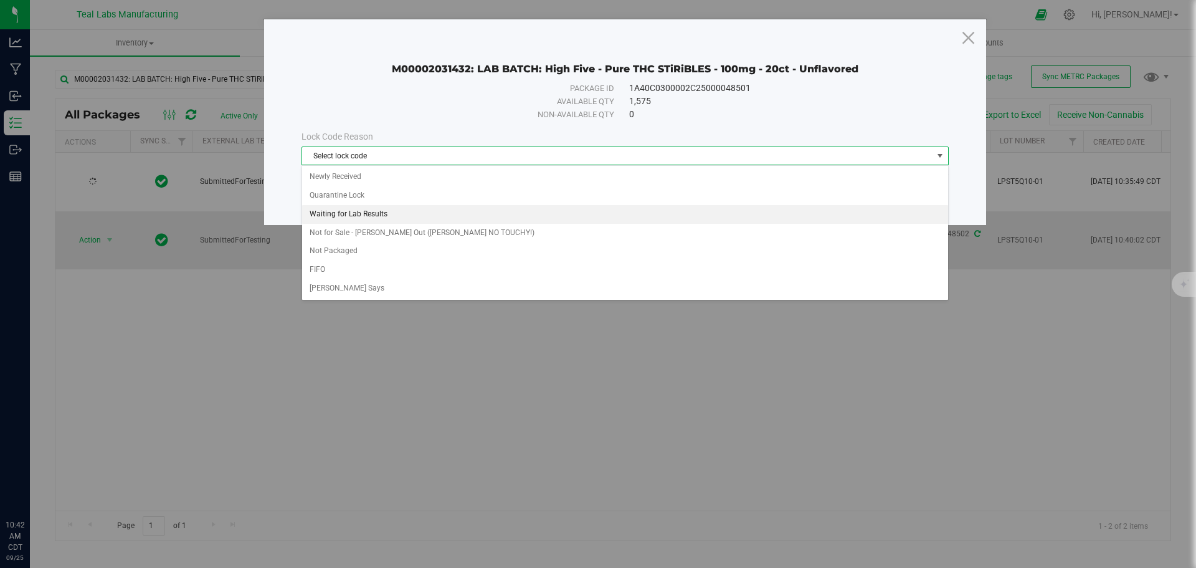
click at [369, 214] on li "Waiting for Lab Results" at bounding box center [625, 214] width 646 height 19
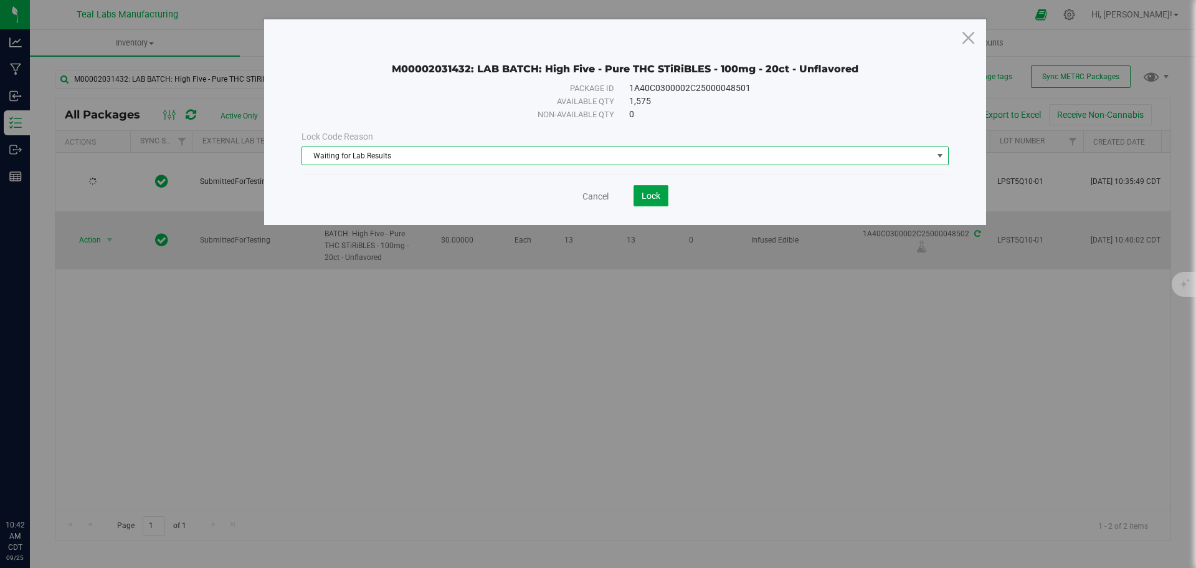
click at [646, 198] on span "Lock" at bounding box center [651, 196] width 19 height 10
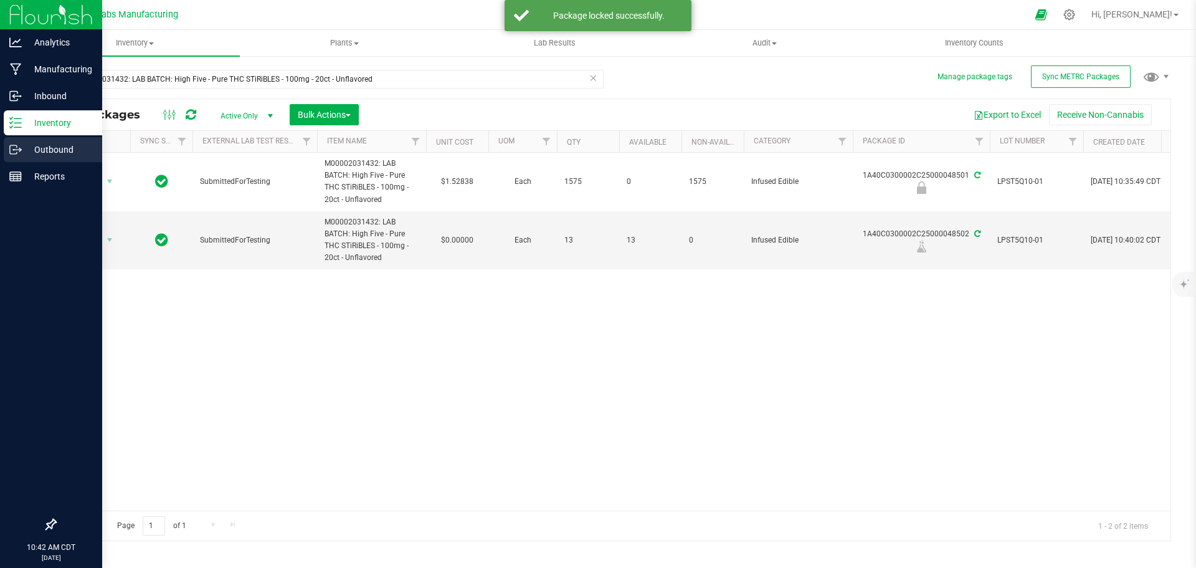
click at [22, 151] on p "Outbound" at bounding box center [59, 149] width 75 height 15
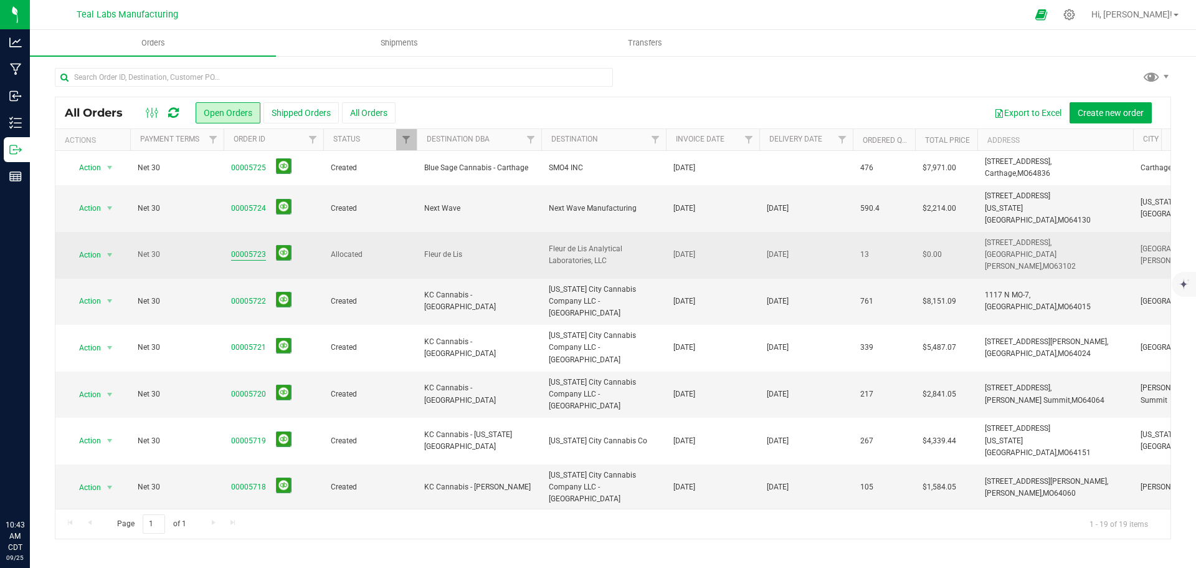
click at [254, 249] on link "00005723" at bounding box center [248, 255] width 35 height 12
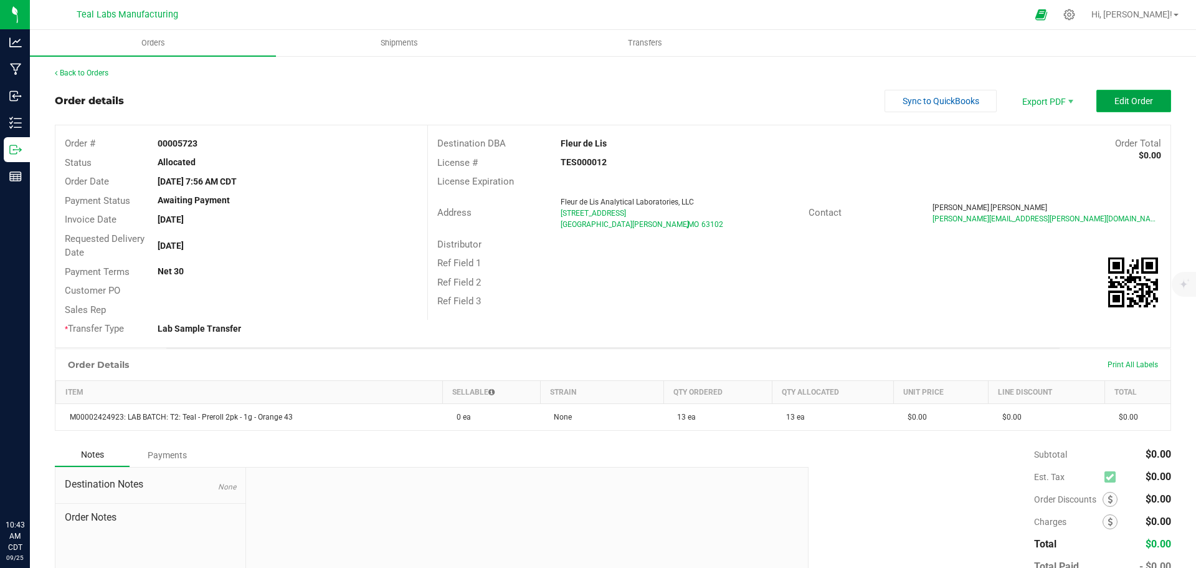
click at [1128, 102] on span "Edit Order" at bounding box center [1134, 101] width 39 height 10
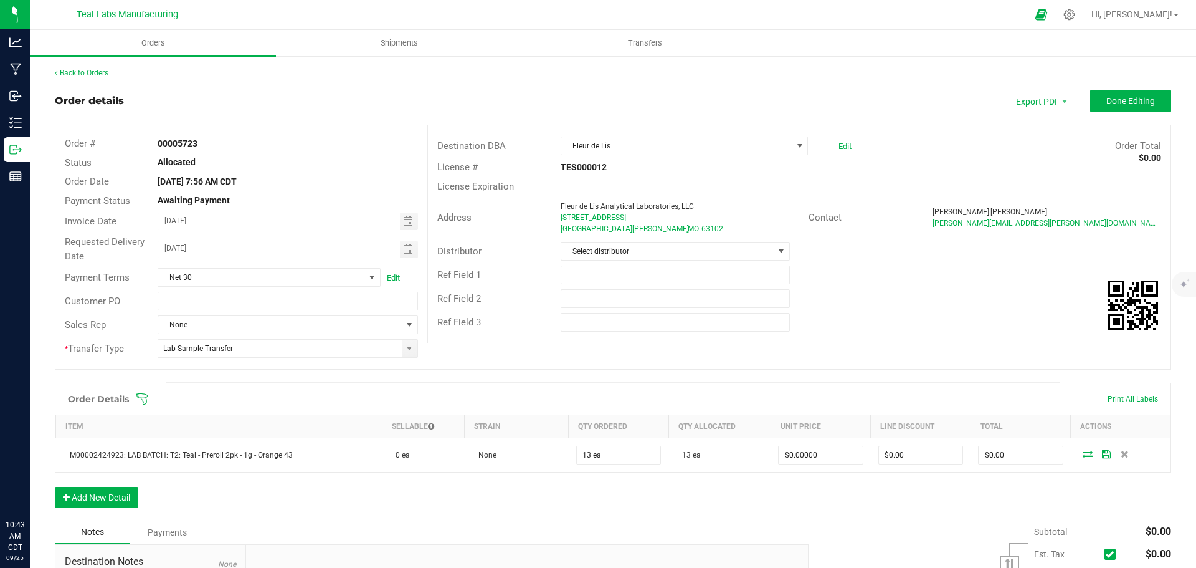
click at [145, 397] on icon at bounding box center [142, 398] width 12 height 12
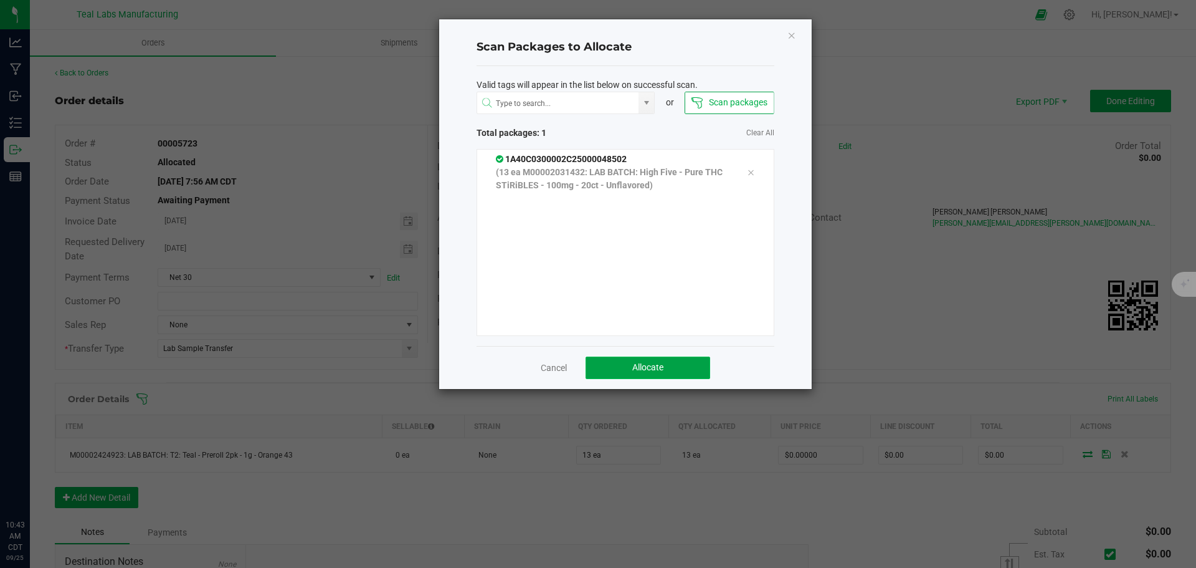
click at [649, 370] on span "Allocate" at bounding box center [647, 367] width 31 height 10
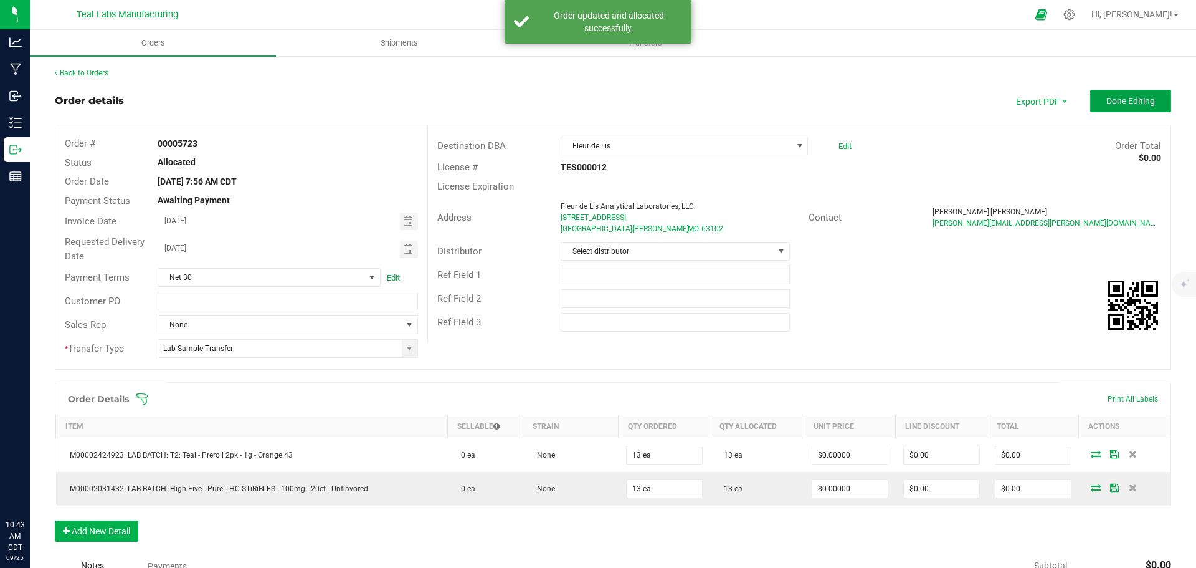
click at [1111, 103] on span "Done Editing" at bounding box center [1130, 101] width 49 height 10
